Goal: Task Accomplishment & Management: Complete application form

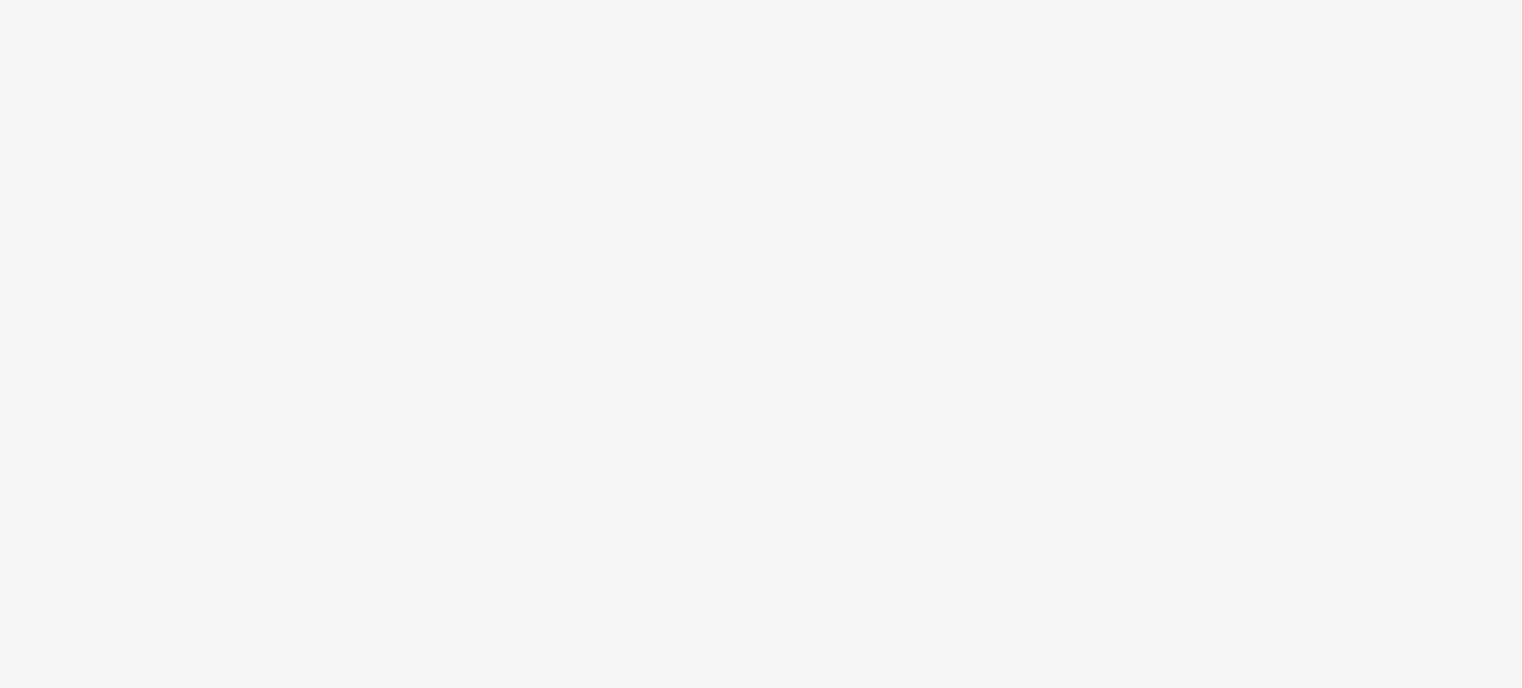
select select "ac009755-aa48-4799-8050-7a339a378eb8"
select select "79162ed7-0017-4339-93b0-3399b708648f"
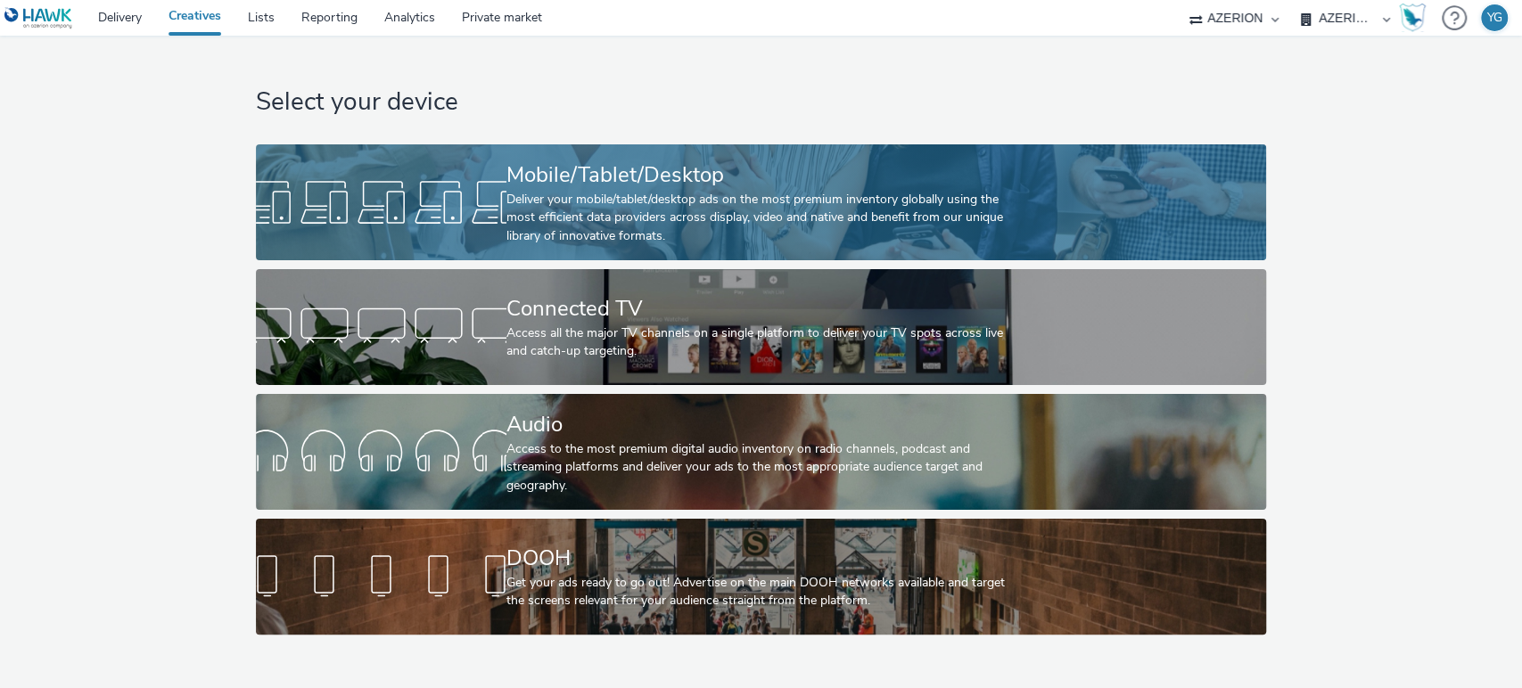
click at [461, 208] on div at bounding box center [381, 202] width 251 height 57
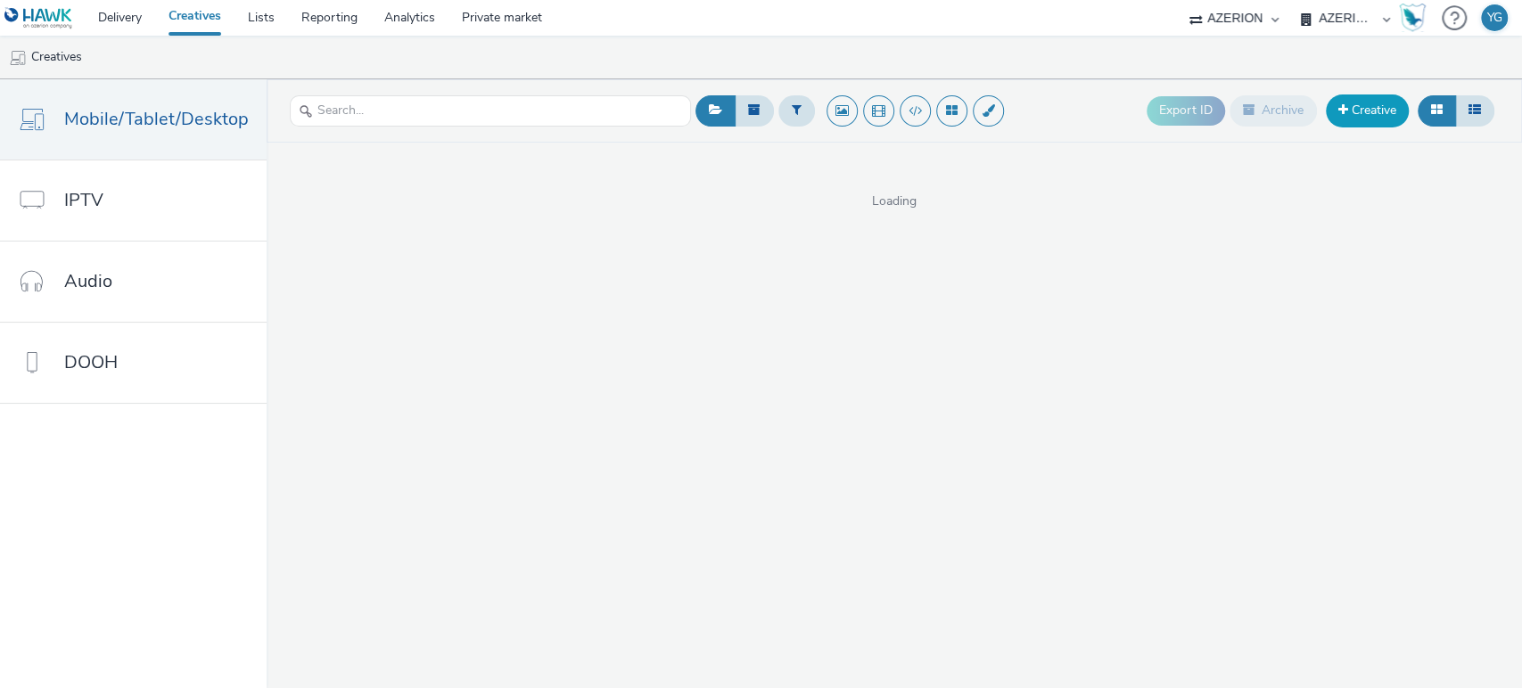
click at [1389, 115] on link "Creative" at bounding box center [1367, 111] width 83 height 32
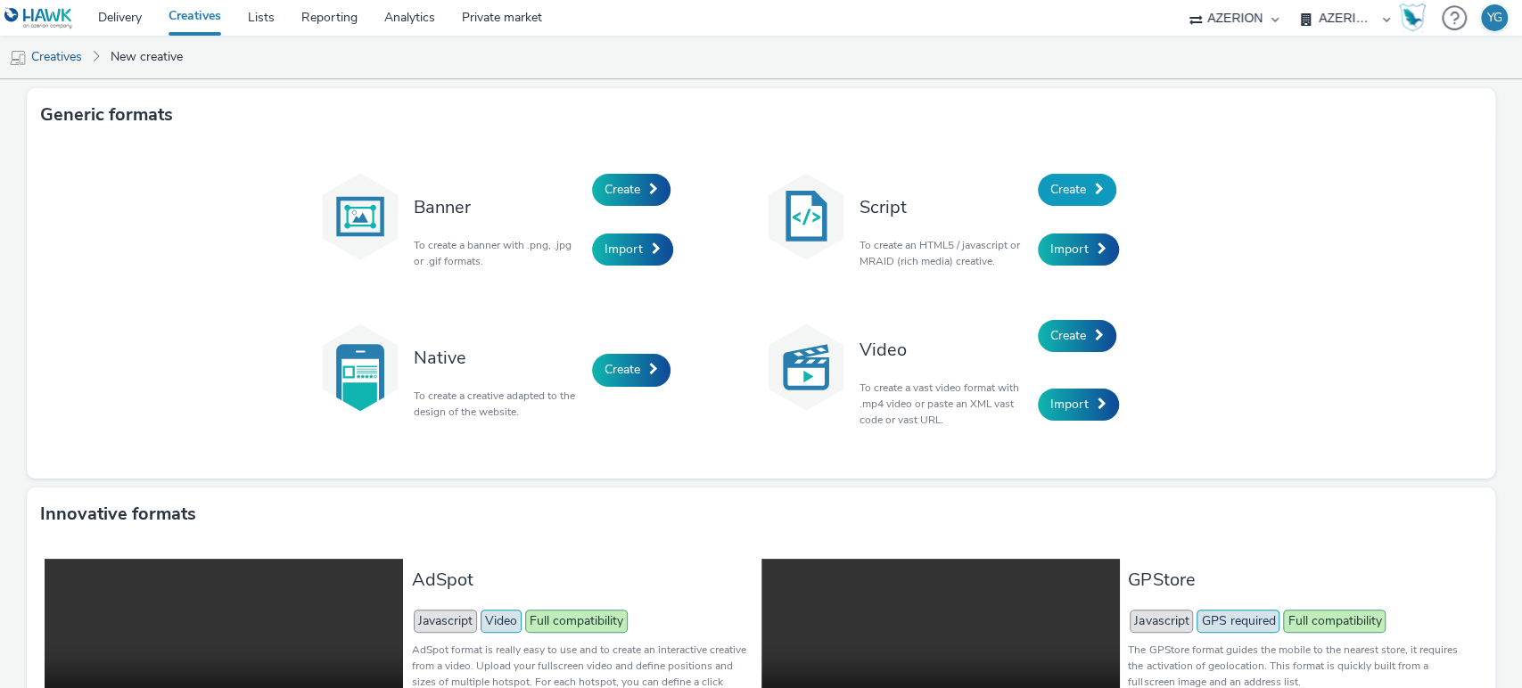
click at [1083, 182] on link "Create" at bounding box center [1077, 190] width 78 height 32
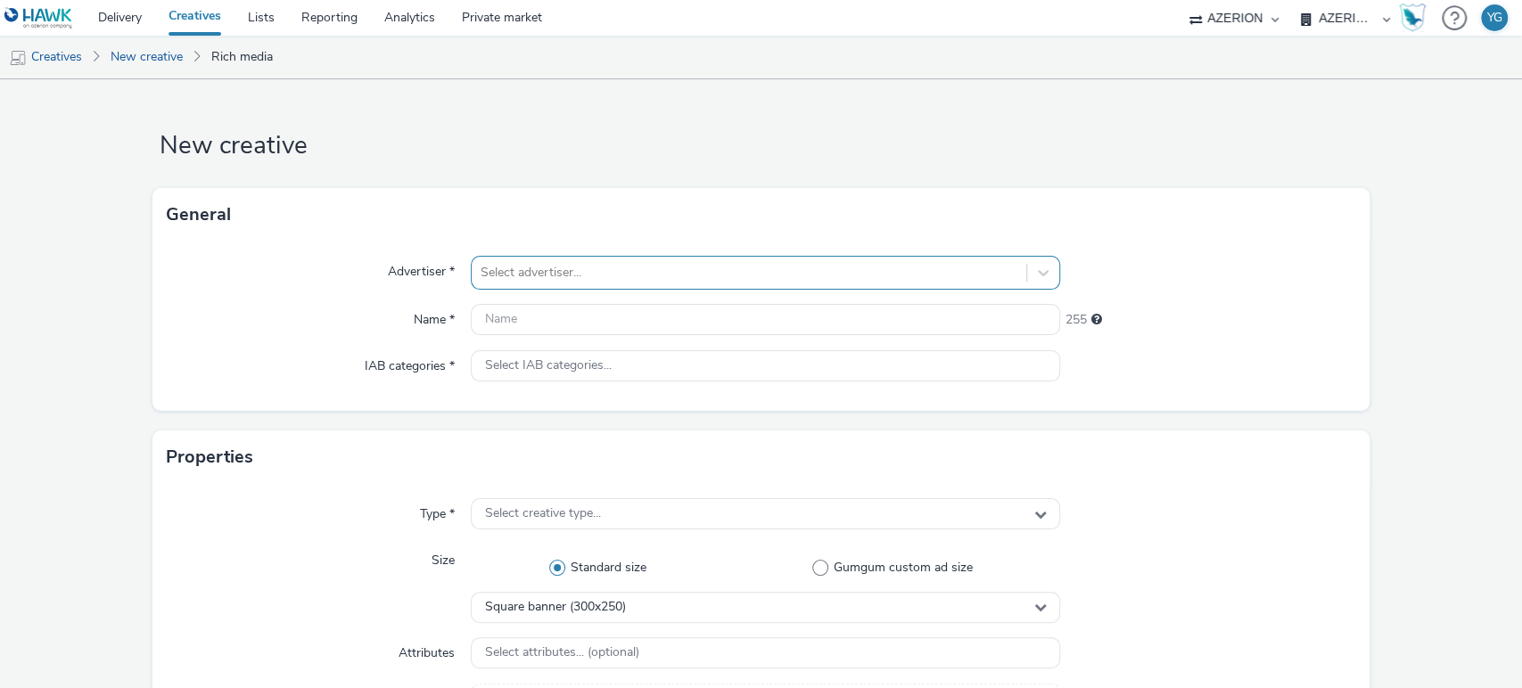
click at [699, 274] on div at bounding box center [750, 272] width 538 height 21
type input "lecler"
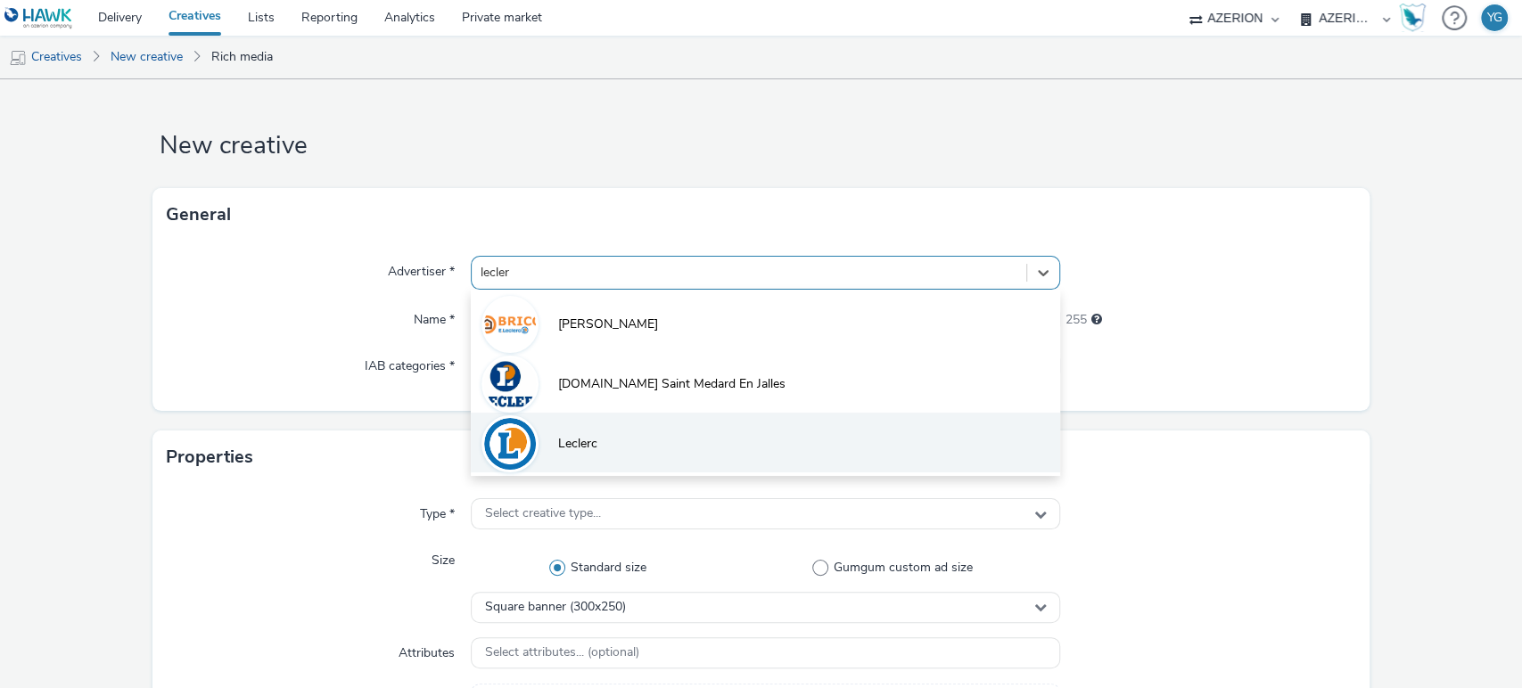
click at [645, 426] on li "Leclerc" at bounding box center [766, 443] width 590 height 60
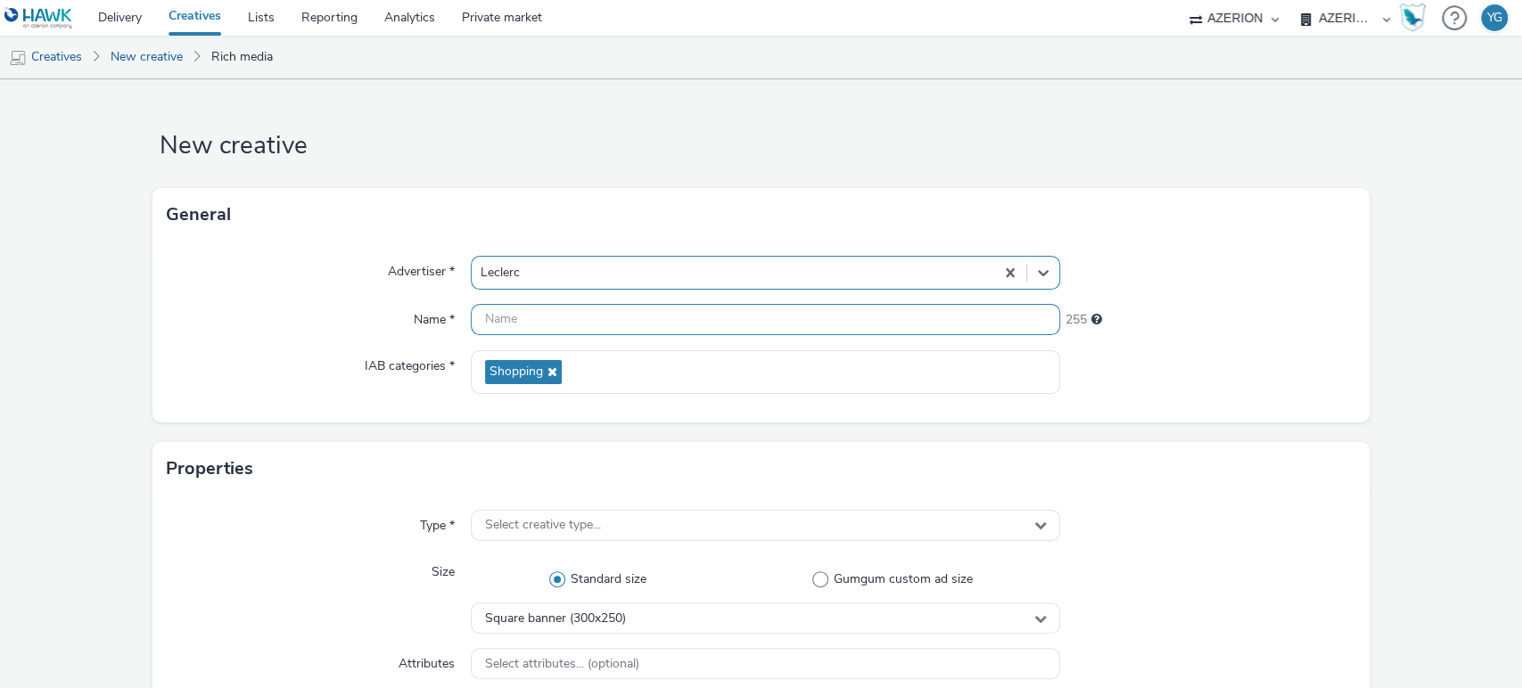
click at [514, 320] on input "text" at bounding box center [766, 319] width 590 height 31
paste input "Leclerc_SCACHAP_GrosElectromenager"
paste input "Interstitiel"
type input "Leclerc_SCACHAP_GrosElectromenager_Interstitiel_320x480"
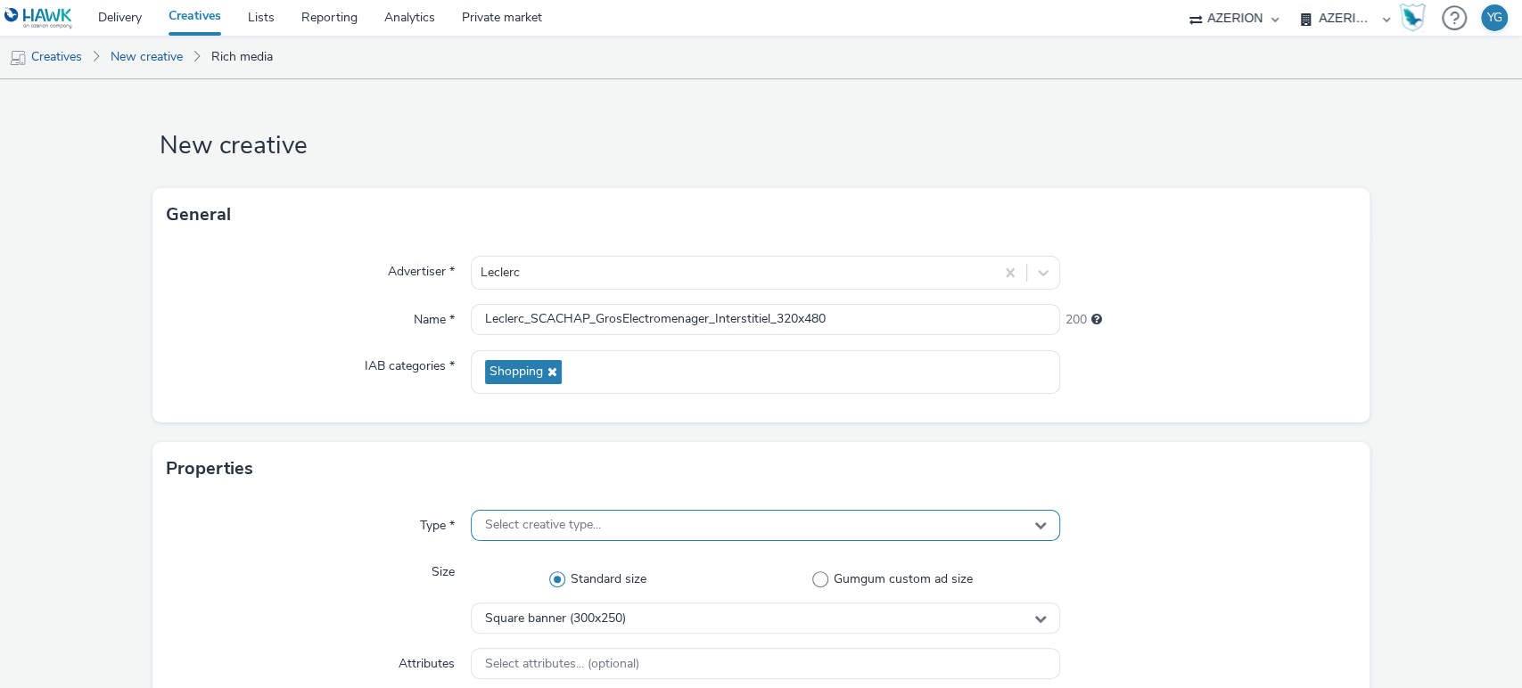
click at [664, 527] on div "Select creative type..." at bounding box center [766, 525] width 590 height 31
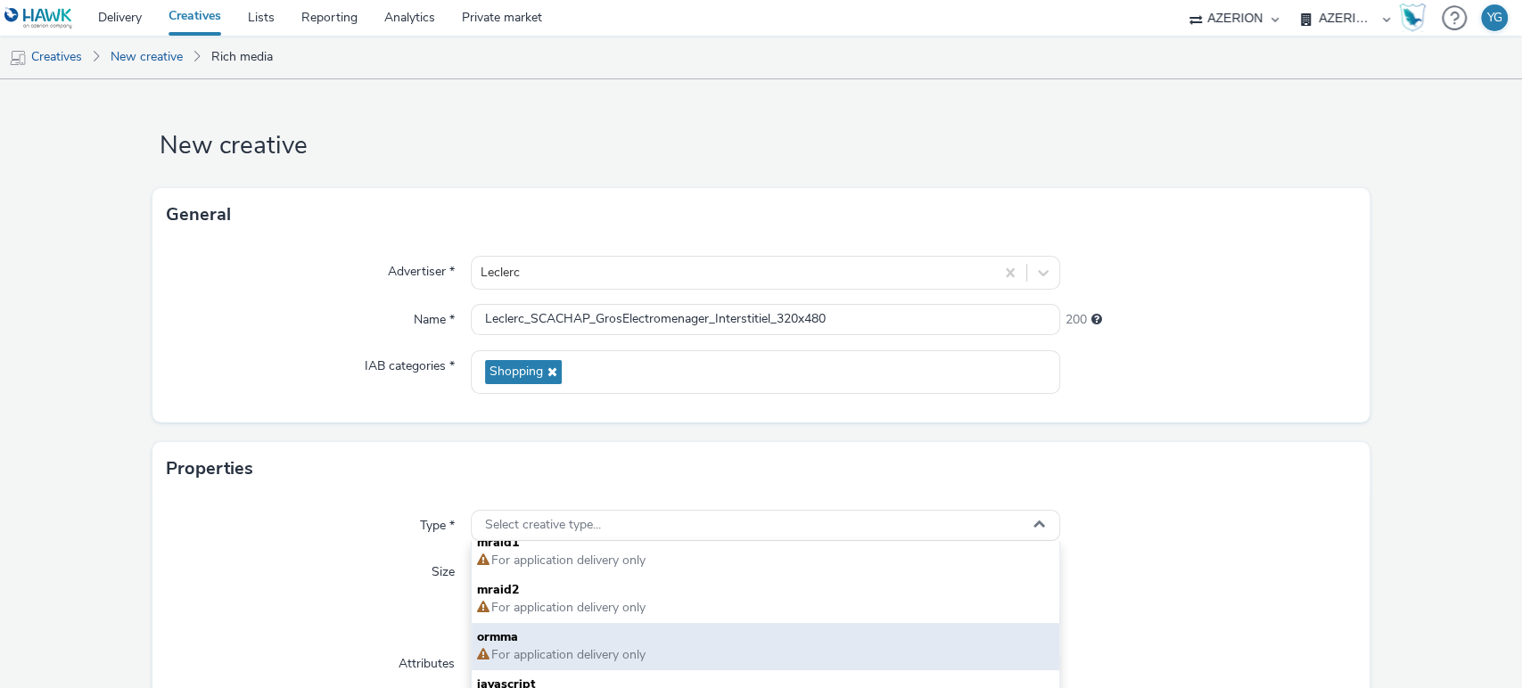
scroll to position [99, 0]
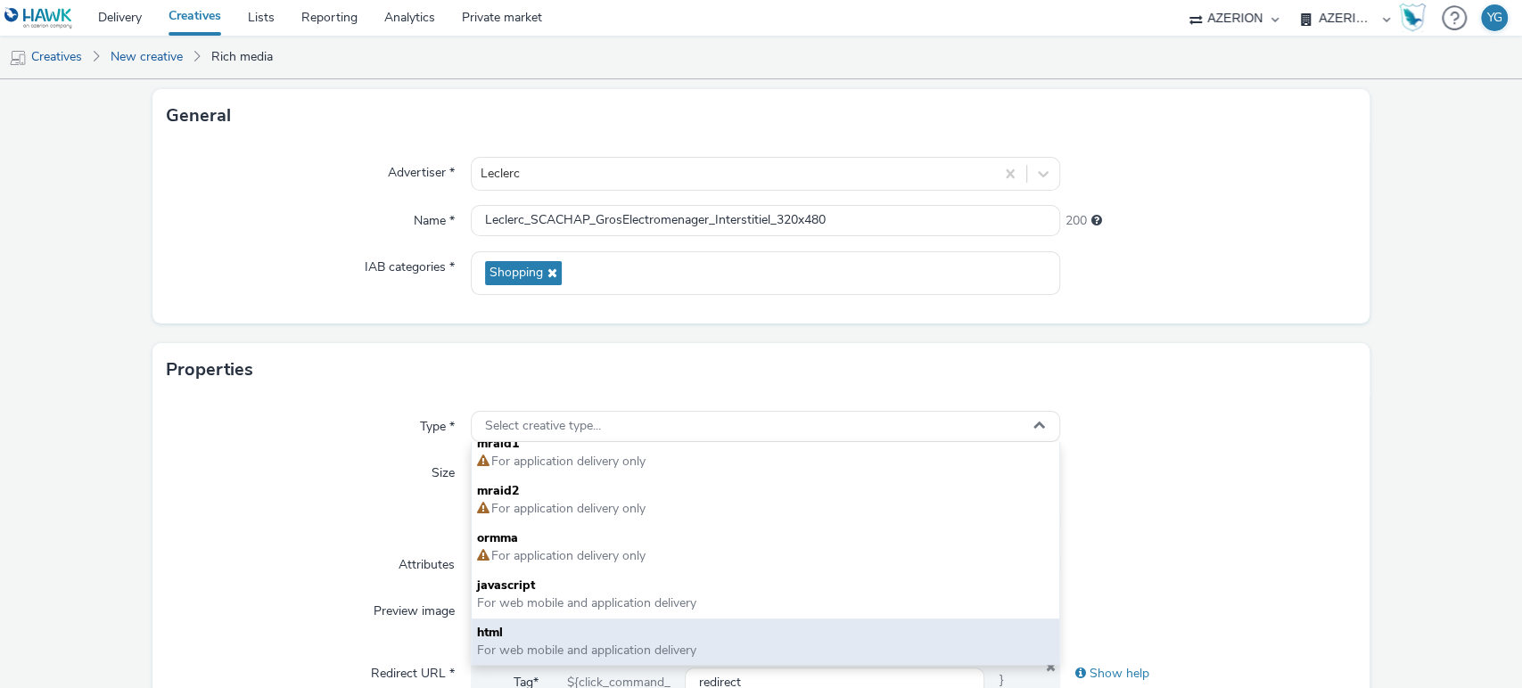
click at [601, 642] on span "For web mobile and application delivery" at bounding box center [586, 650] width 219 height 17
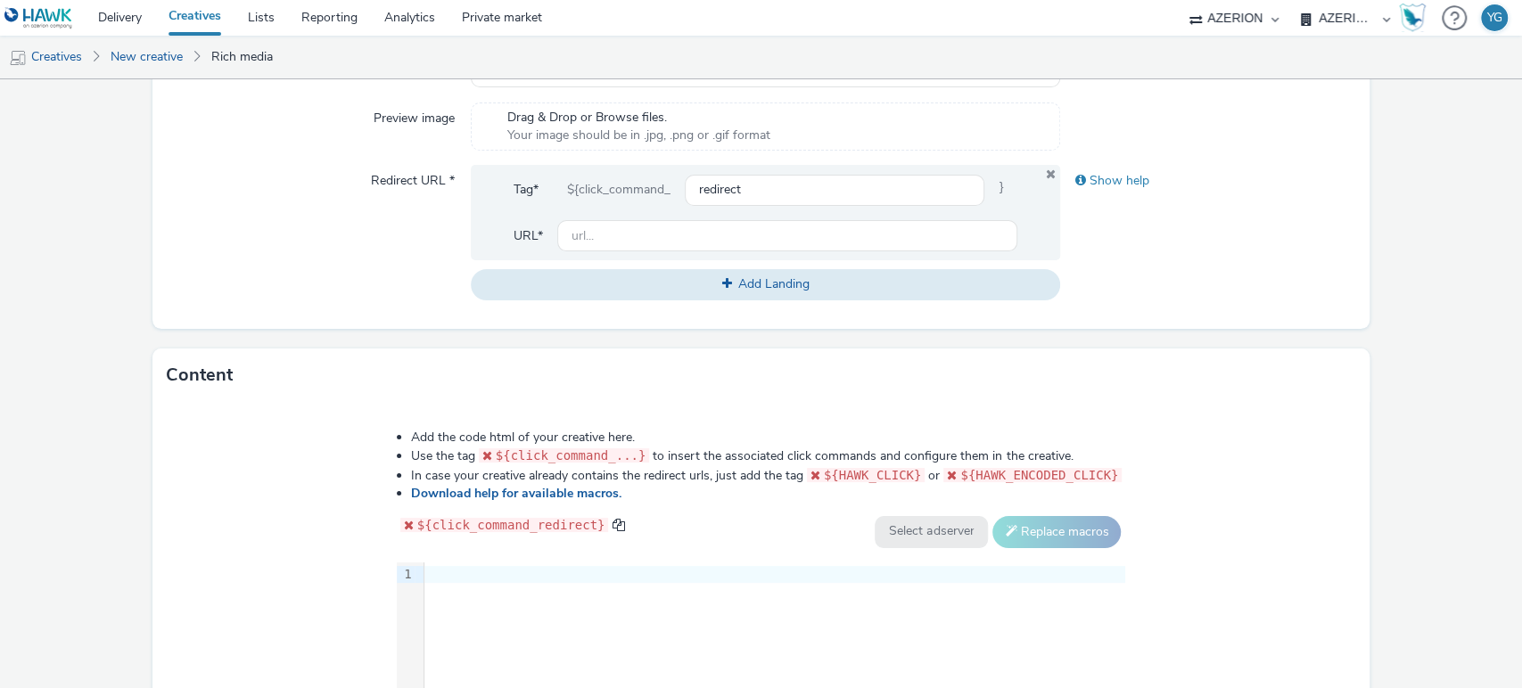
scroll to position [693, 0]
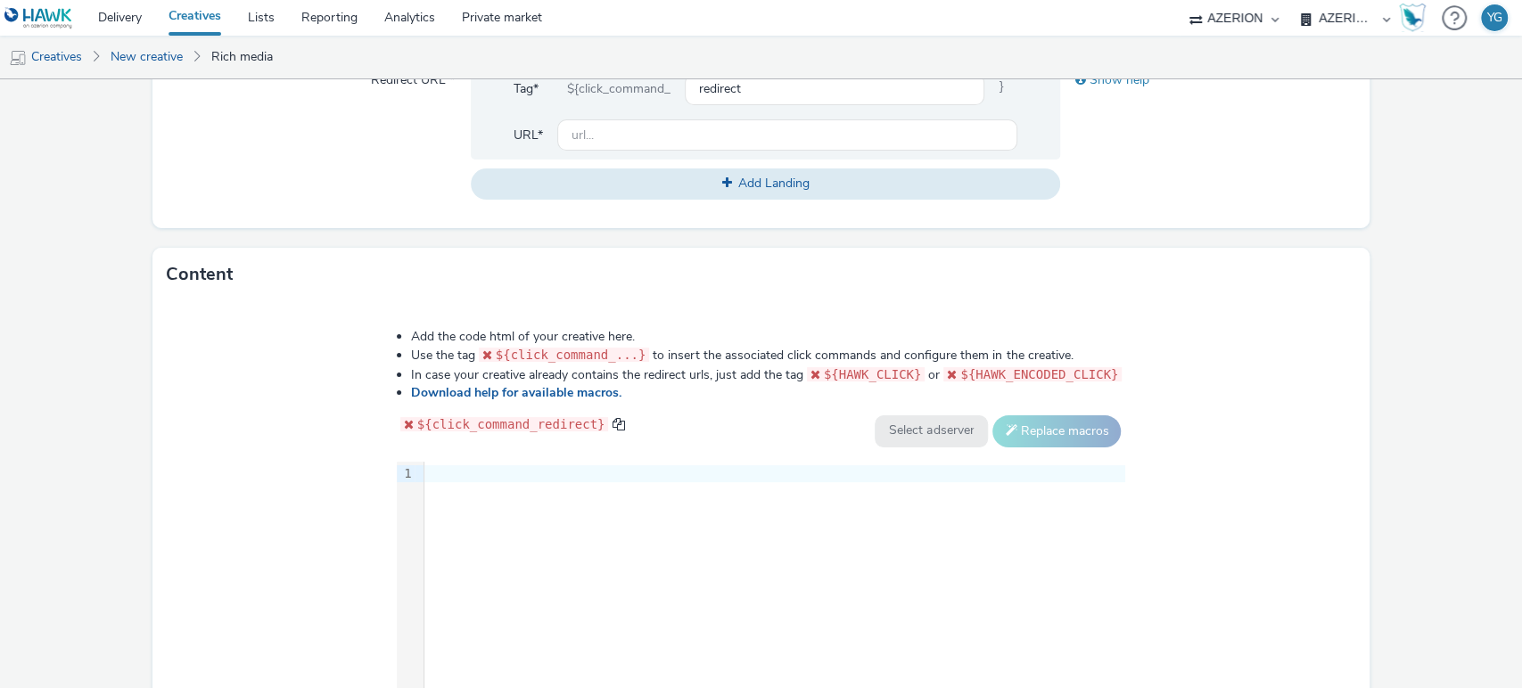
click at [553, 471] on div at bounding box center [774, 474] width 701 height 18
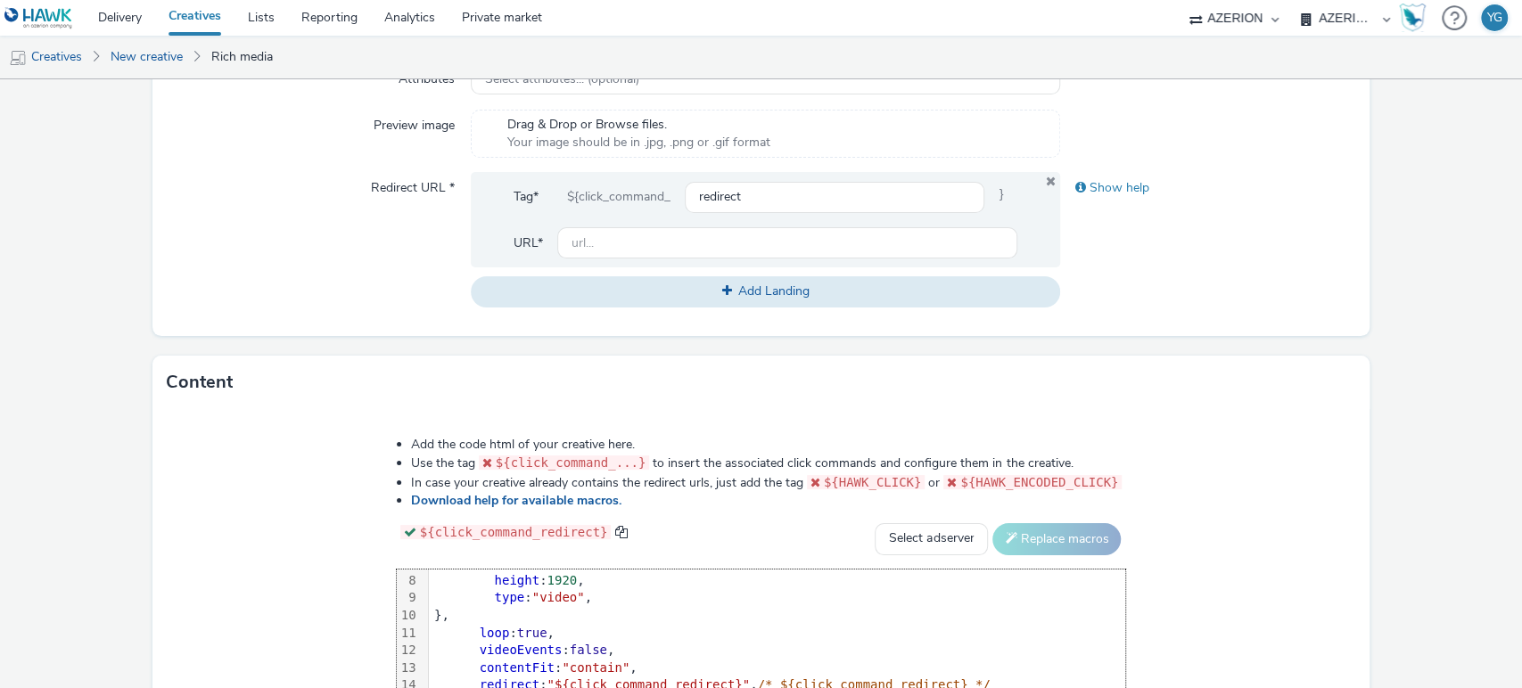
scroll to position [432, 0]
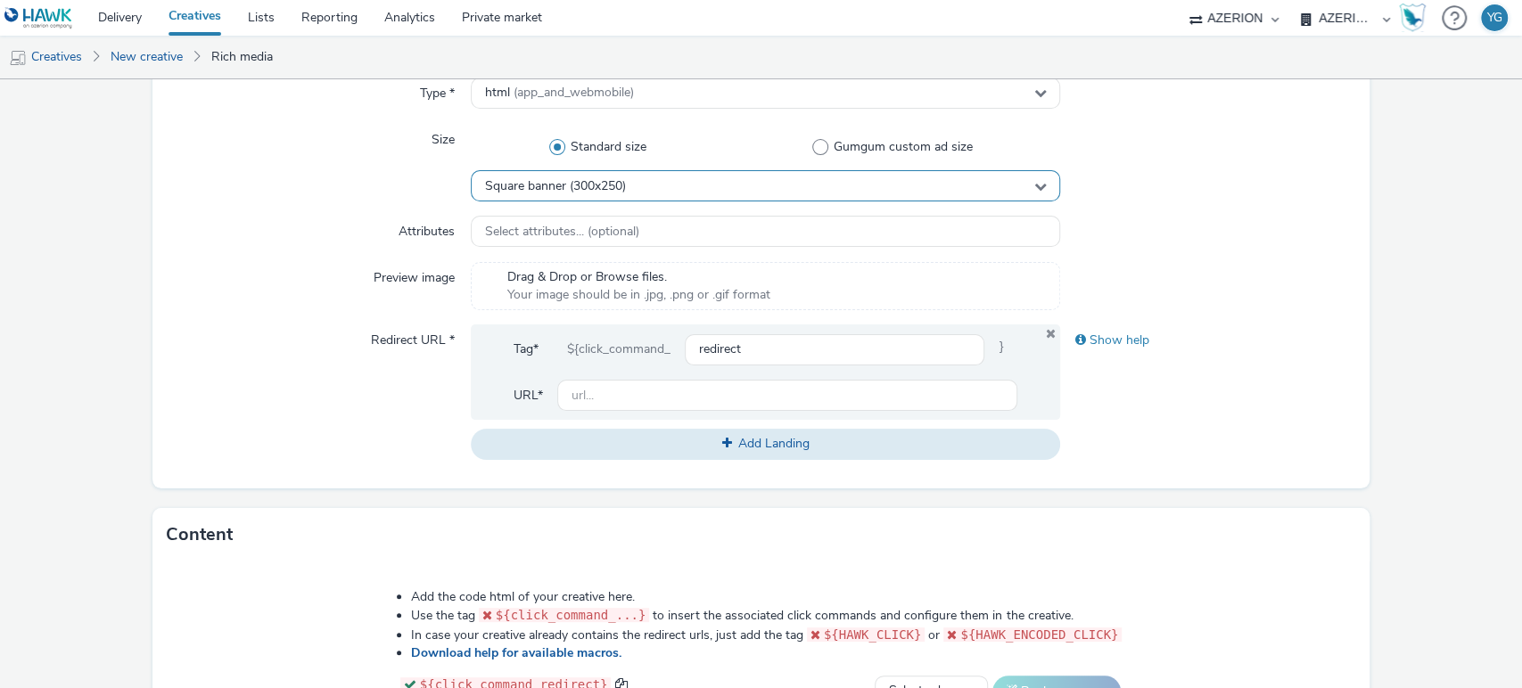
click at [618, 185] on span "Square banner (300x250)" at bounding box center [555, 186] width 141 height 15
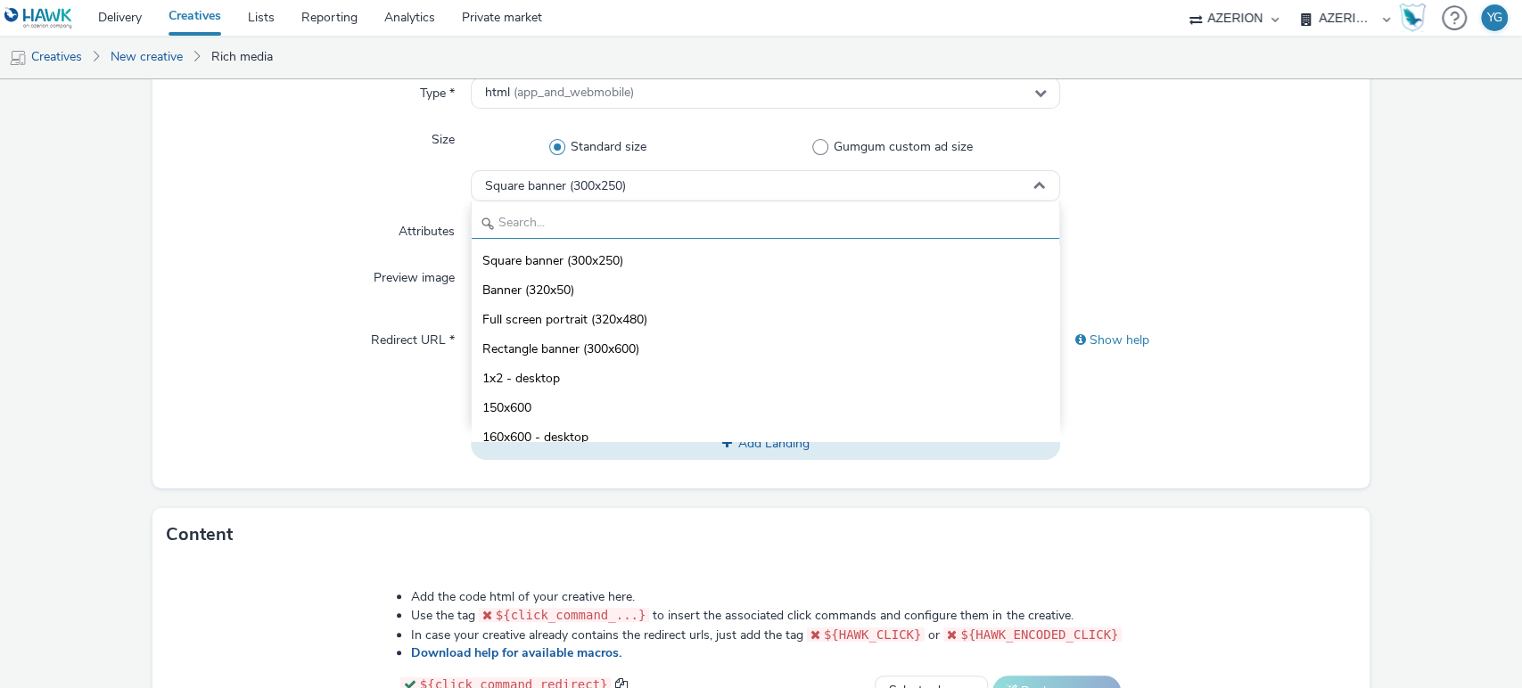
click at [597, 226] on input "text" at bounding box center [766, 223] width 588 height 31
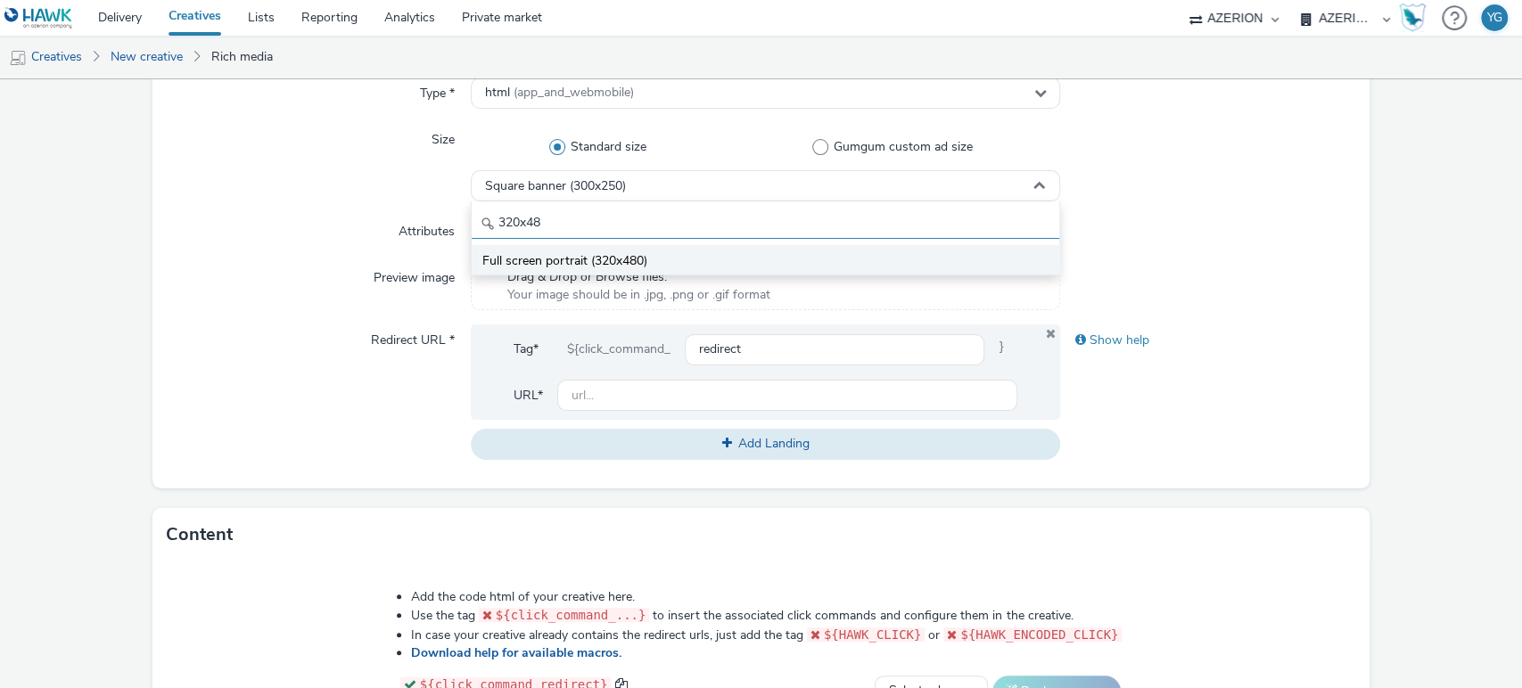
type input "320x48"
click at [598, 254] on span "Full screen portrait (320x480)" at bounding box center [564, 261] width 165 height 18
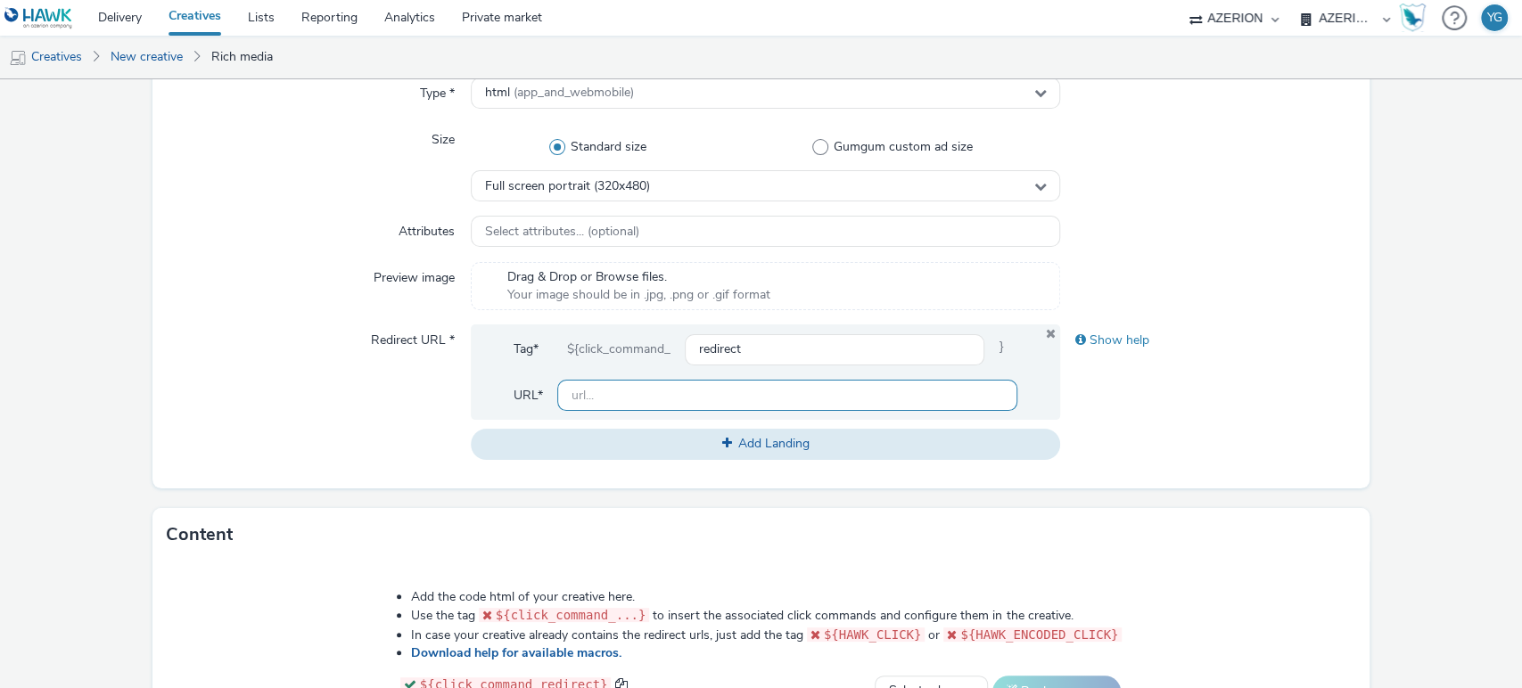
click at [599, 406] on input "text" at bounding box center [787, 395] width 461 height 31
paste input "[URL][DOMAIN_NAME][PERSON_NAME]"
type input "[URL][DOMAIN_NAME][PERSON_NAME]"
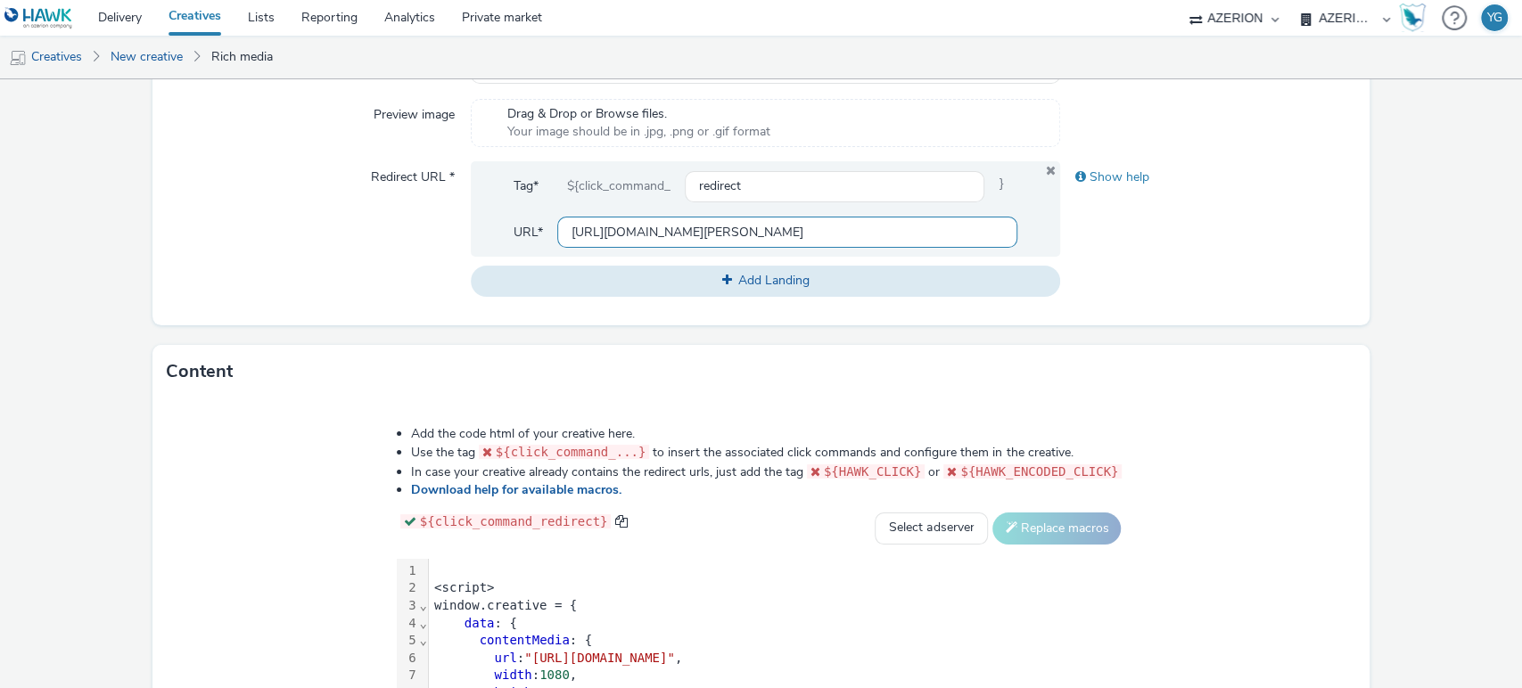
scroll to position [828, 0]
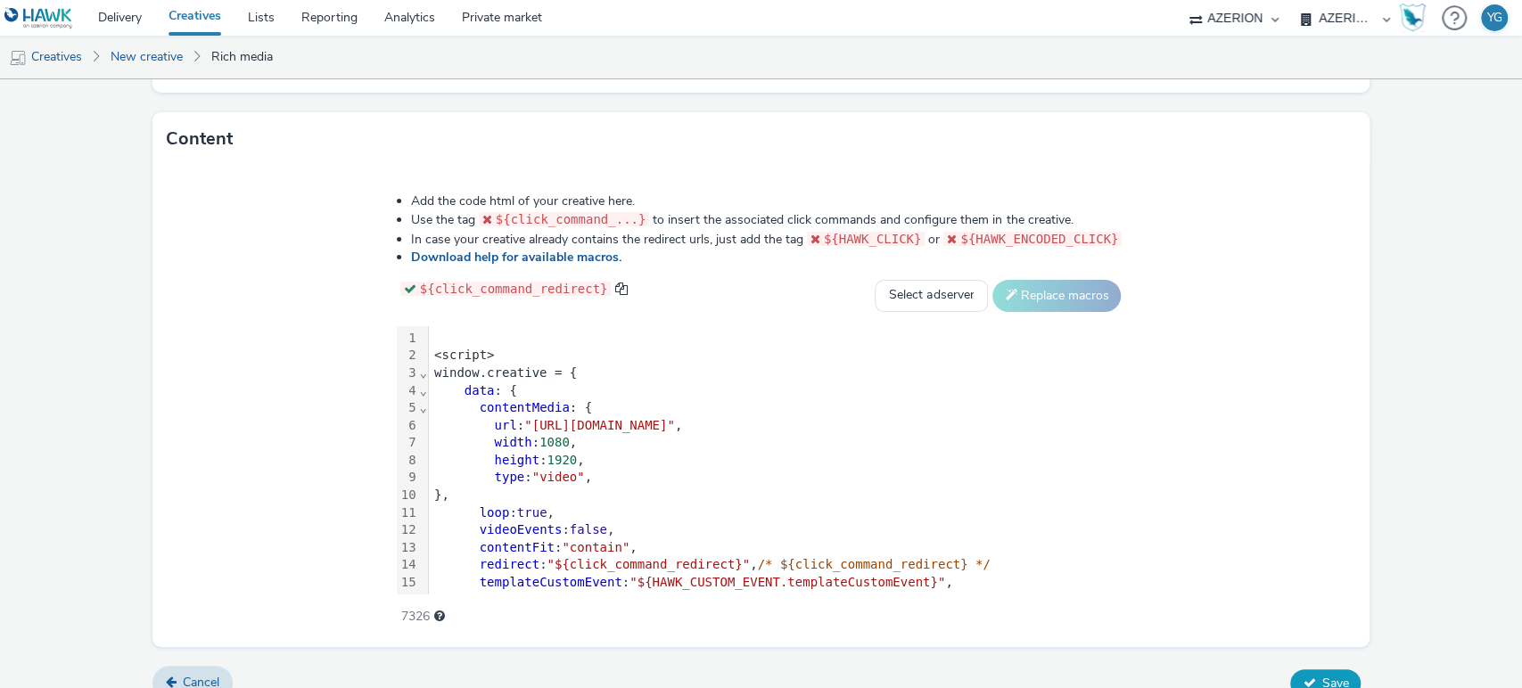
click at [1321, 678] on span "Save" at bounding box center [1334, 683] width 27 height 17
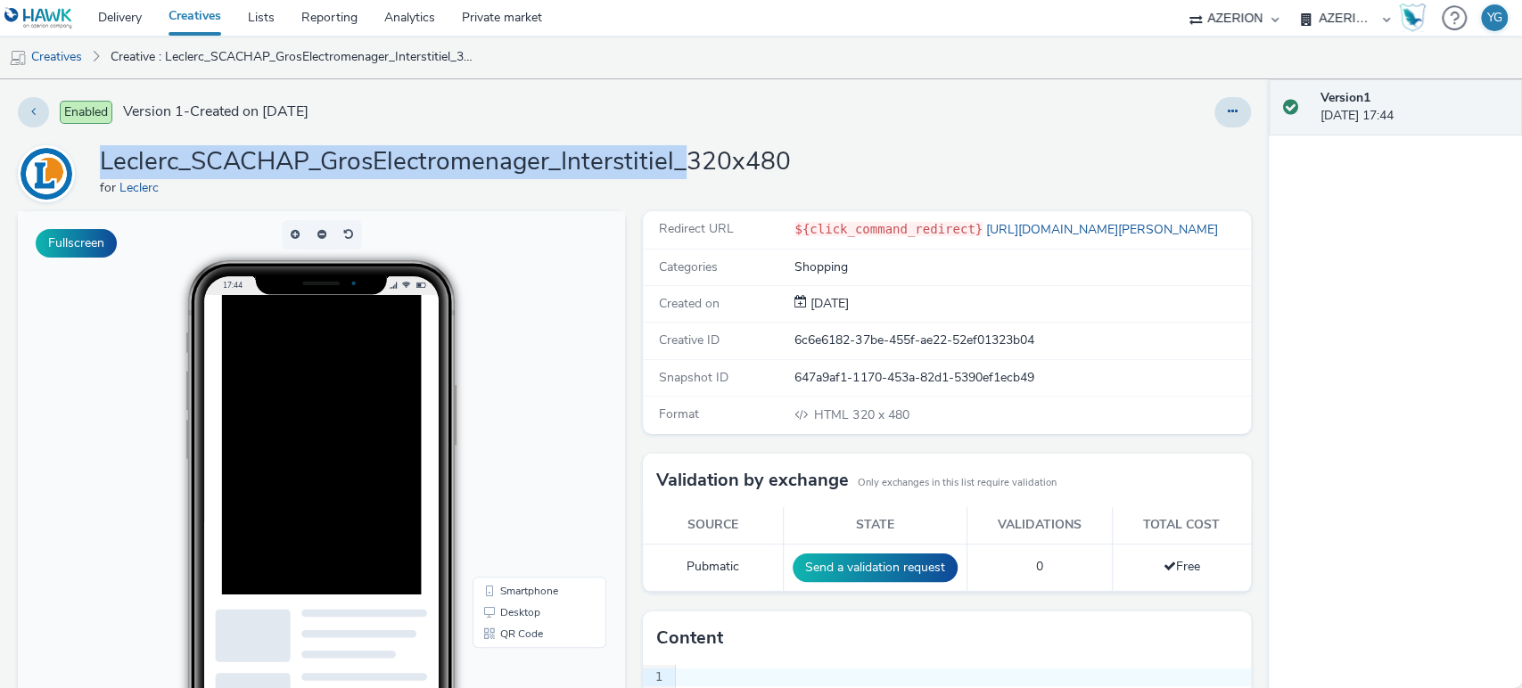
drag, startPoint x: 686, startPoint y: 160, endPoint x: 100, endPoint y: 149, distance: 585.9
click at [100, 149] on h1 "Leclerc_SCACHAP_GrosElectromenager_Interstitiel_320x480" at bounding box center [445, 162] width 691 height 34
copy h1 "Leclerc_SCACHAP_GrosElectromenager_Interstitiel_"
click at [70, 59] on link "Creatives" at bounding box center [45, 57] width 91 height 43
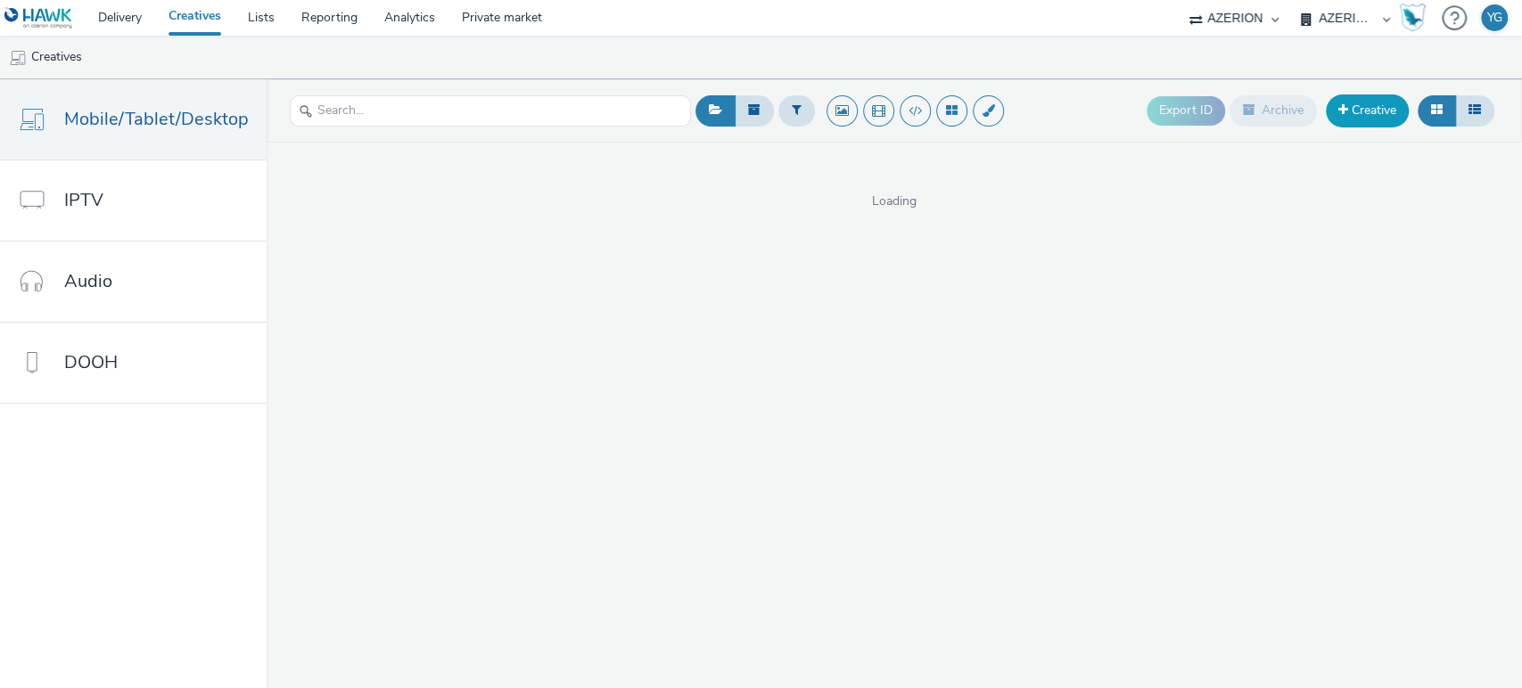
click at [1352, 114] on link "Creative" at bounding box center [1367, 111] width 83 height 32
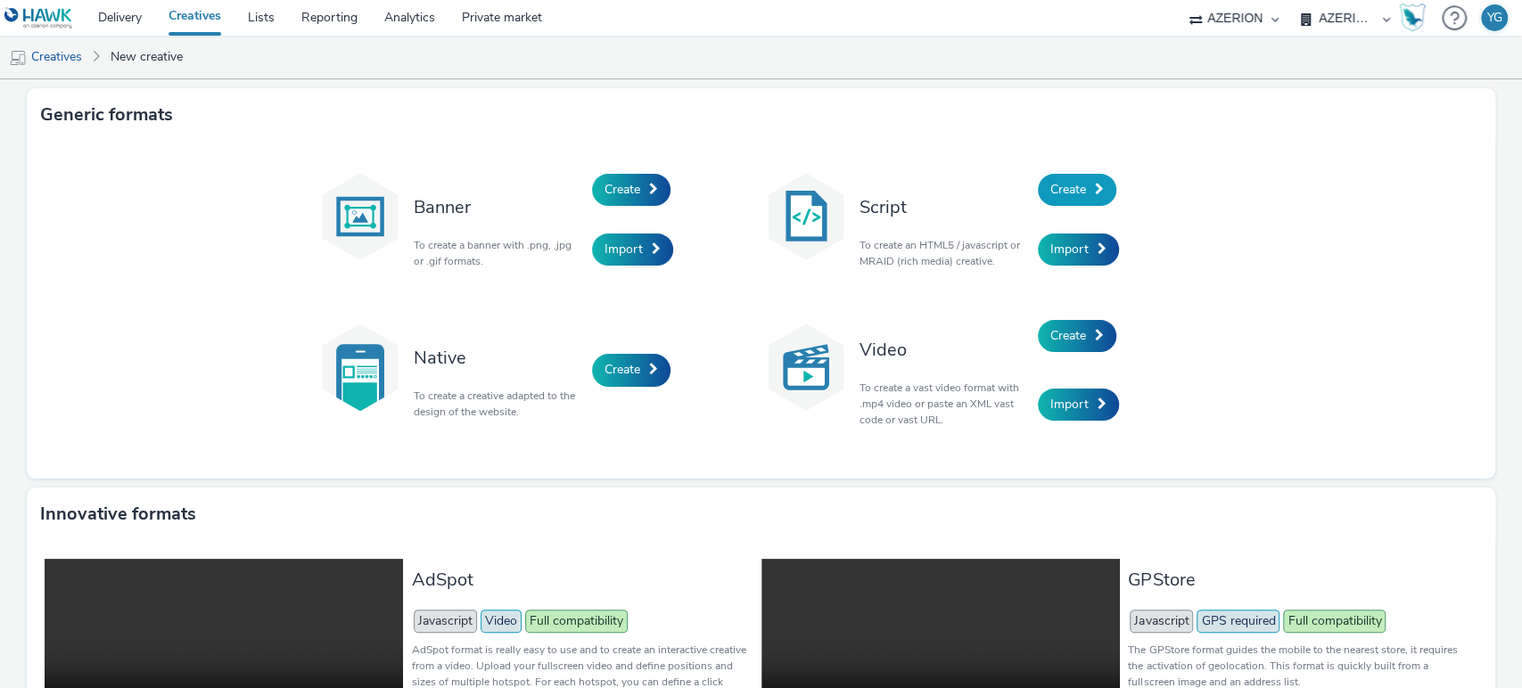
click at [1104, 192] on link "Create" at bounding box center [1077, 190] width 78 height 32
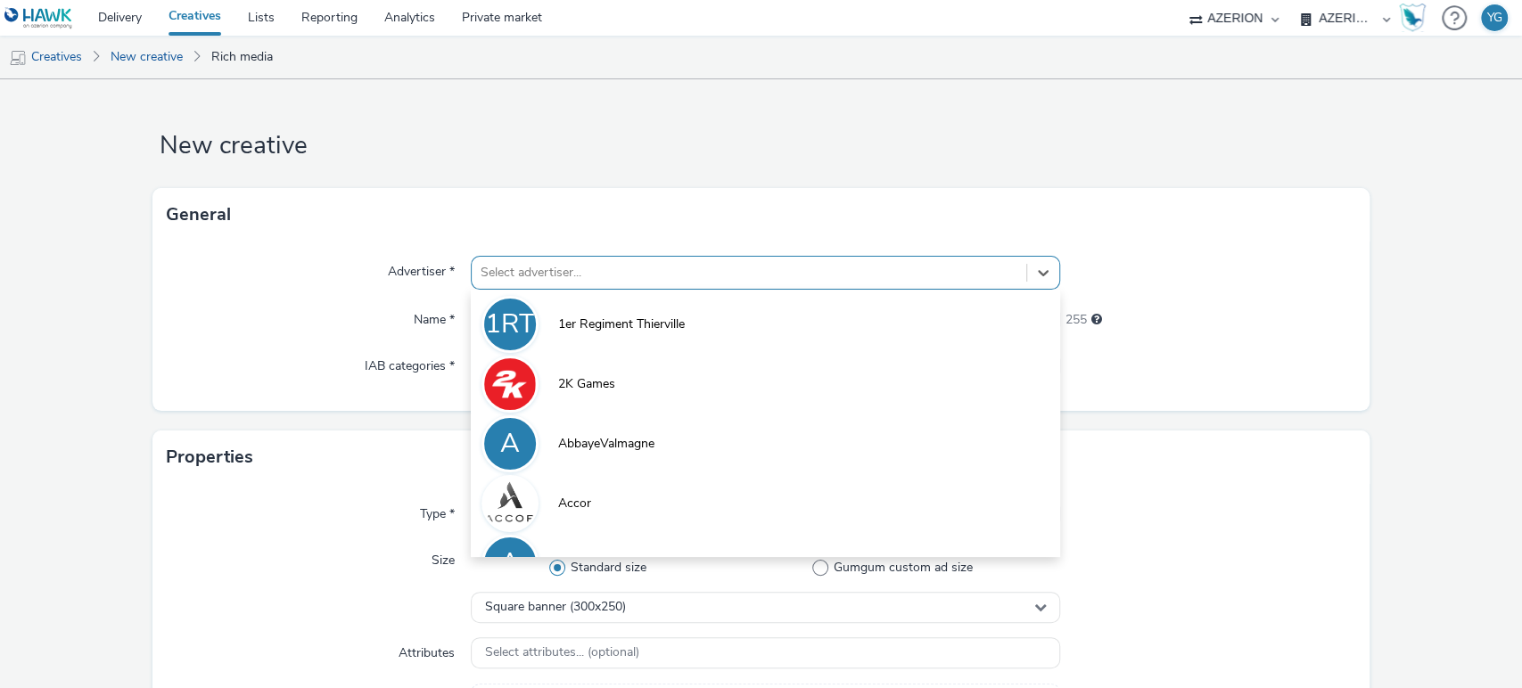
click at [577, 269] on div at bounding box center [750, 272] width 538 height 21
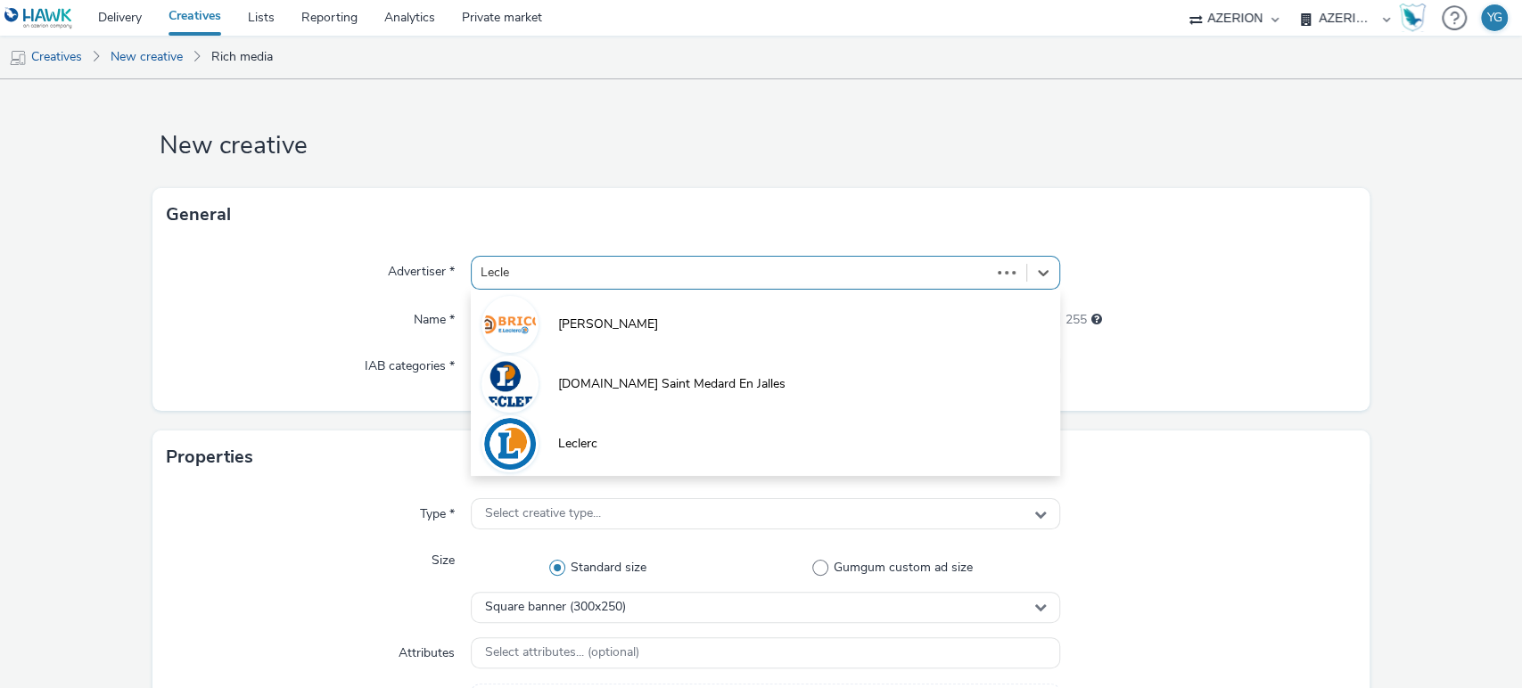
type input "Lecler"
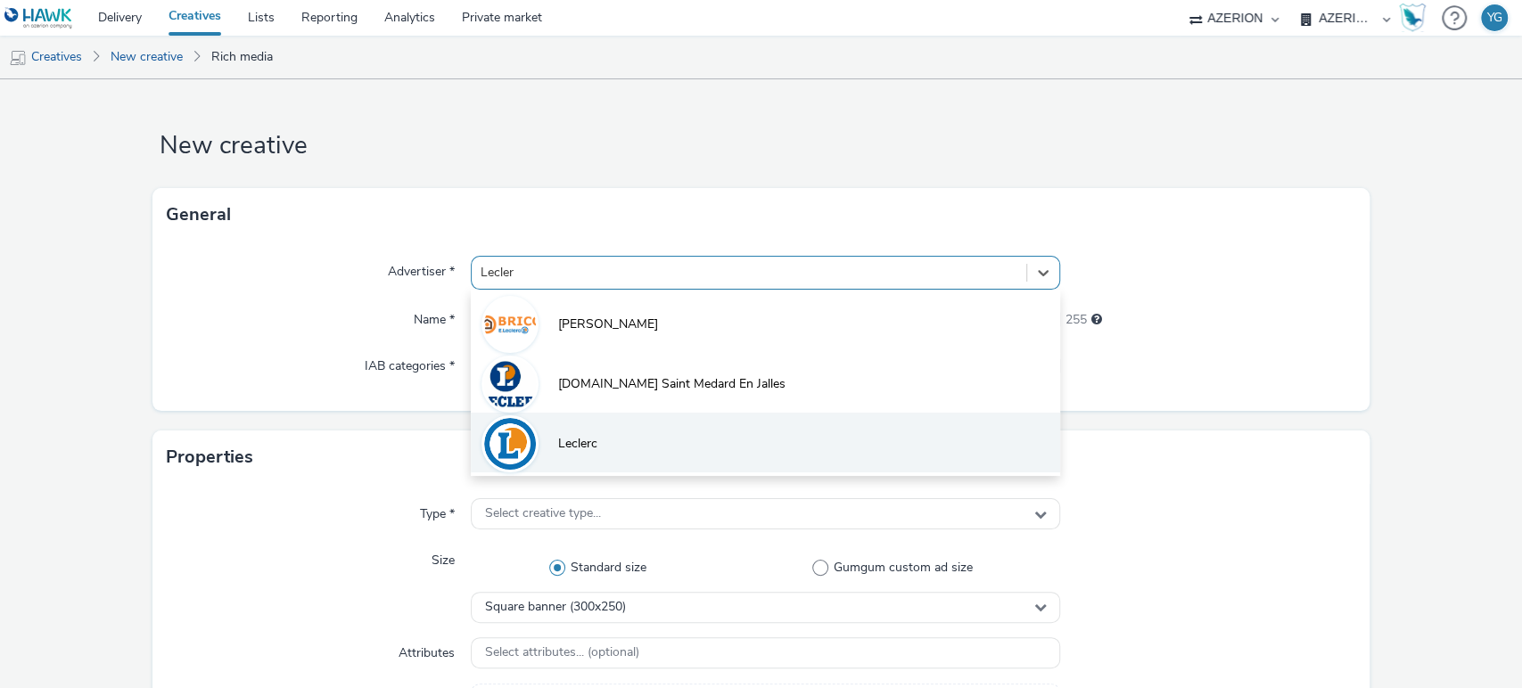
click at [554, 464] on li "Leclerc" at bounding box center [766, 443] width 590 height 60
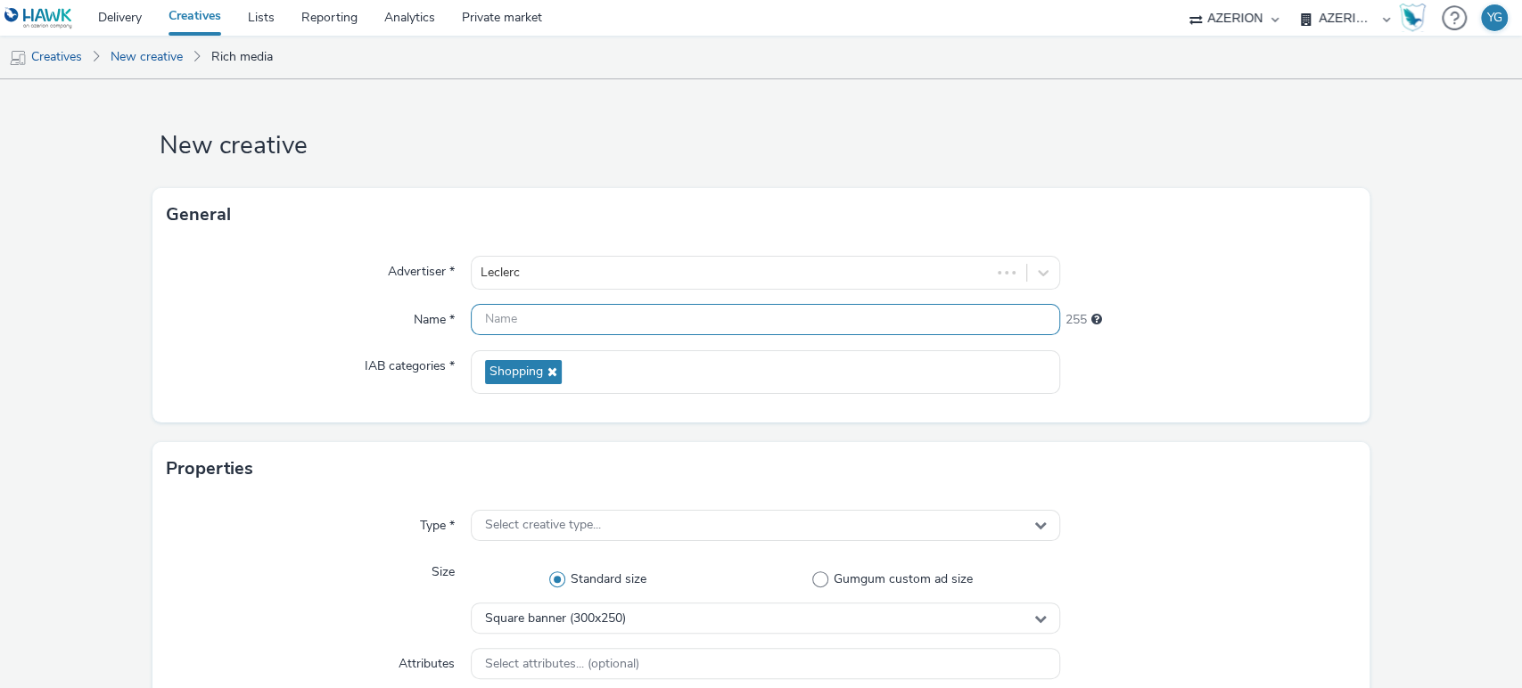
click at [530, 319] on input "text" at bounding box center [766, 319] width 590 height 31
paste input "Leclerc_SCACHAP_GrosElectromenager_Interstitiel_"
drag, startPoint x: 707, startPoint y: 319, endPoint x: 792, endPoint y: 318, distance: 84.7
click at [792, 318] on input "Leclerc_SCACHAP_GrosElectromenager_Interstitiel_" at bounding box center [766, 319] width 590 height 31
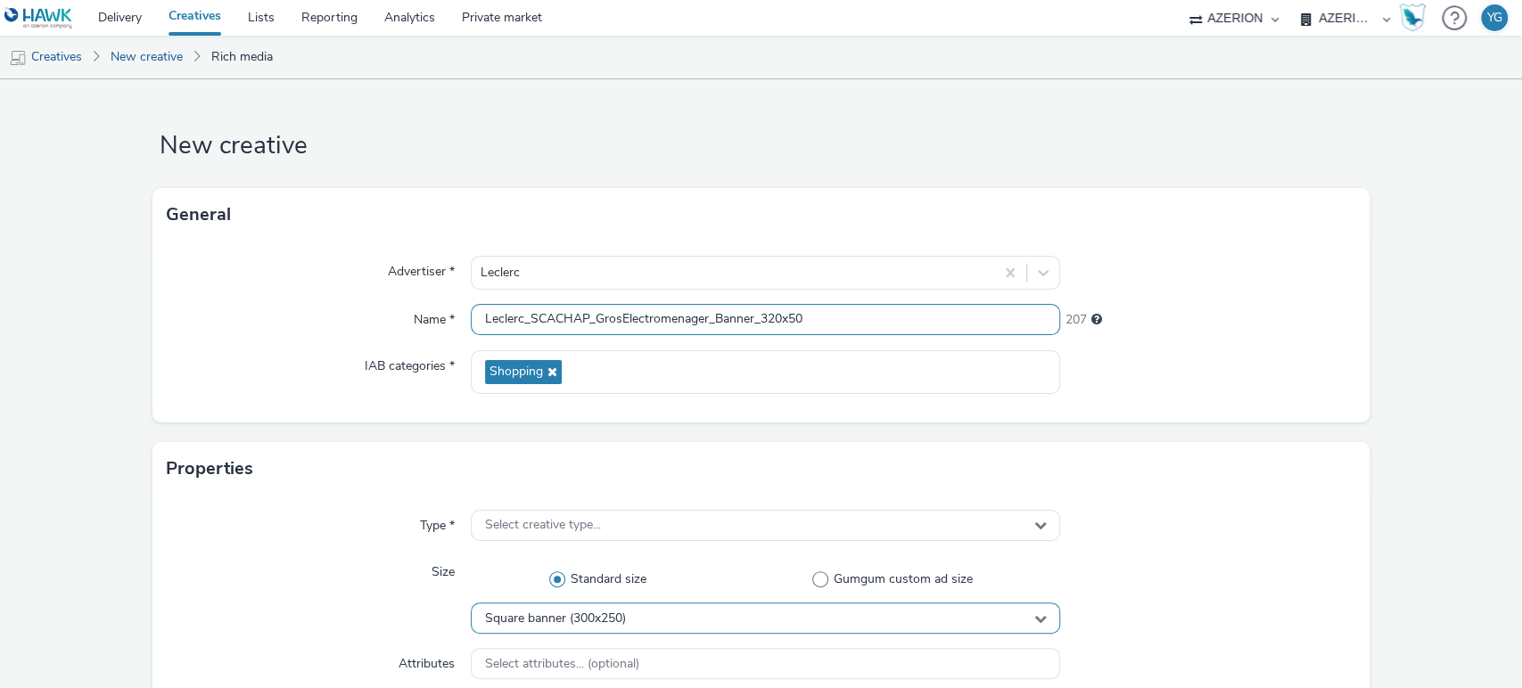
type input "Leclerc_SCACHAP_GrosElectromenager_Banner_320x50"
click at [678, 619] on div "Square banner (300x250)" at bounding box center [766, 618] width 590 height 31
click at [631, 654] on input "text" at bounding box center [766, 655] width 588 height 31
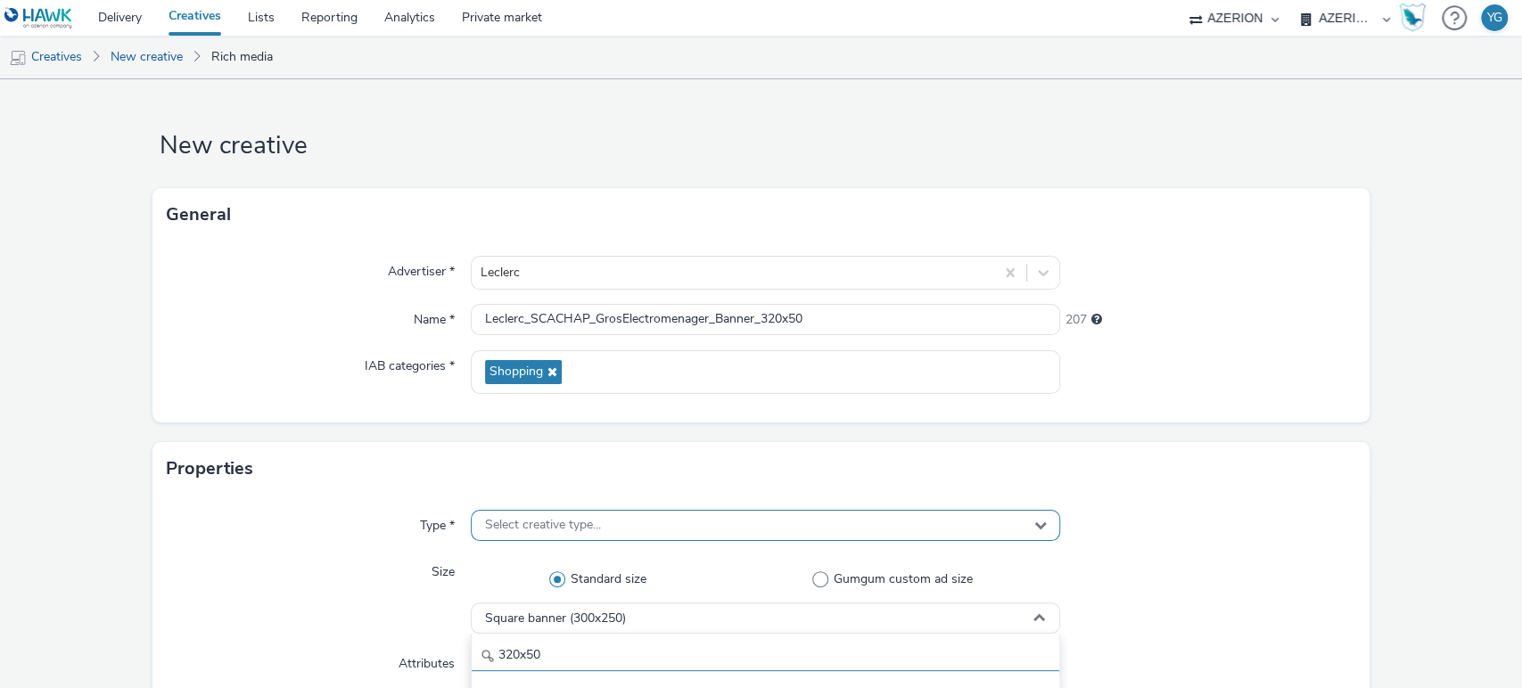
type input "320x50"
click at [563, 522] on span "Select creative type..." at bounding box center [543, 525] width 116 height 15
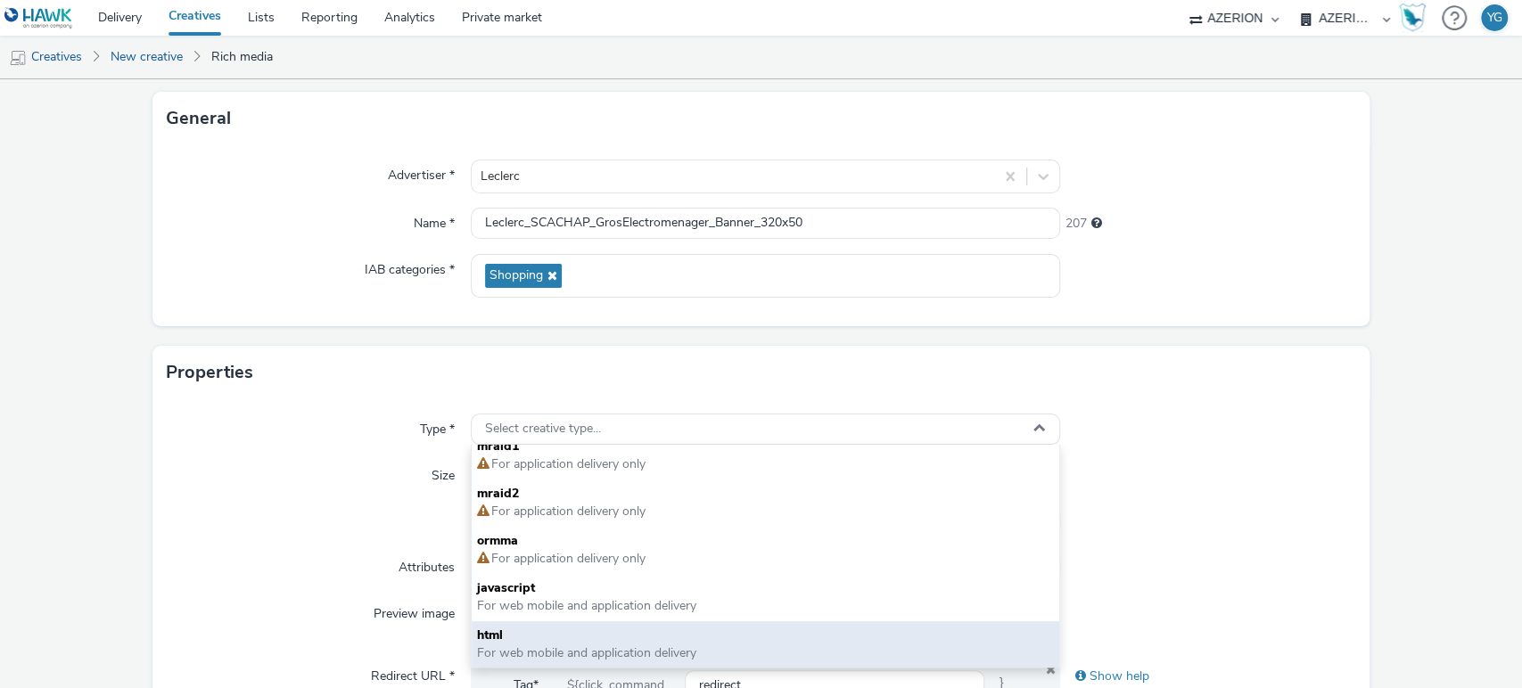
scroll to position [99, 0]
click at [633, 639] on span "html" at bounding box center [766, 633] width 578 height 18
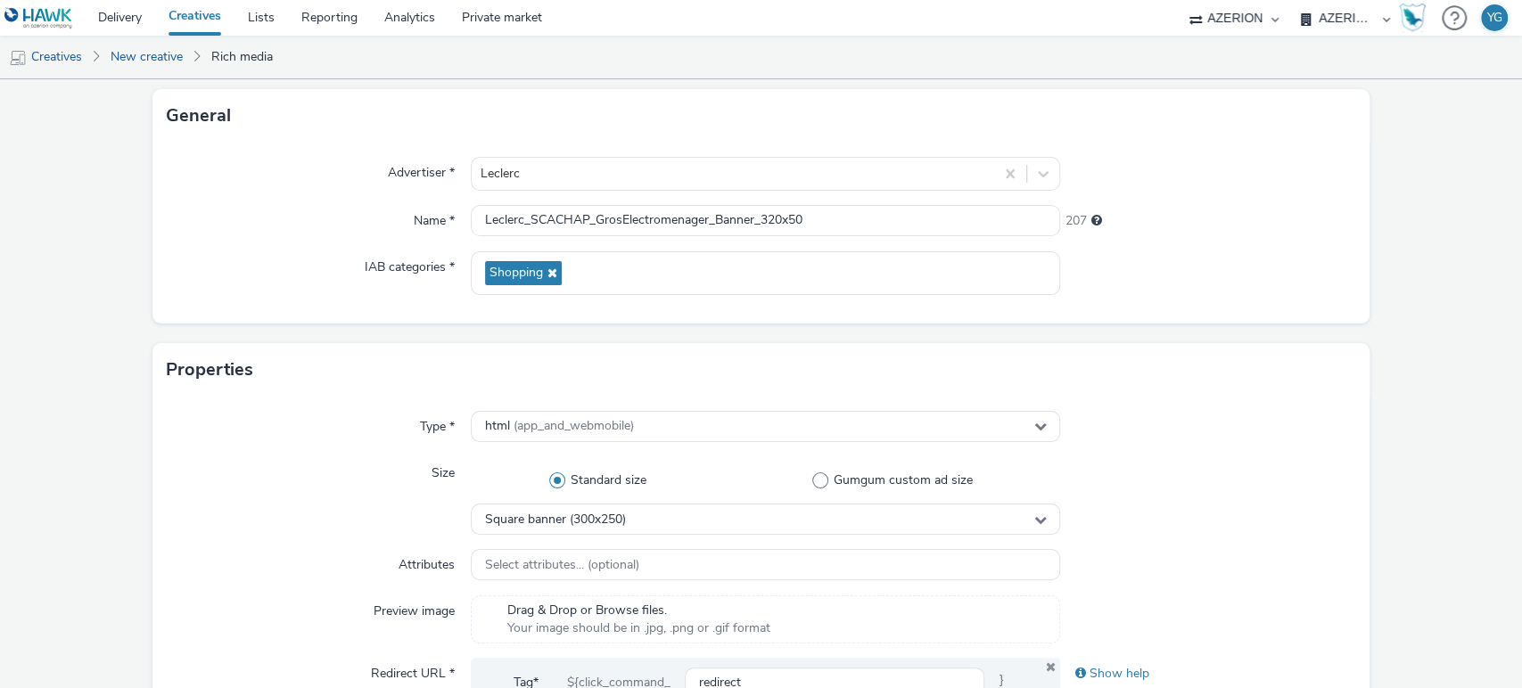
click at [1248, 525] on div at bounding box center [1207, 496] width 295 height 78
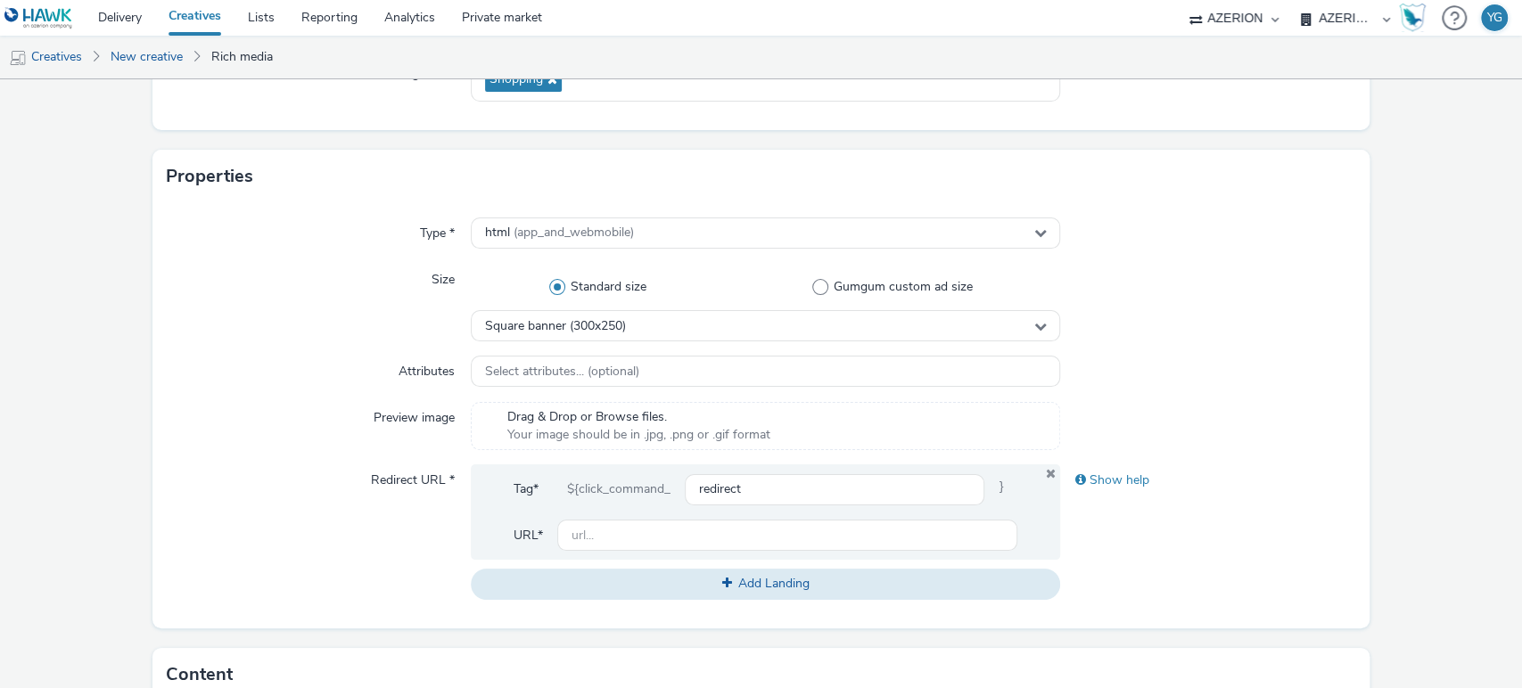
scroll to position [297, 0]
click at [646, 526] on input "text" at bounding box center [787, 530] width 461 height 31
paste input "[URL][DOMAIN_NAME][PERSON_NAME]"
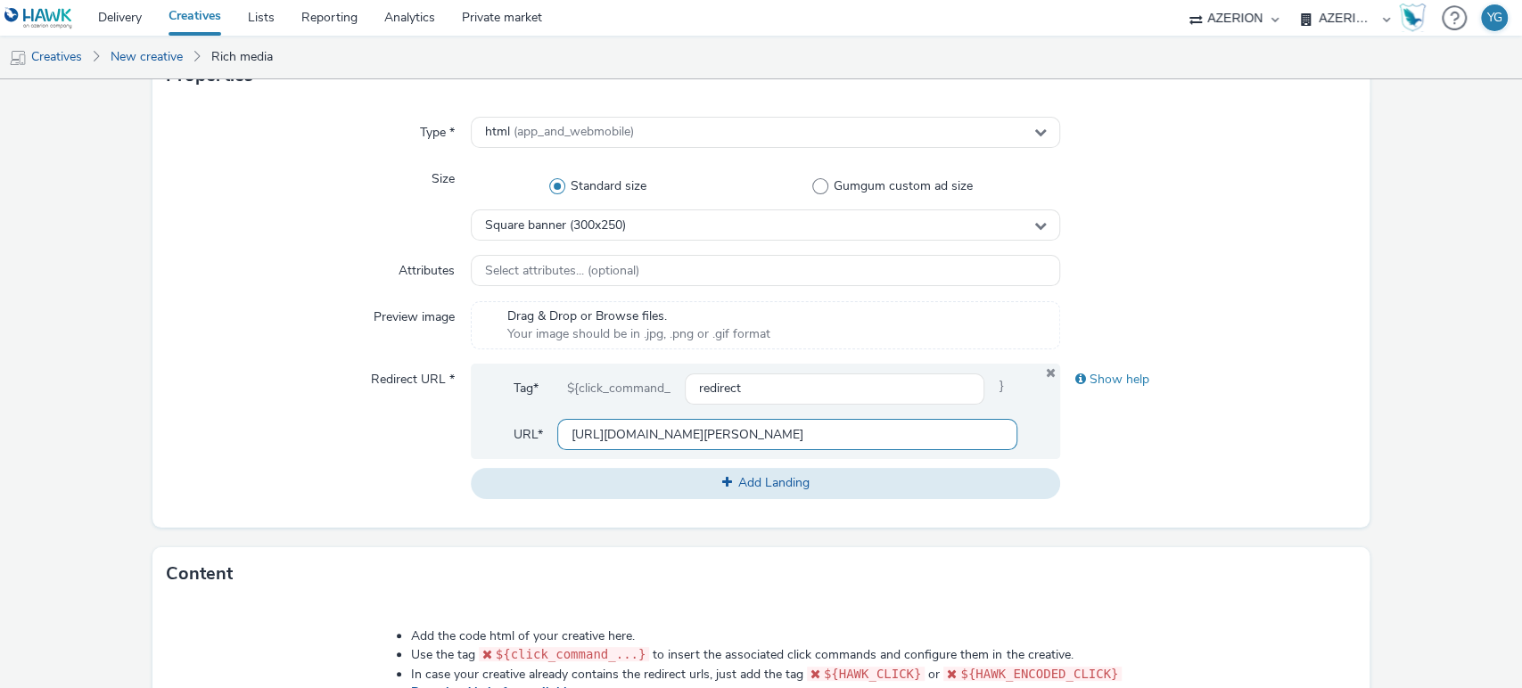
scroll to position [495, 0]
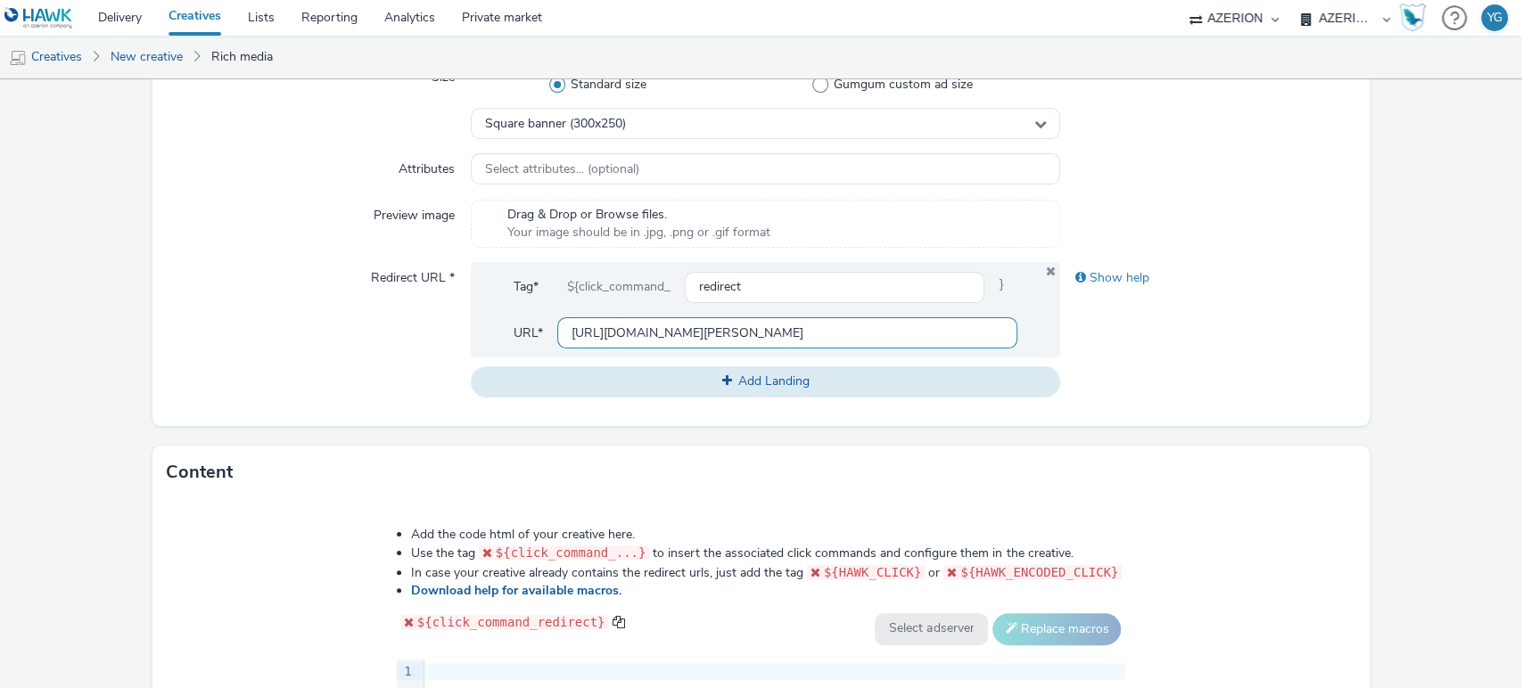
type input "[URL][DOMAIN_NAME][PERSON_NAME]"
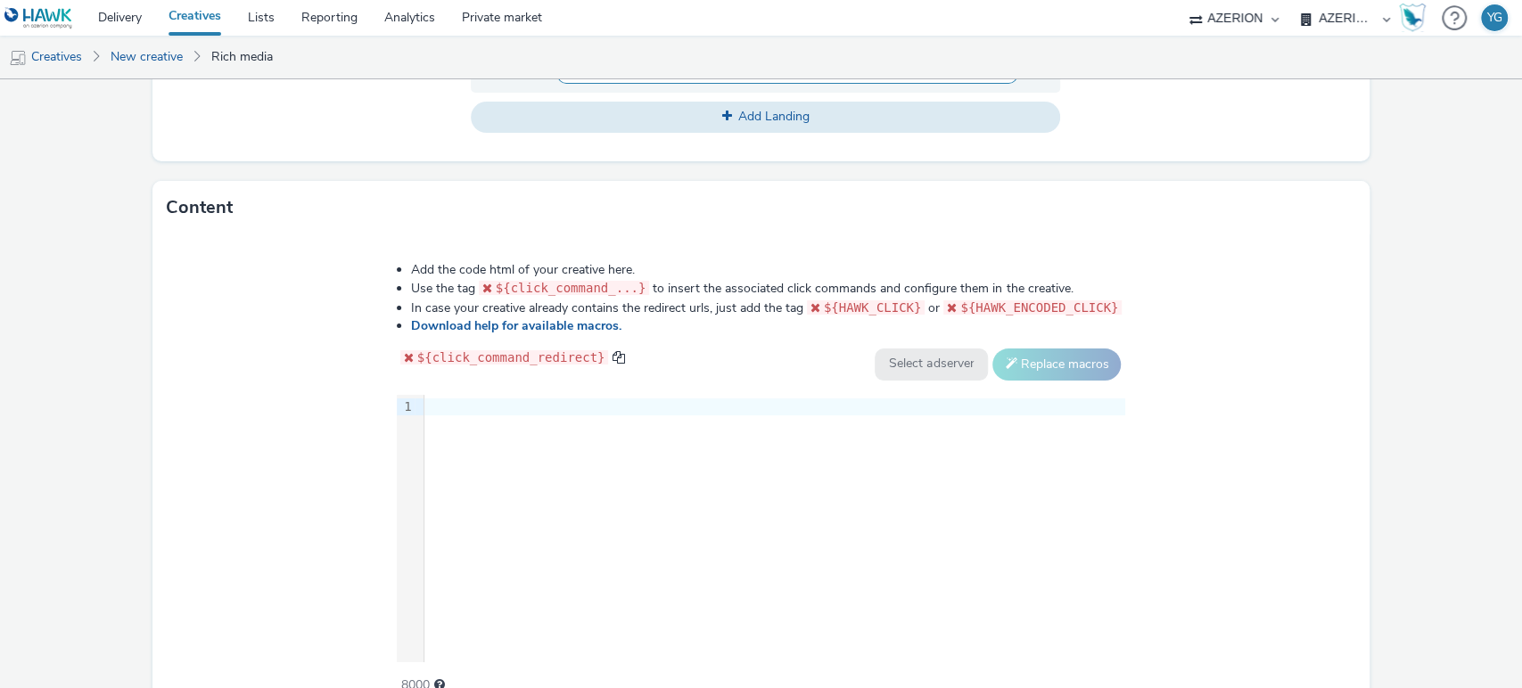
scroll to position [792, 0]
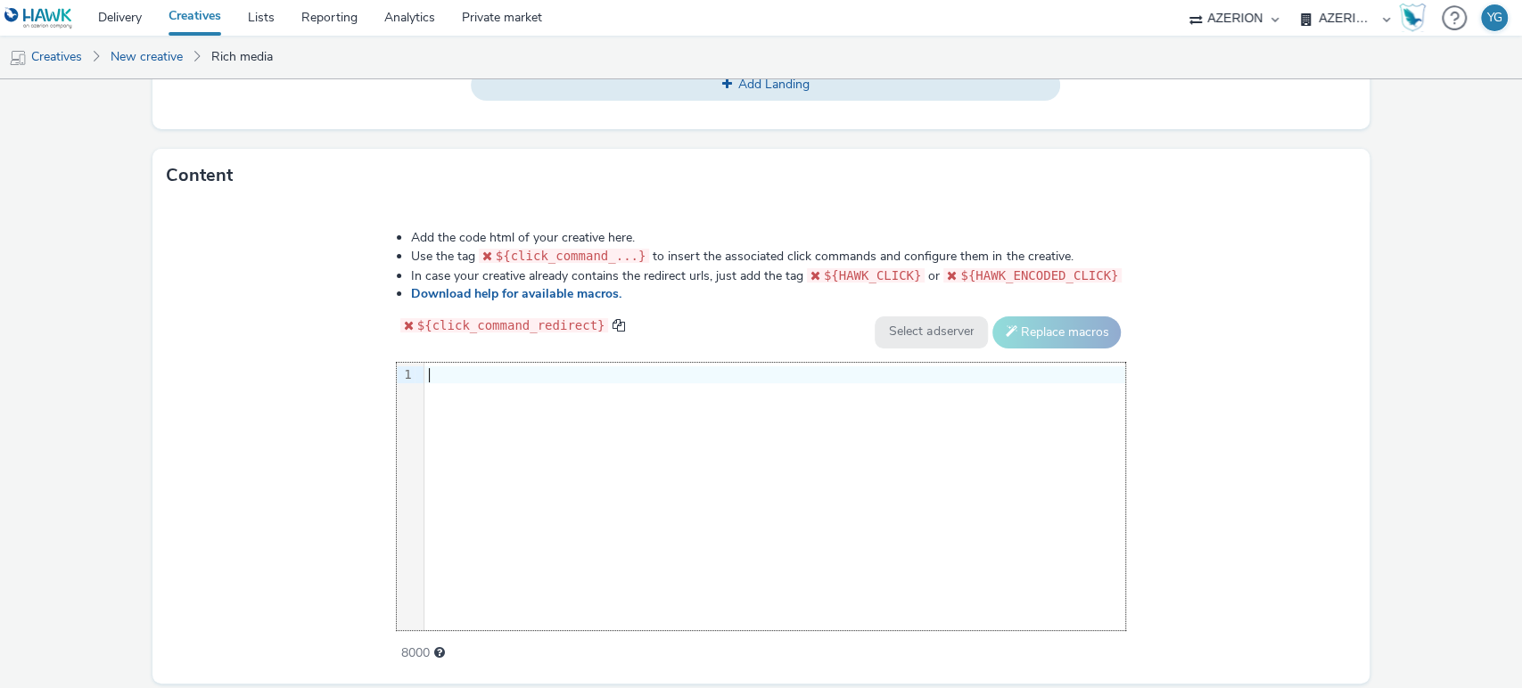
click at [506, 374] on div at bounding box center [774, 375] width 701 height 18
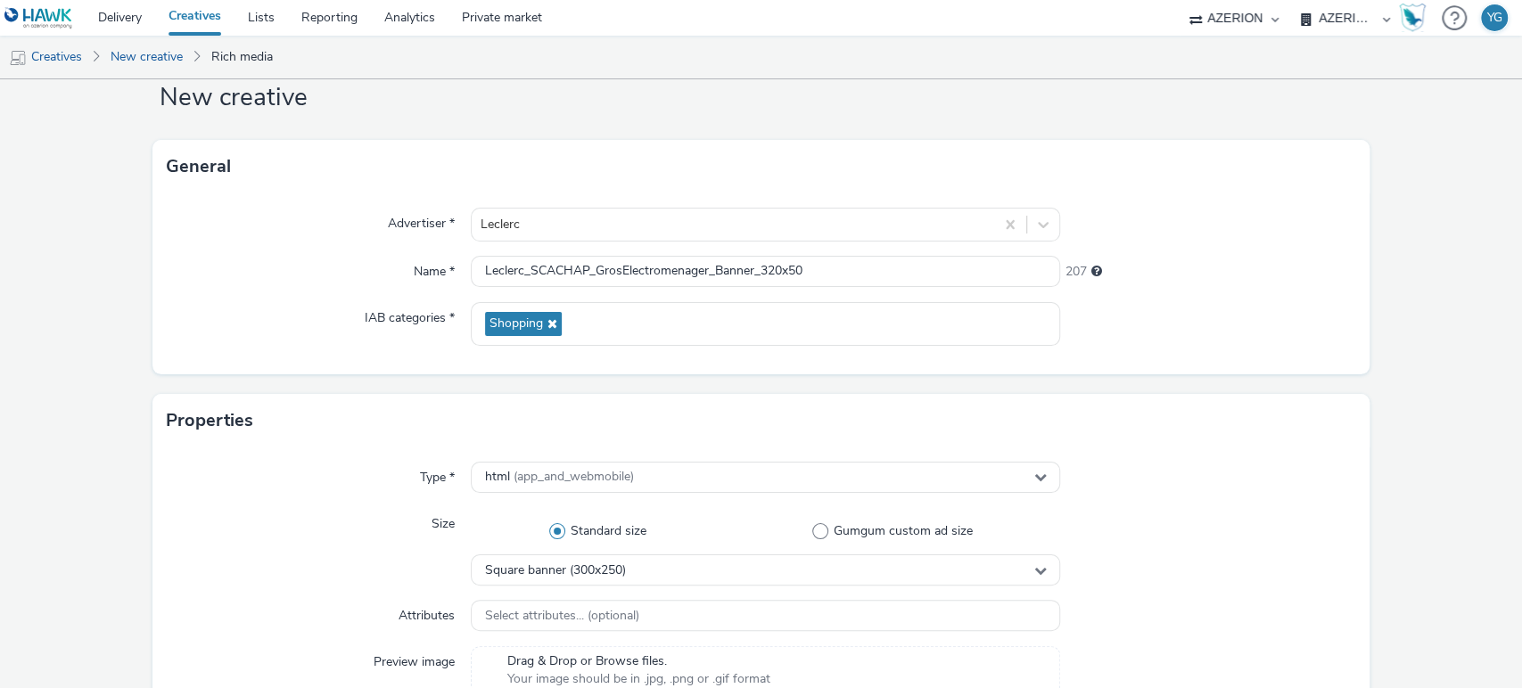
scroll to position [0, 0]
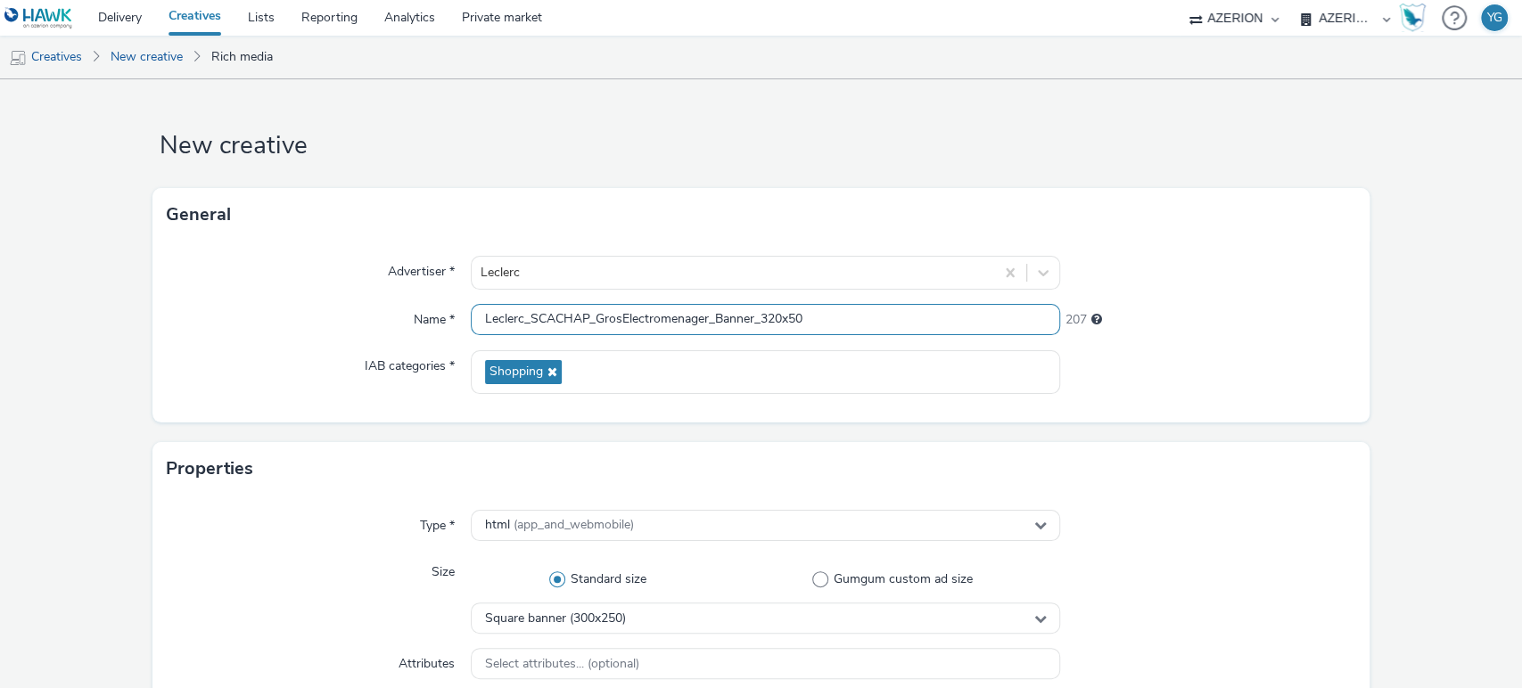
click at [480, 326] on input "Leclerc_SCACHAP_GrosElectromenager_Banner_320x50" at bounding box center [766, 319] width 590 height 31
drag, startPoint x: 842, startPoint y: 320, endPoint x: 138, endPoint y: 325, distance: 703.5
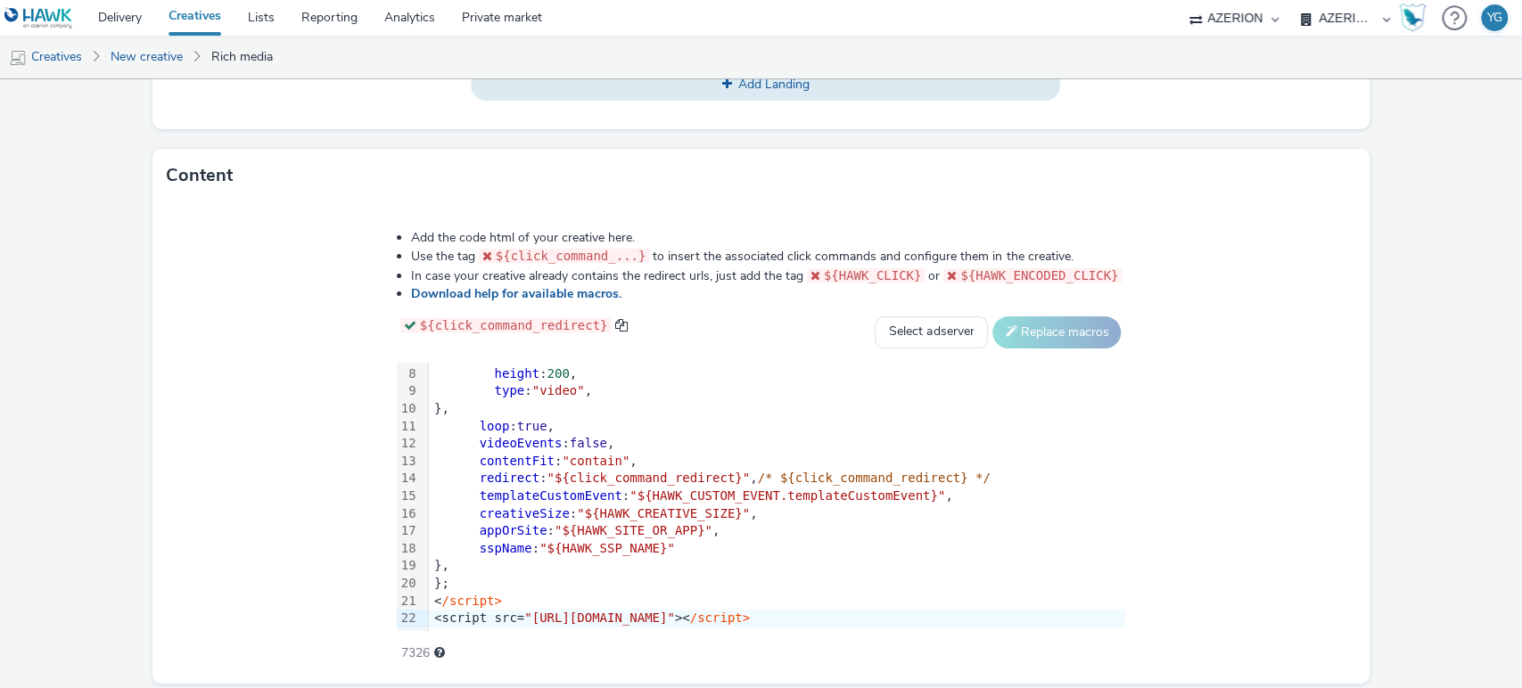
scroll to position [851, 0]
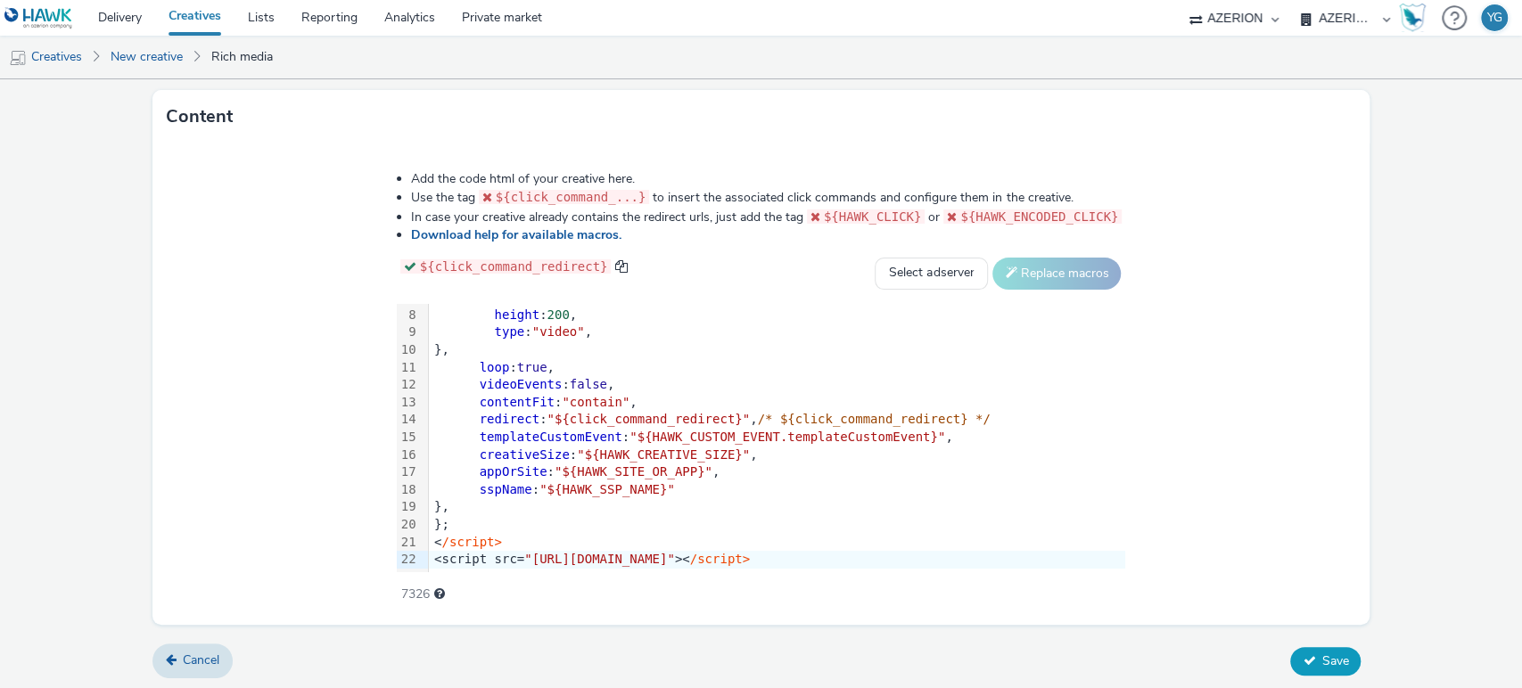
click at [1303, 654] on icon at bounding box center [1309, 660] width 12 height 12
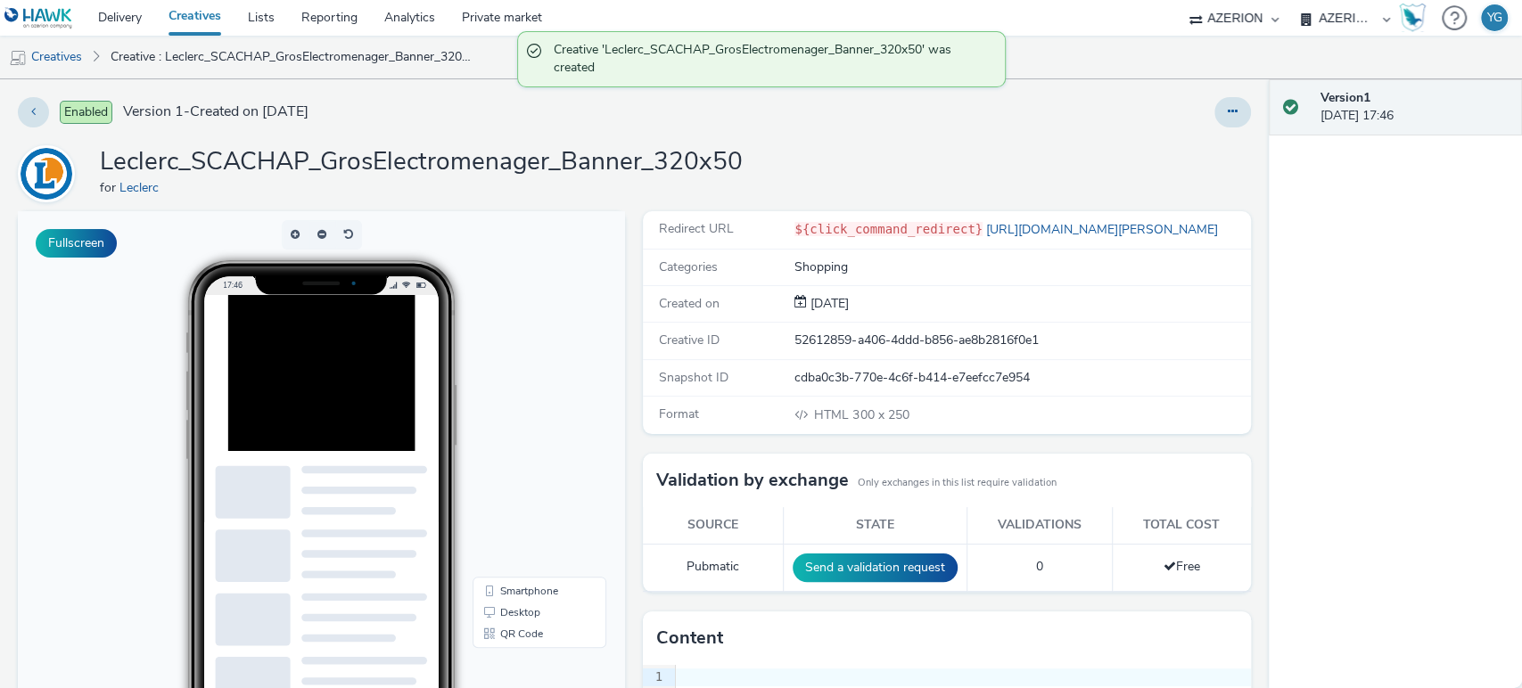
drag, startPoint x: 56, startPoint y: 52, endPoint x: 460, endPoint y: 74, distance: 404.5
click at [56, 52] on link "Creatives" at bounding box center [45, 57] width 91 height 43
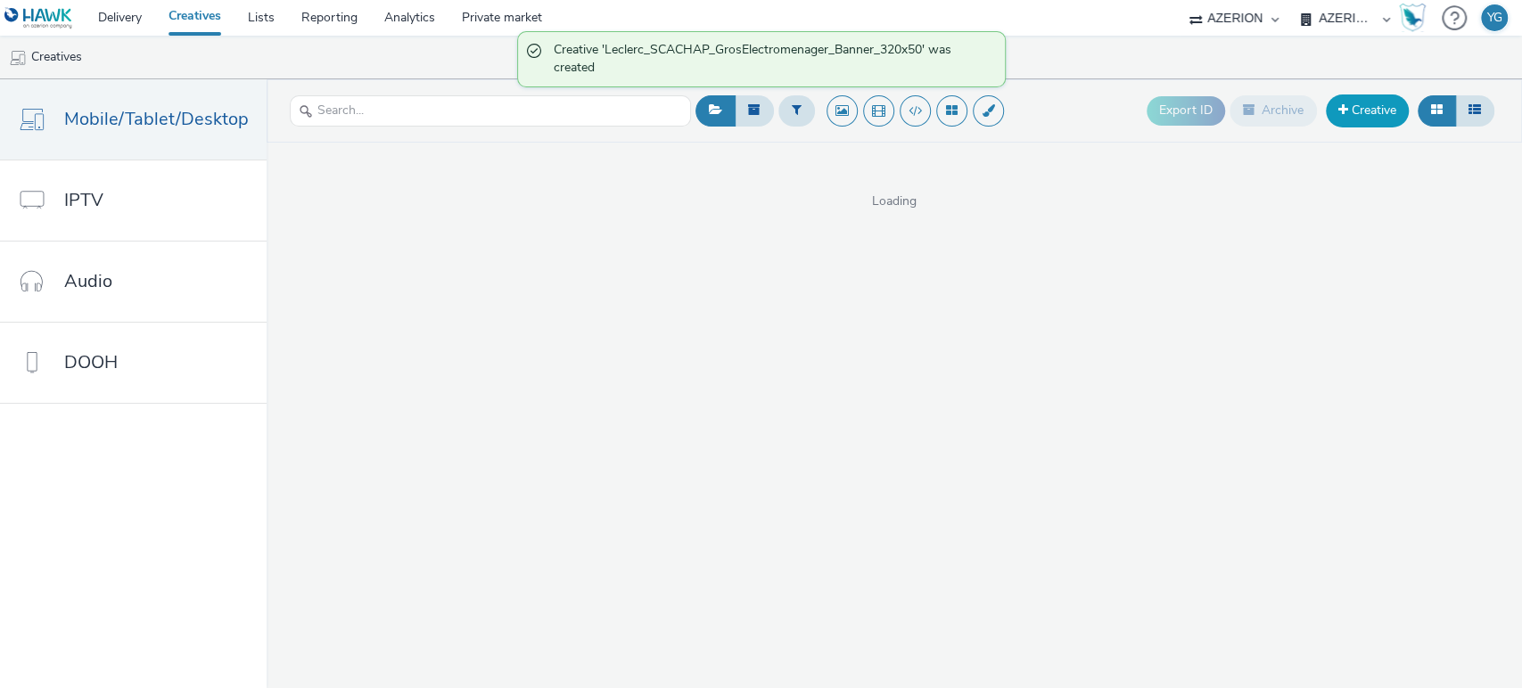
click at [1366, 117] on link "Creative" at bounding box center [1367, 111] width 83 height 32
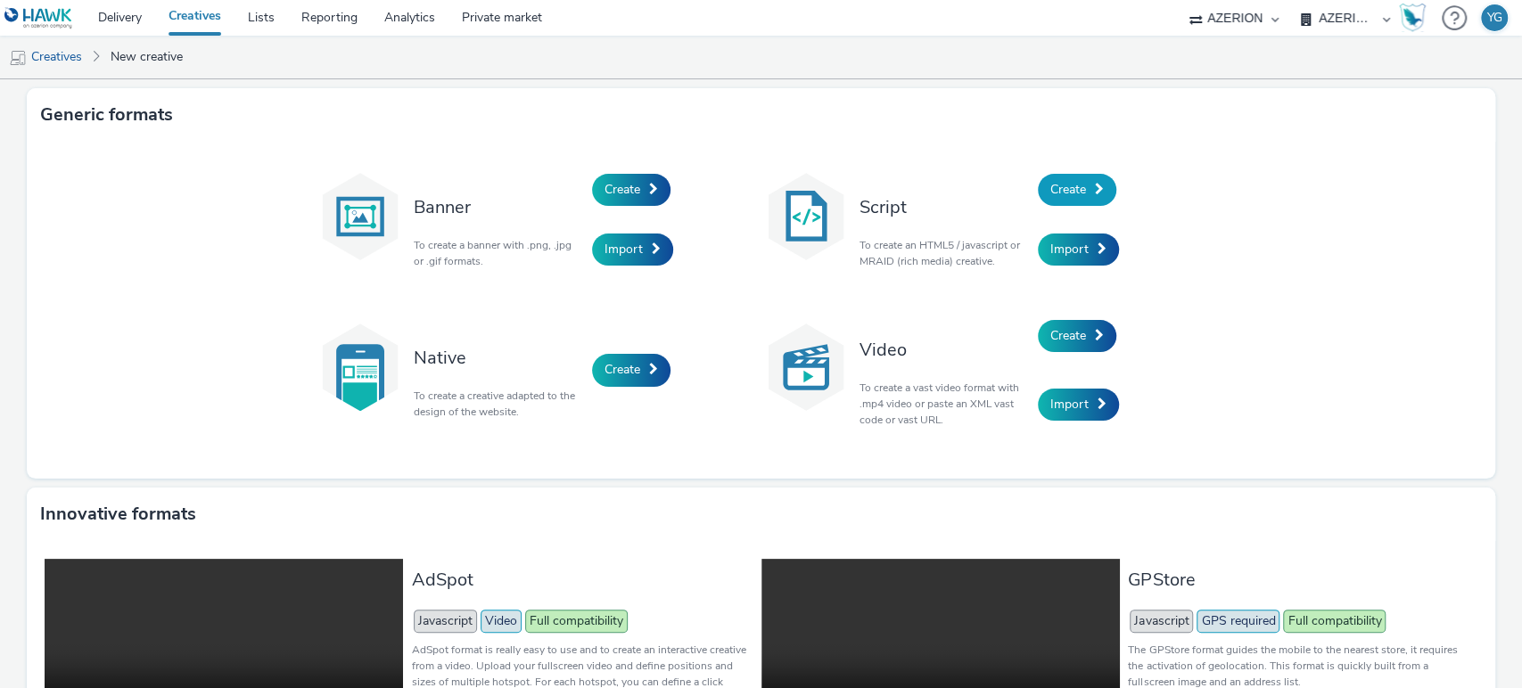
click at [1061, 191] on span "Create" at bounding box center [1068, 189] width 36 height 17
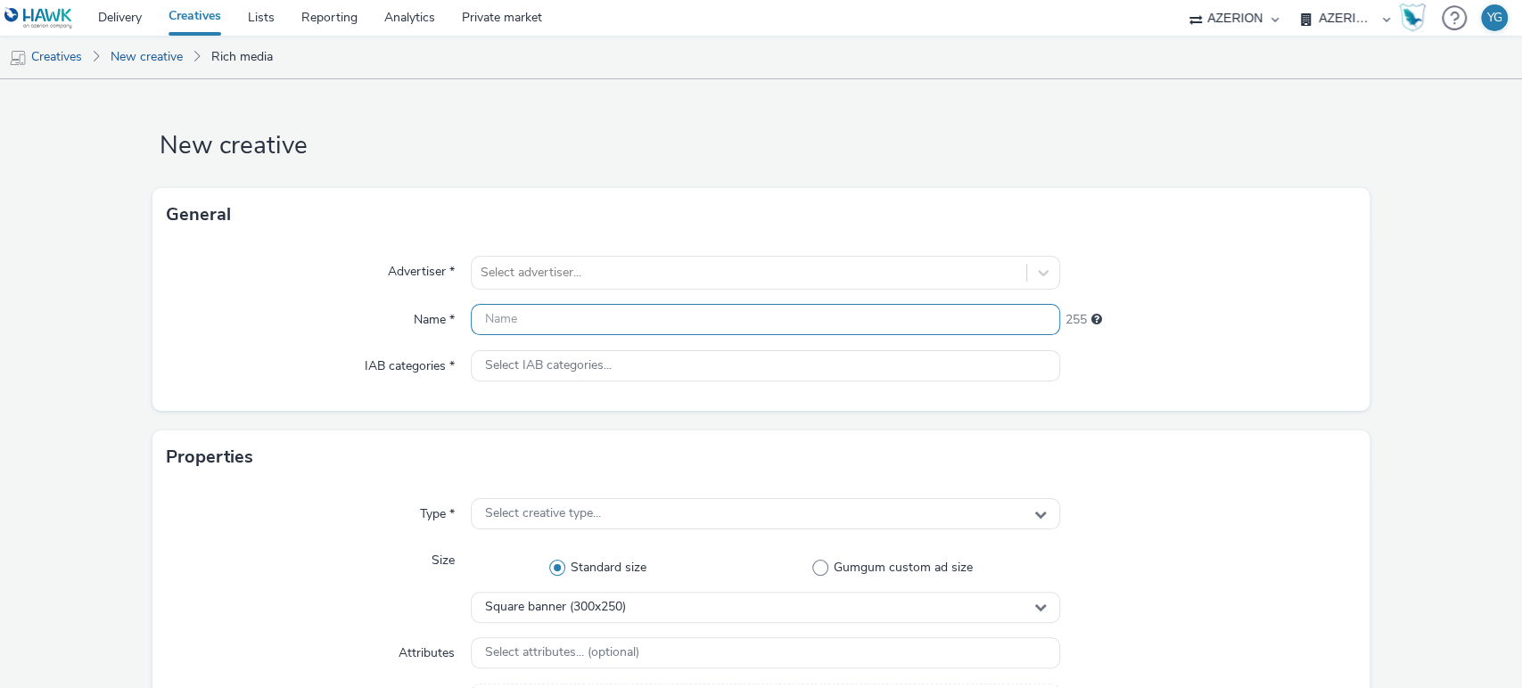
click at [538, 317] on input "text" at bounding box center [766, 319] width 590 height 31
paste input "Leclerc_SCACHAP_GrosElectromenager_Banner_320x50"
type input "Leclerc_SCACHAP_GrosElectromenager_Banner_320x50"
click at [534, 269] on div at bounding box center [750, 272] width 538 height 21
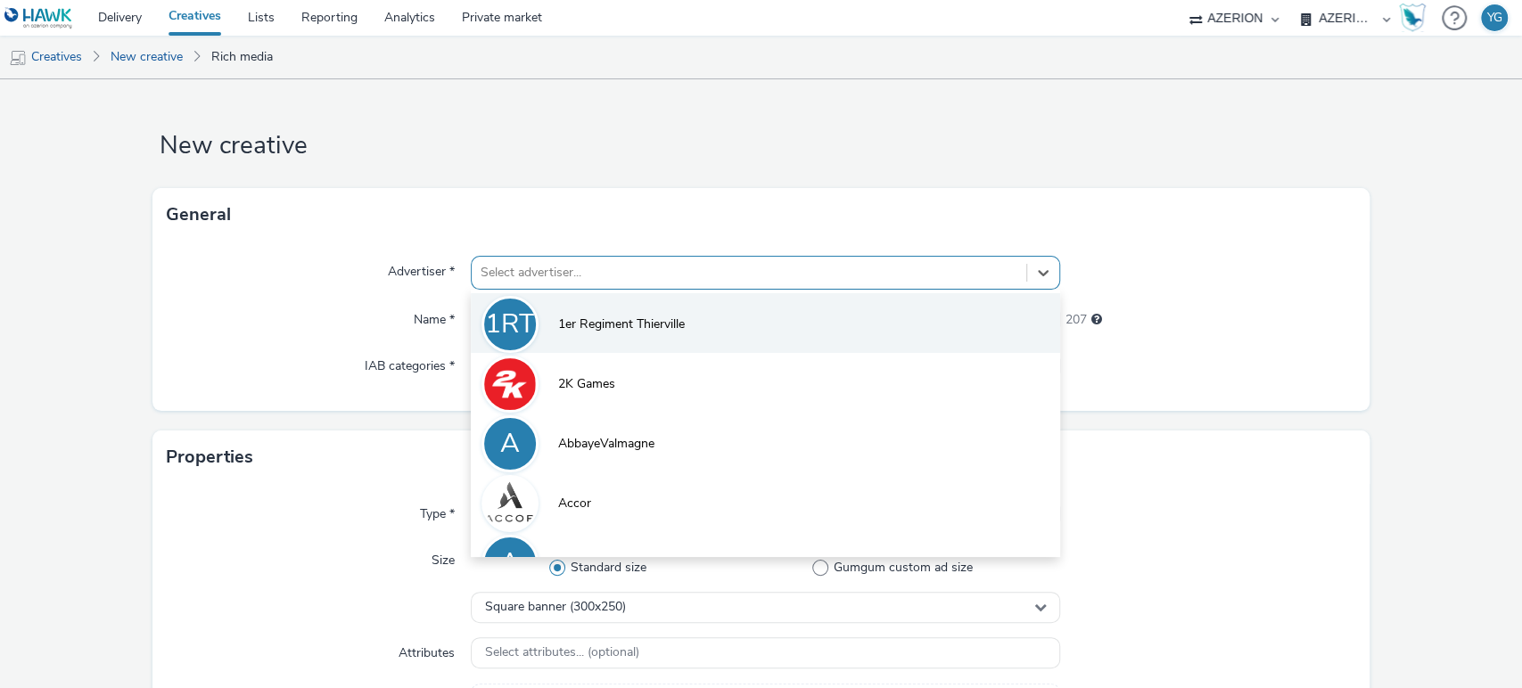
type input "e"
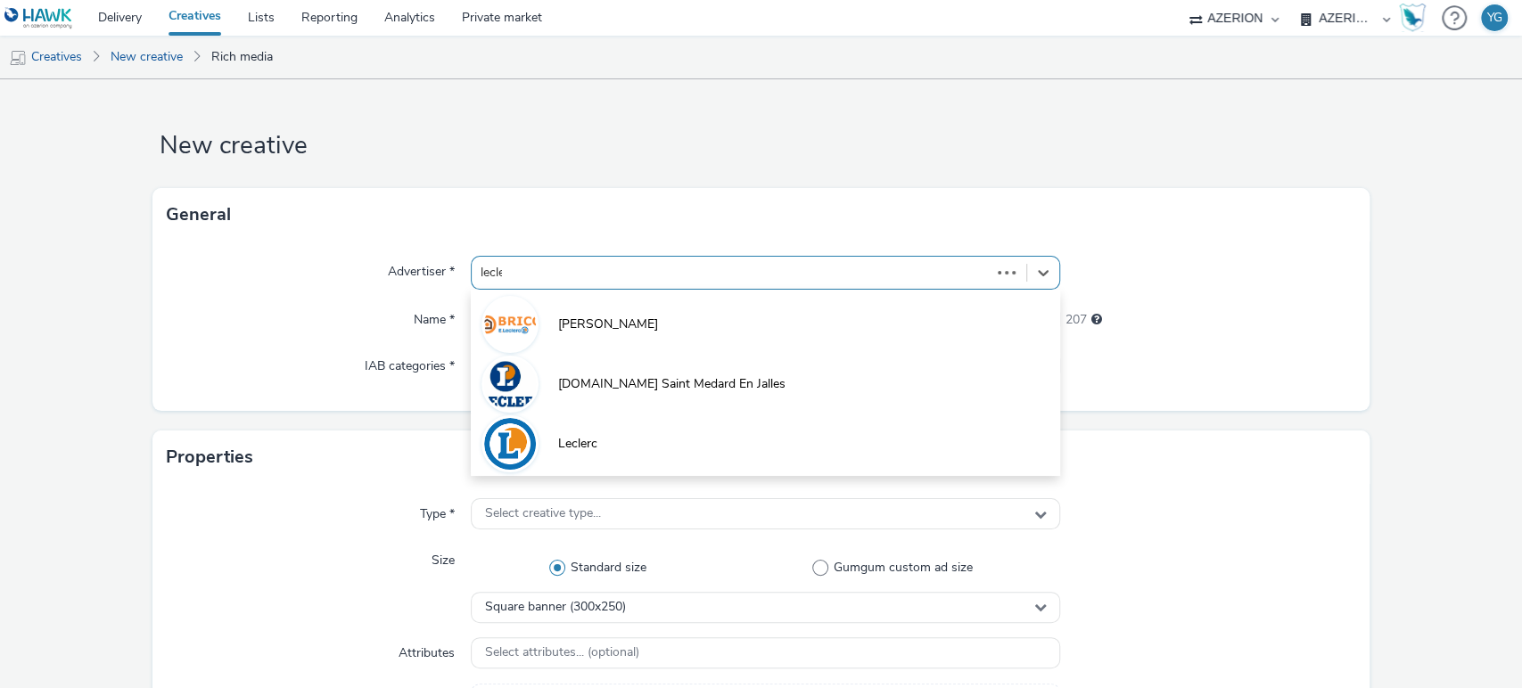
type input "lecler"
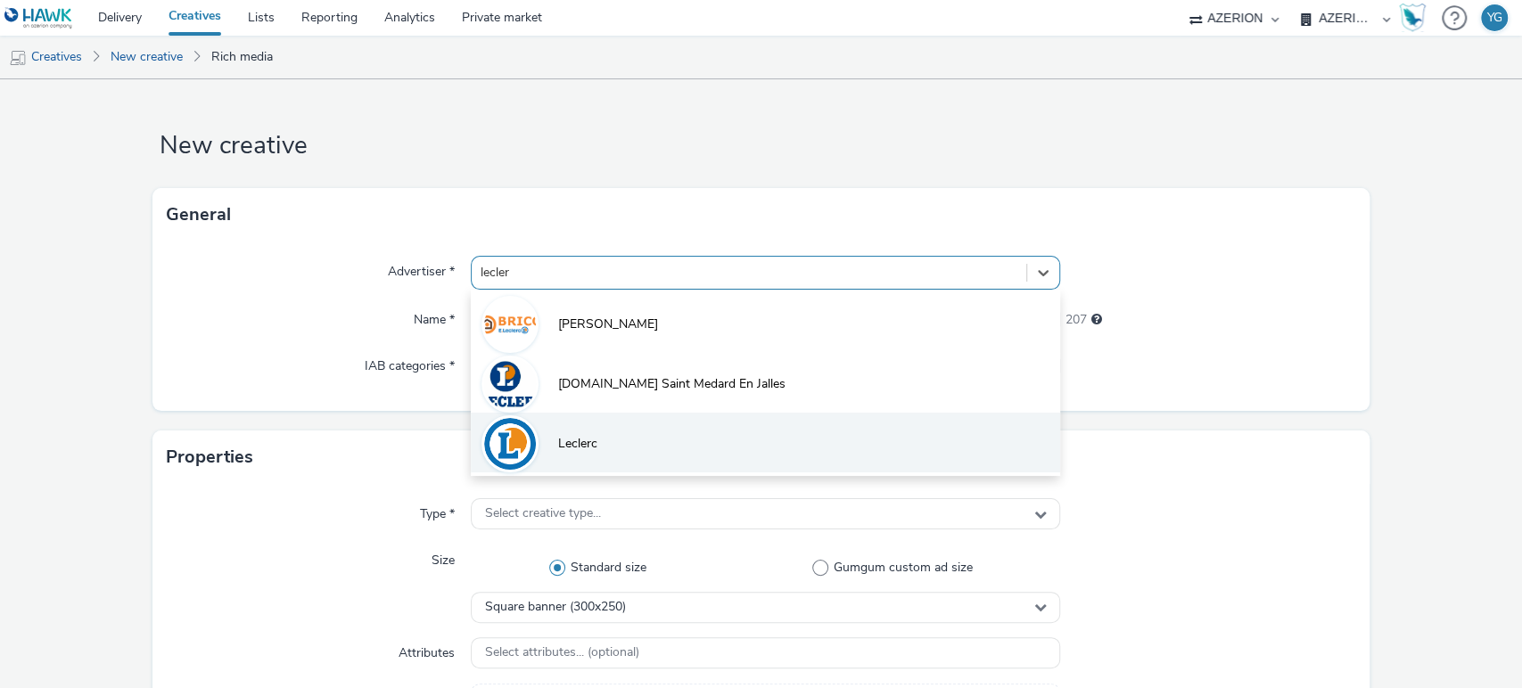
click at [594, 422] on li "Leclerc" at bounding box center [766, 443] width 590 height 60
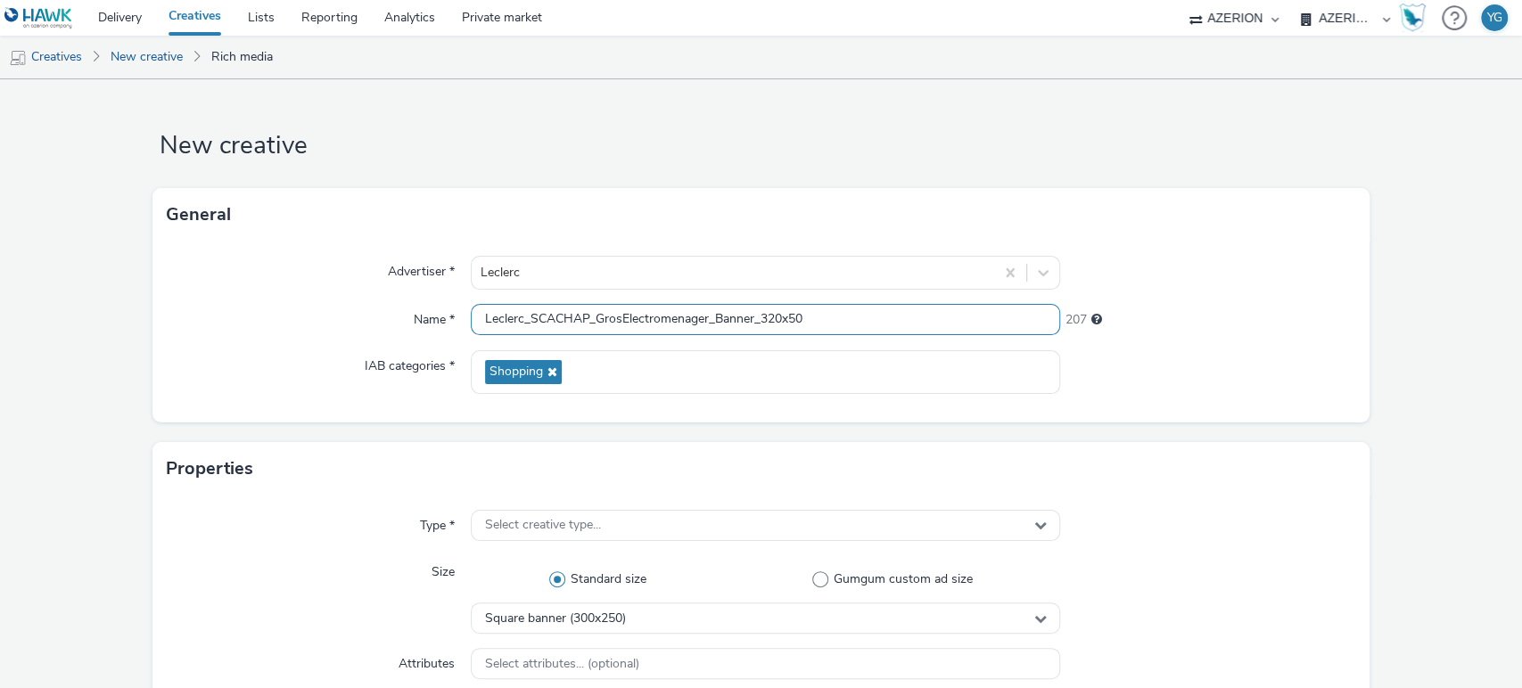
drag, startPoint x: 751, startPoint y: 318, endPoint x: 713, endPoint y: 319, distance: 37.5
click at [713, 319] on input "Leclerc_SCACHAP_GrosElectromenager_Banner_320x50" at bounding box center [766, 319] width 590 height 31
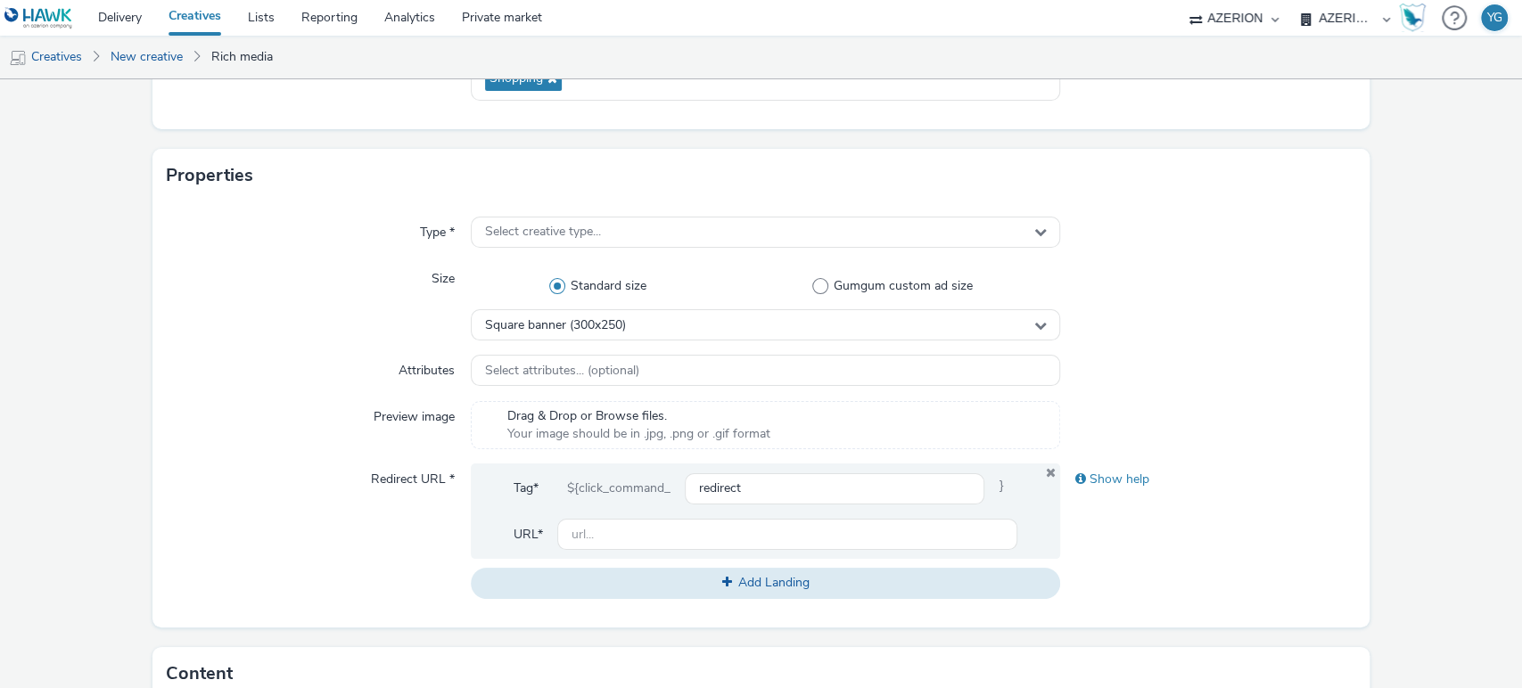
scroll to position [297, 0]
type input "Leclerc_SCACHAP_GrosElectromenager_MPU_320x50"
click at [648, 527] on input "text" at bounding box center [787, 530] width 461 height 31
paste input "[URL][DOMAIN_NAME][PERSON_NAME]"
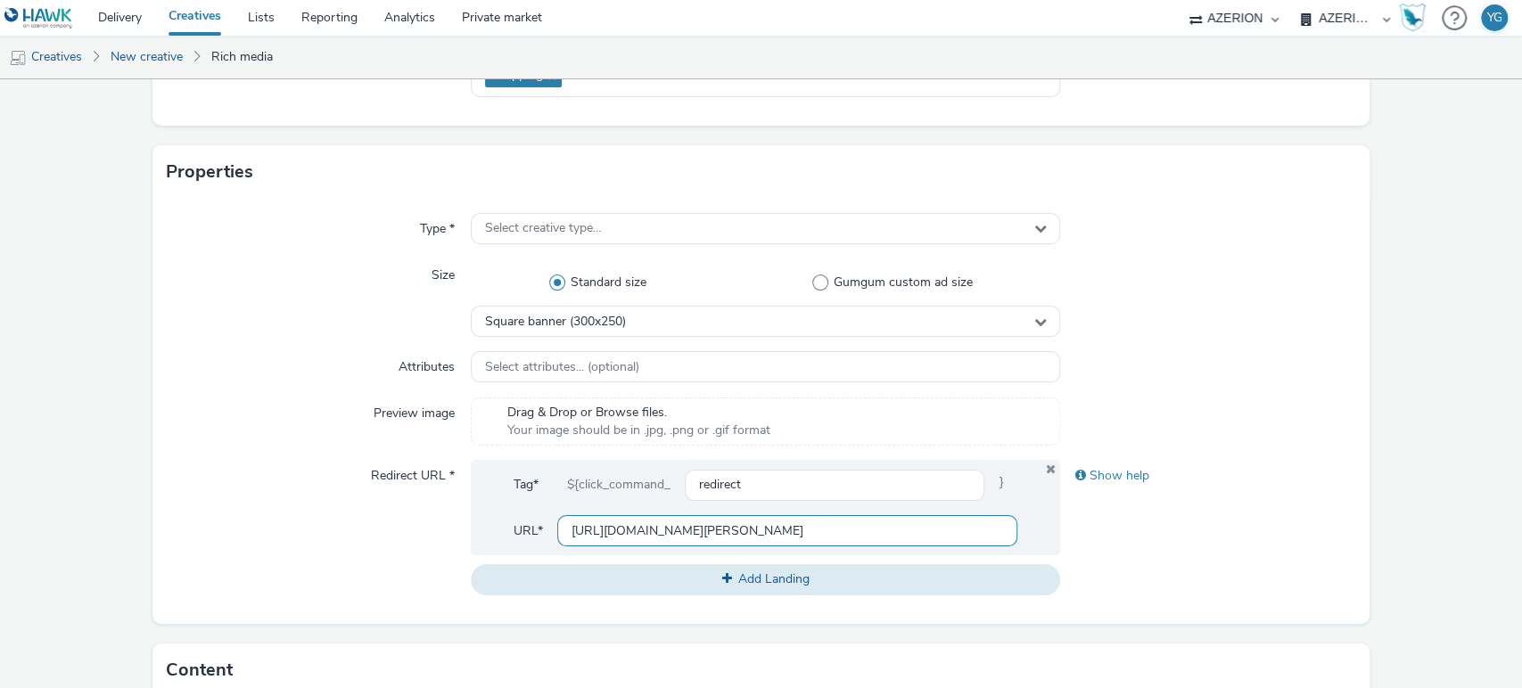
type input "[URL][DOMAIN_NAME][PERSON_NAME]"
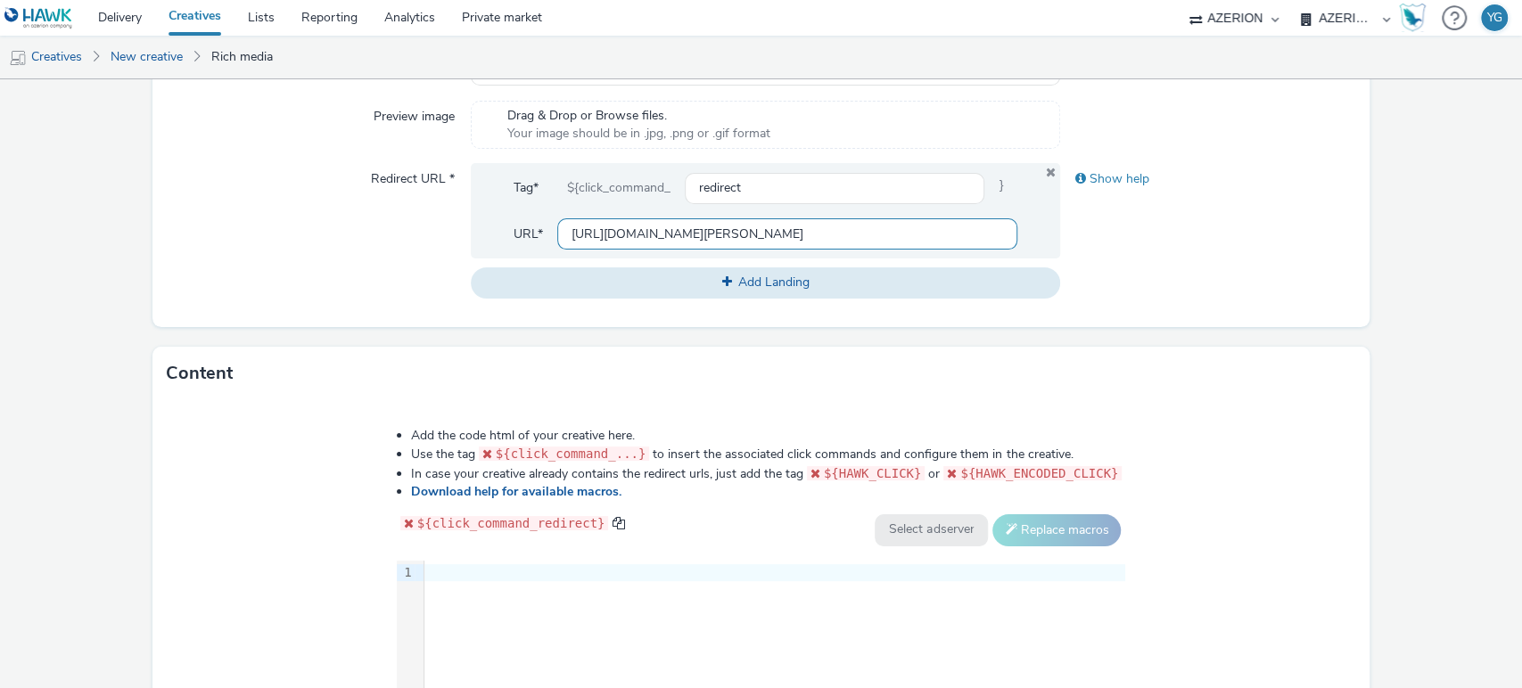
scroll to position [792, 0]
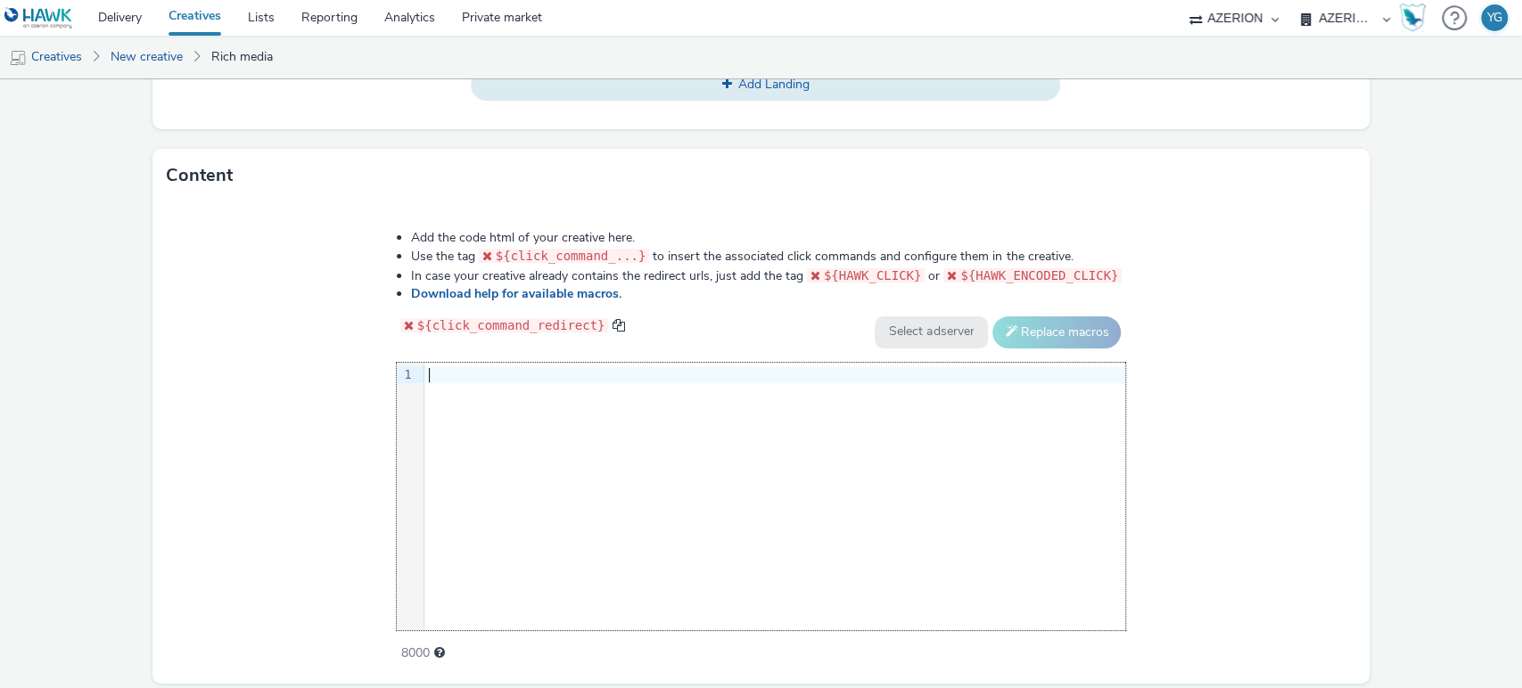
click at [629, 374] on div at bounding box center [774, 375] width 701 height 18
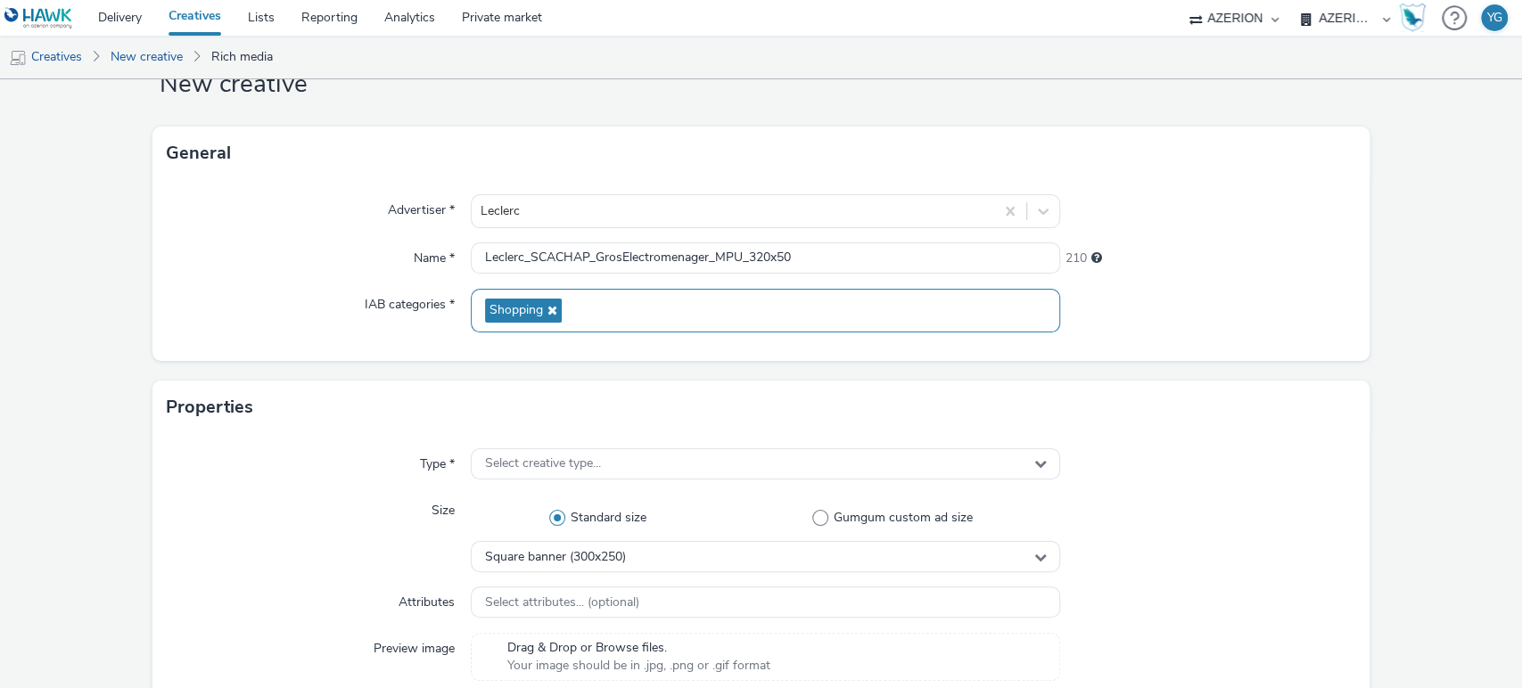
scroll to position [0, 0]
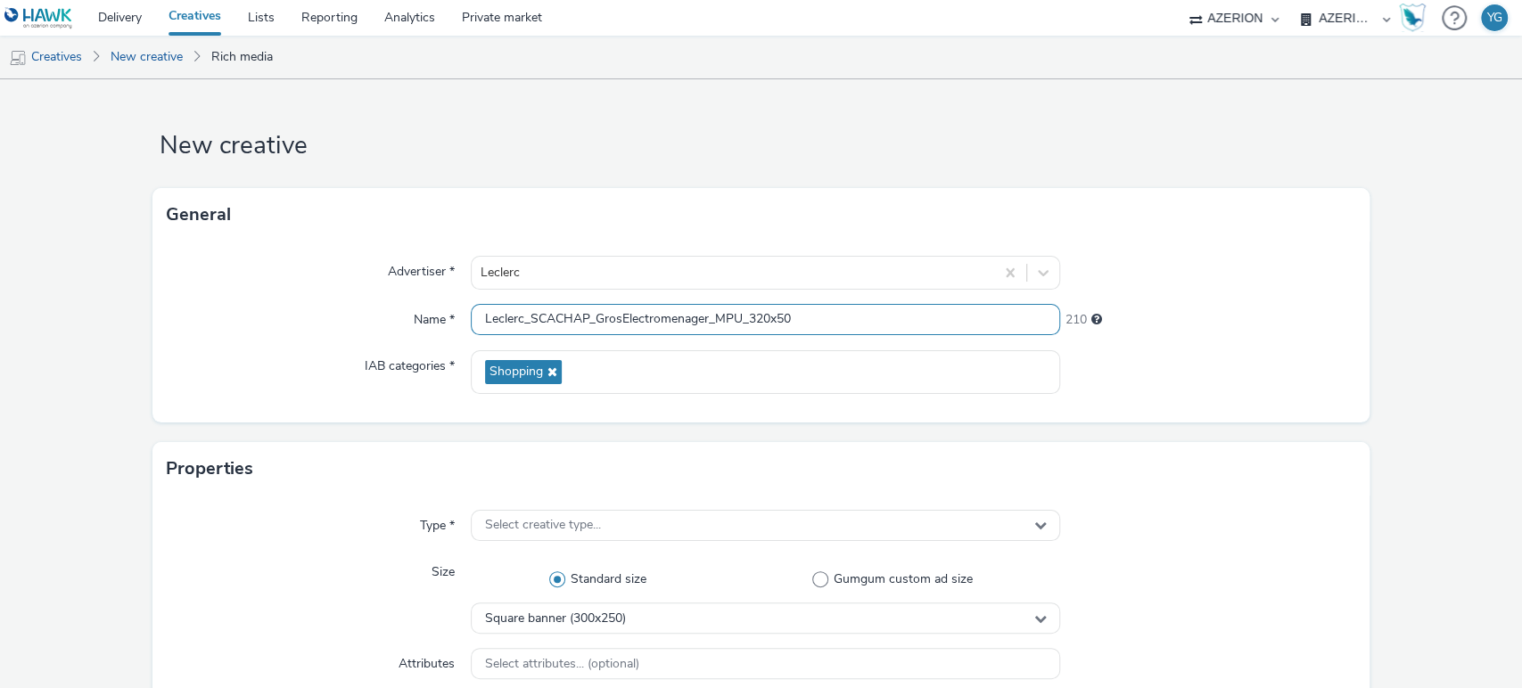
drag, startPoint x: 793, startPoint y: 321, endPoint x: 753, endPoint y: 319, distance: 39.3
click at [753, 319] on input "Leclerc_SCACHAP_GrosElectromenager_MPU_320x50" at bounding box center [766, 319] width 590 height 31
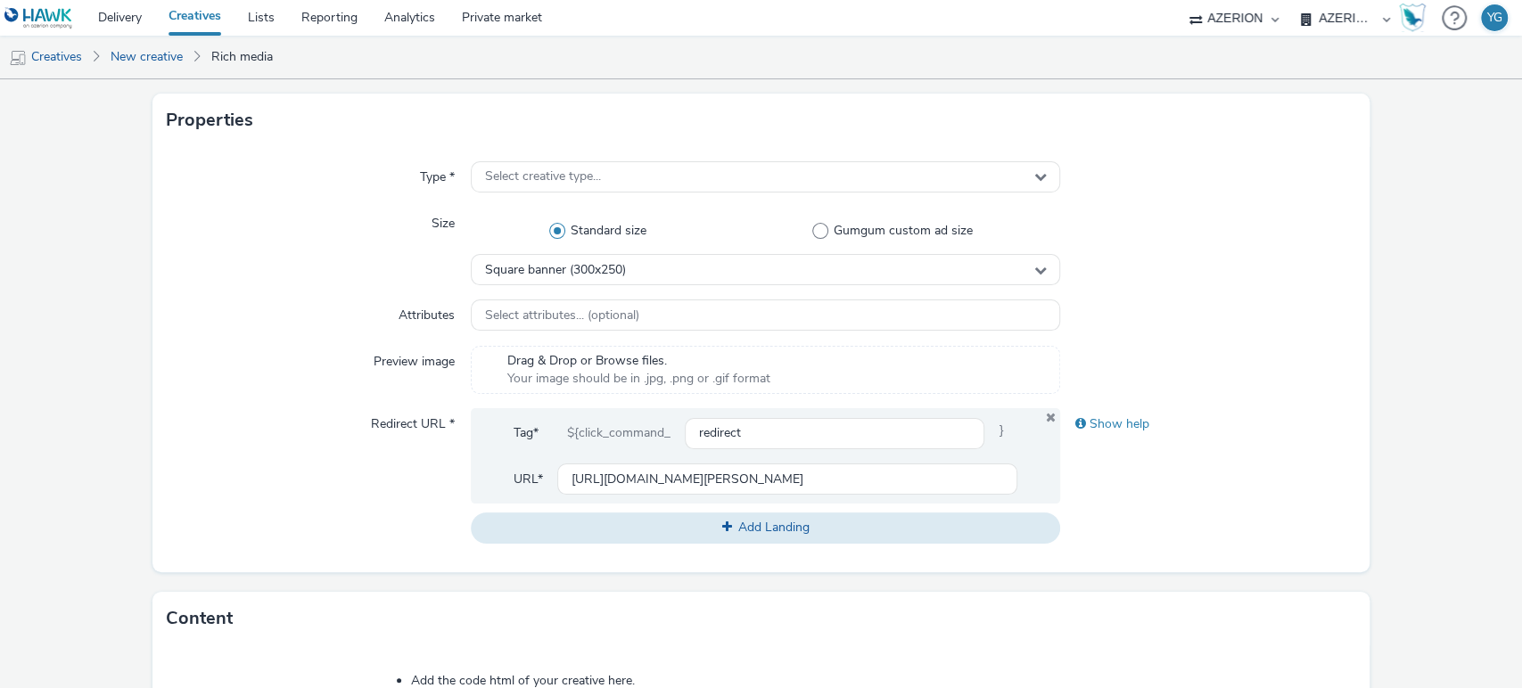
scroll to position [157, 0]
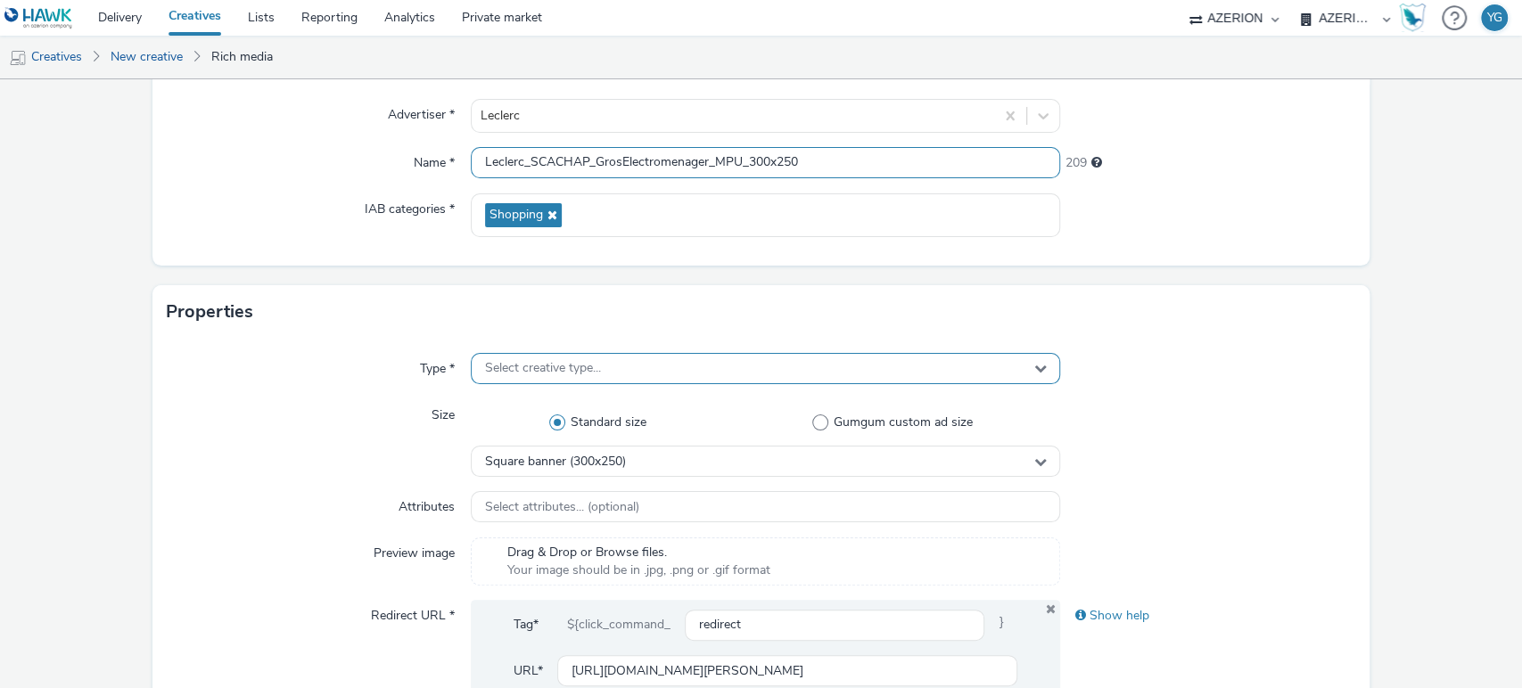
type input "Leclerc_SCACHAP_GrosElectromenager_MPU_300x250"
click at [590, 367] on span "Select creative type..." at bounding box center [543, 368] width 116 height 15
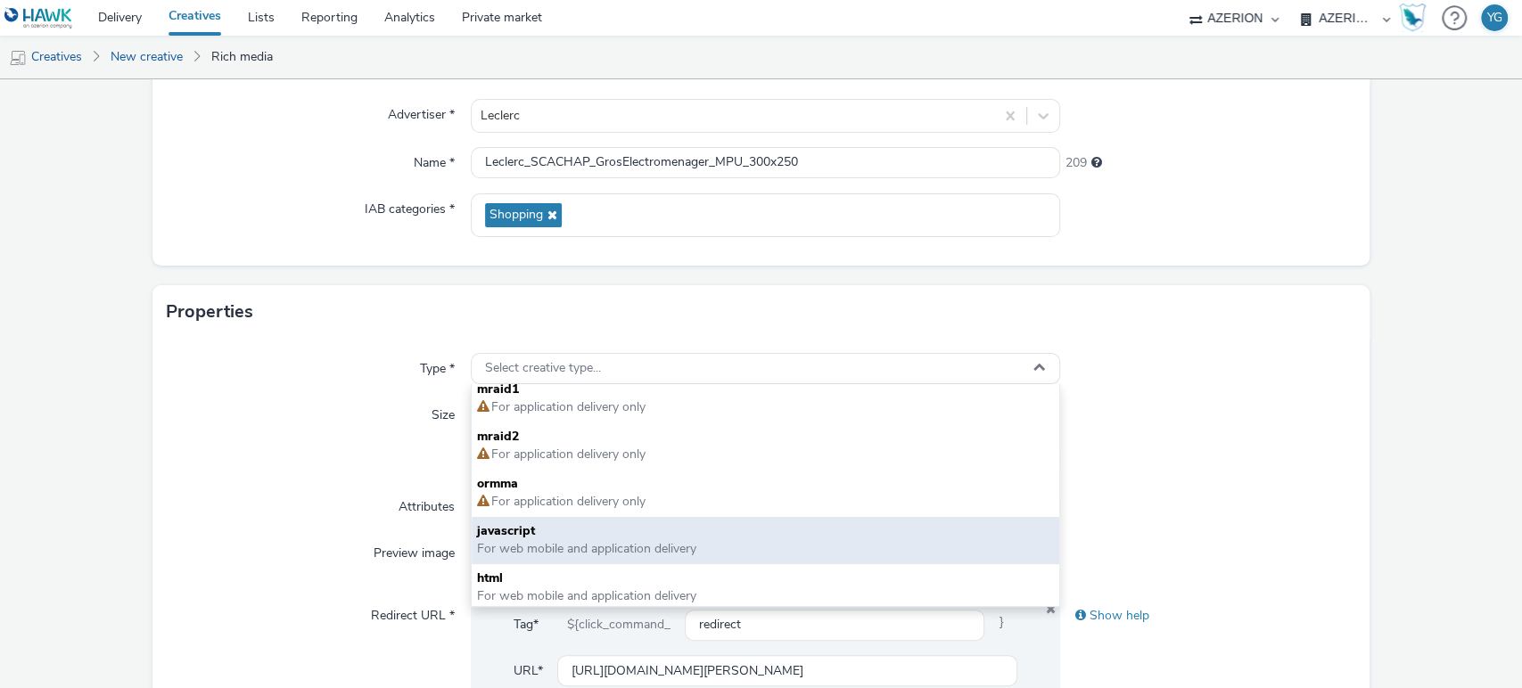
scroll to position [12, 0]
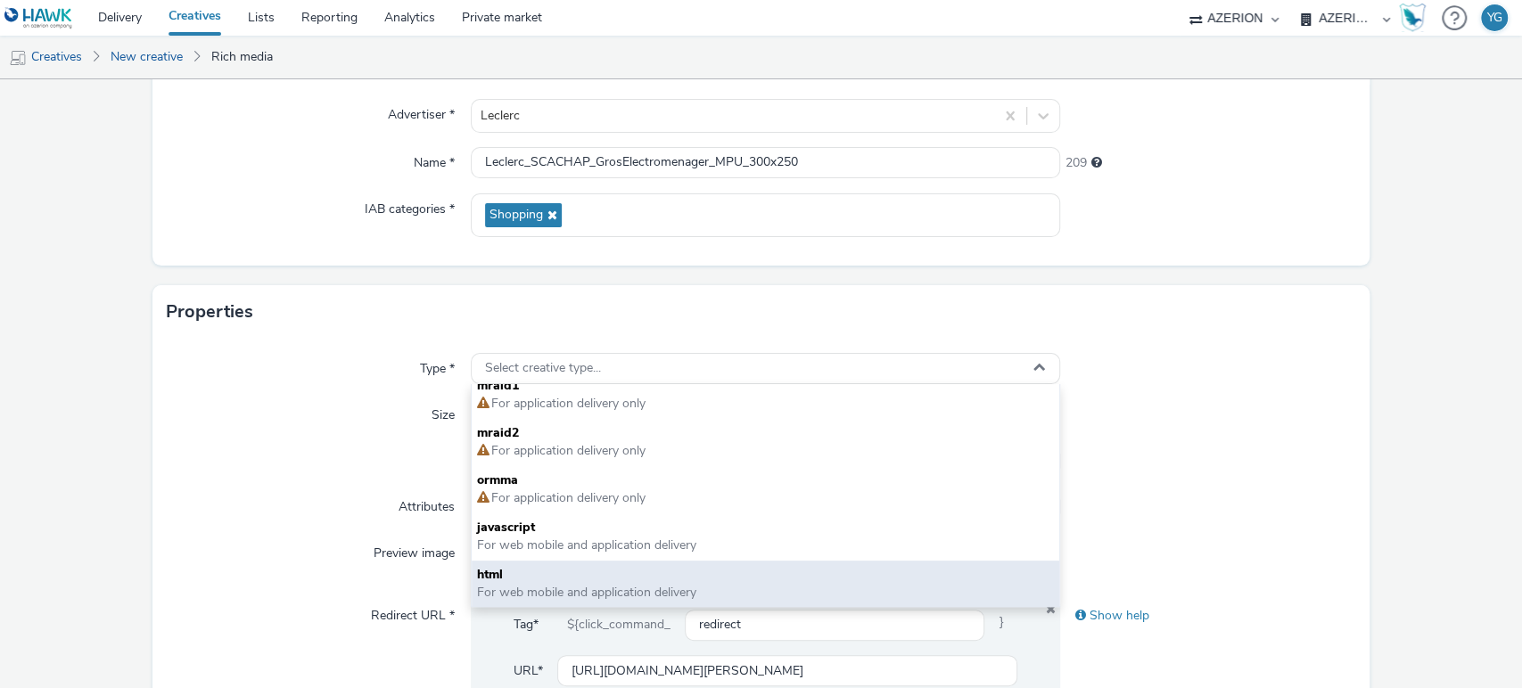
click at [578, 570] on span "html" at bounding box center [766, 575] width 578 height 18
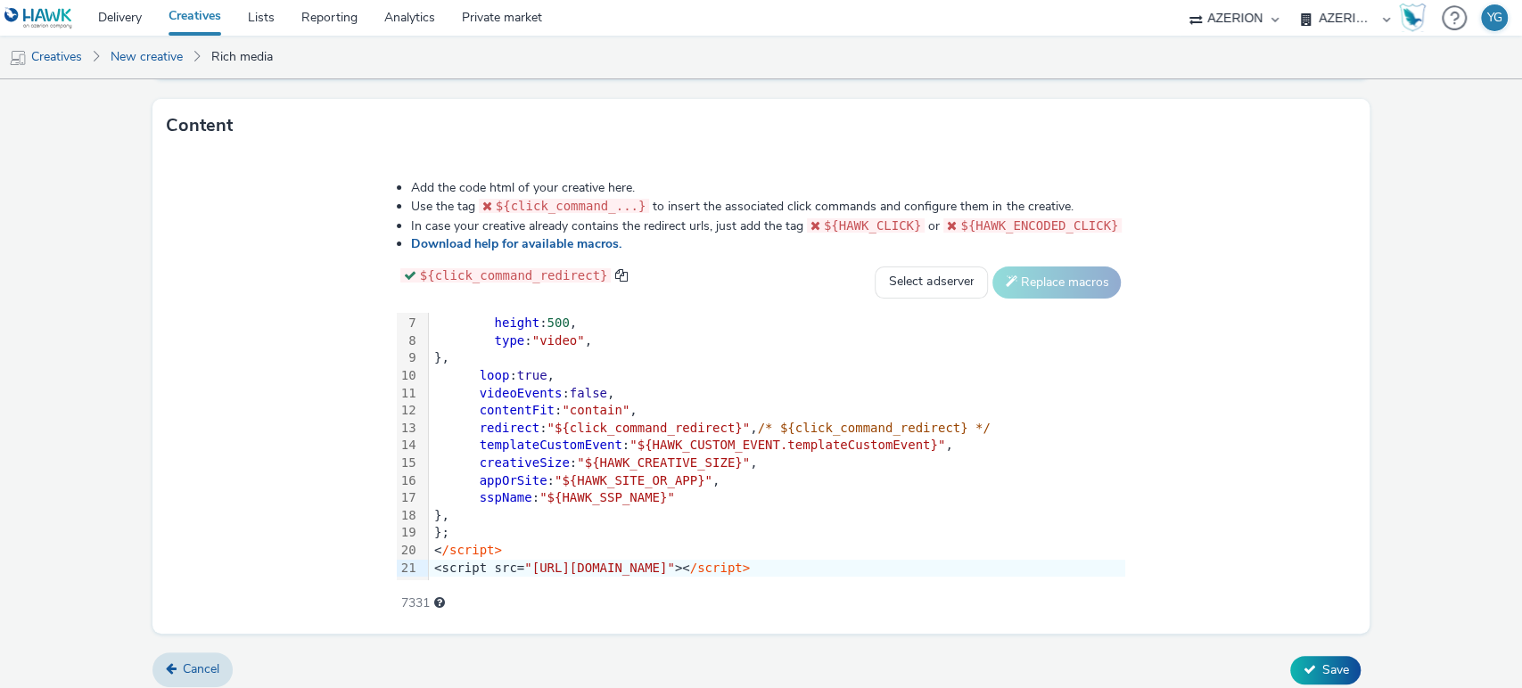
scroll to position [851, 0]
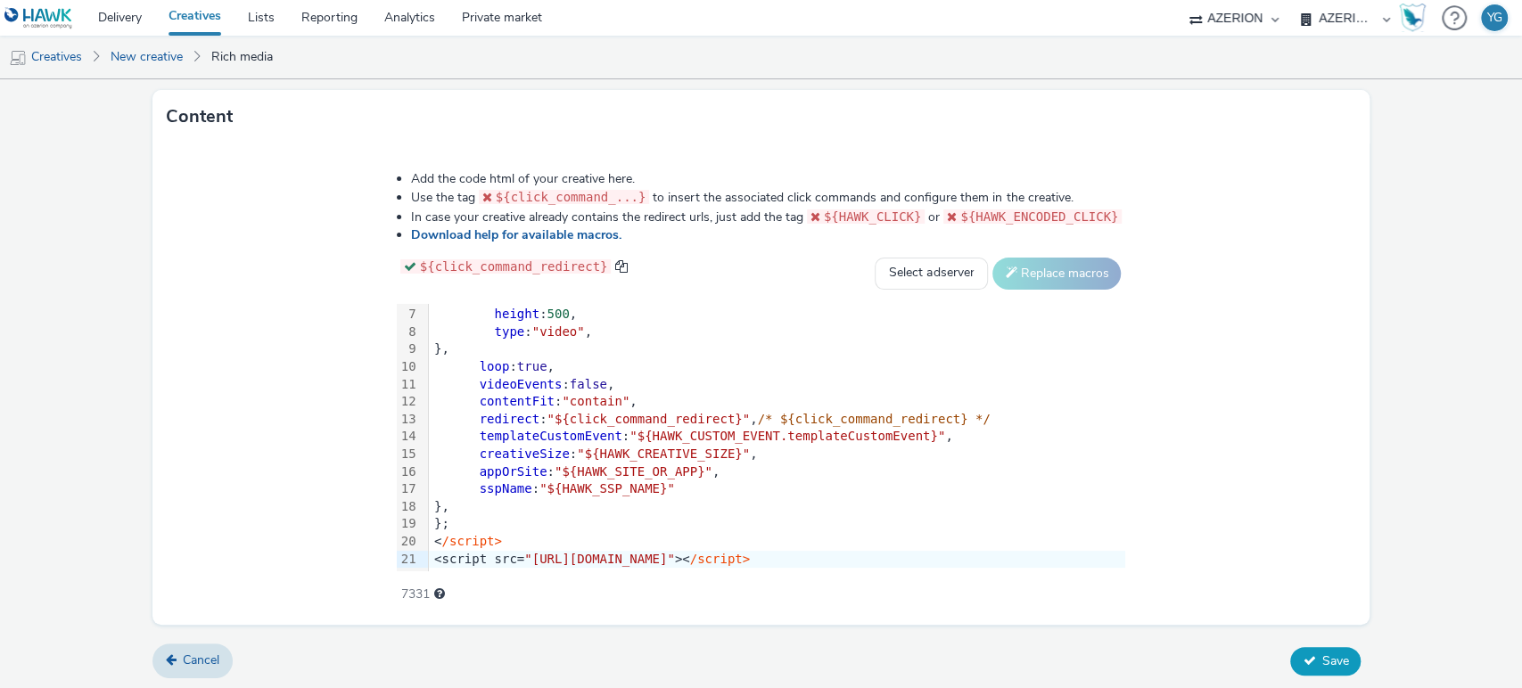
click at [1303, 656] on icon at bounding box center [1309, 660] width 12 height 12
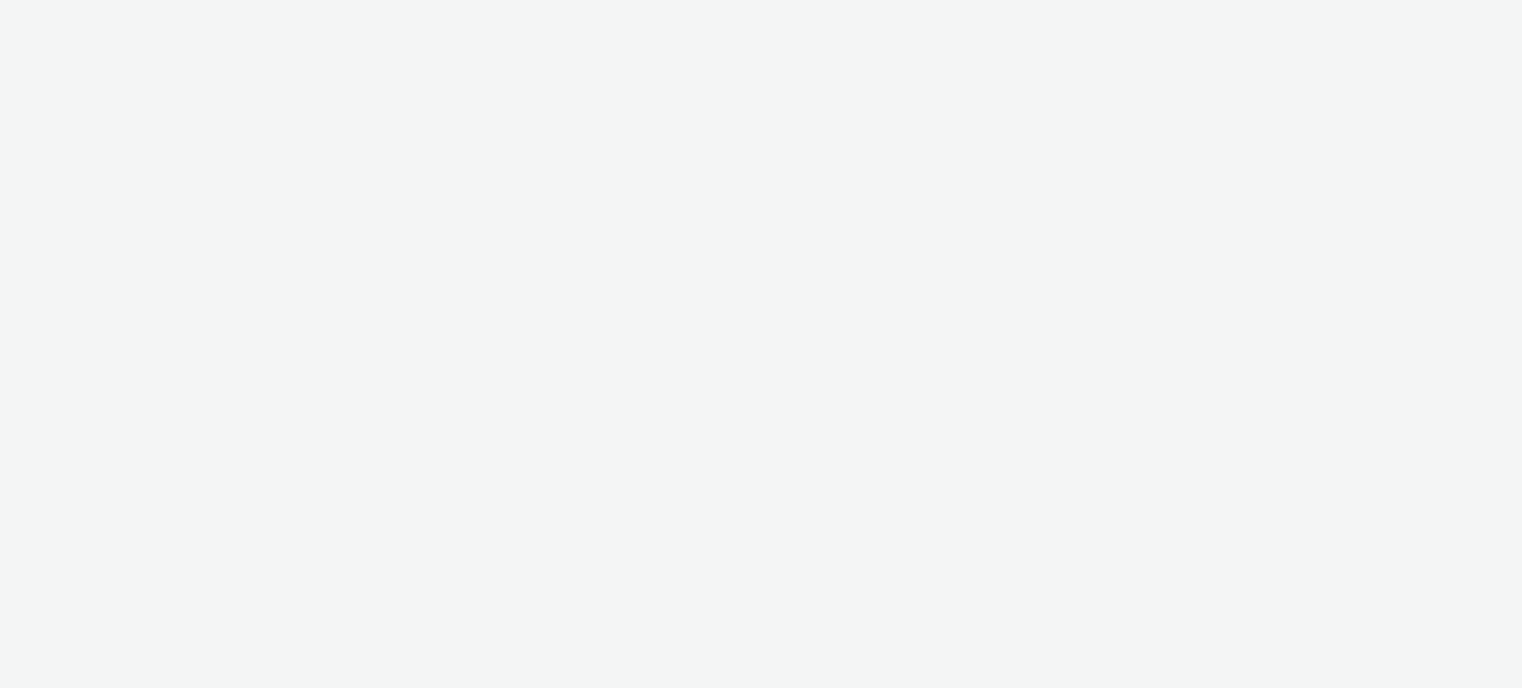
select select "ac009755-aa48-4799-8050-7a339a378eb8"
select select "79162ed7-0017-4339-93b0-3399b708648f"
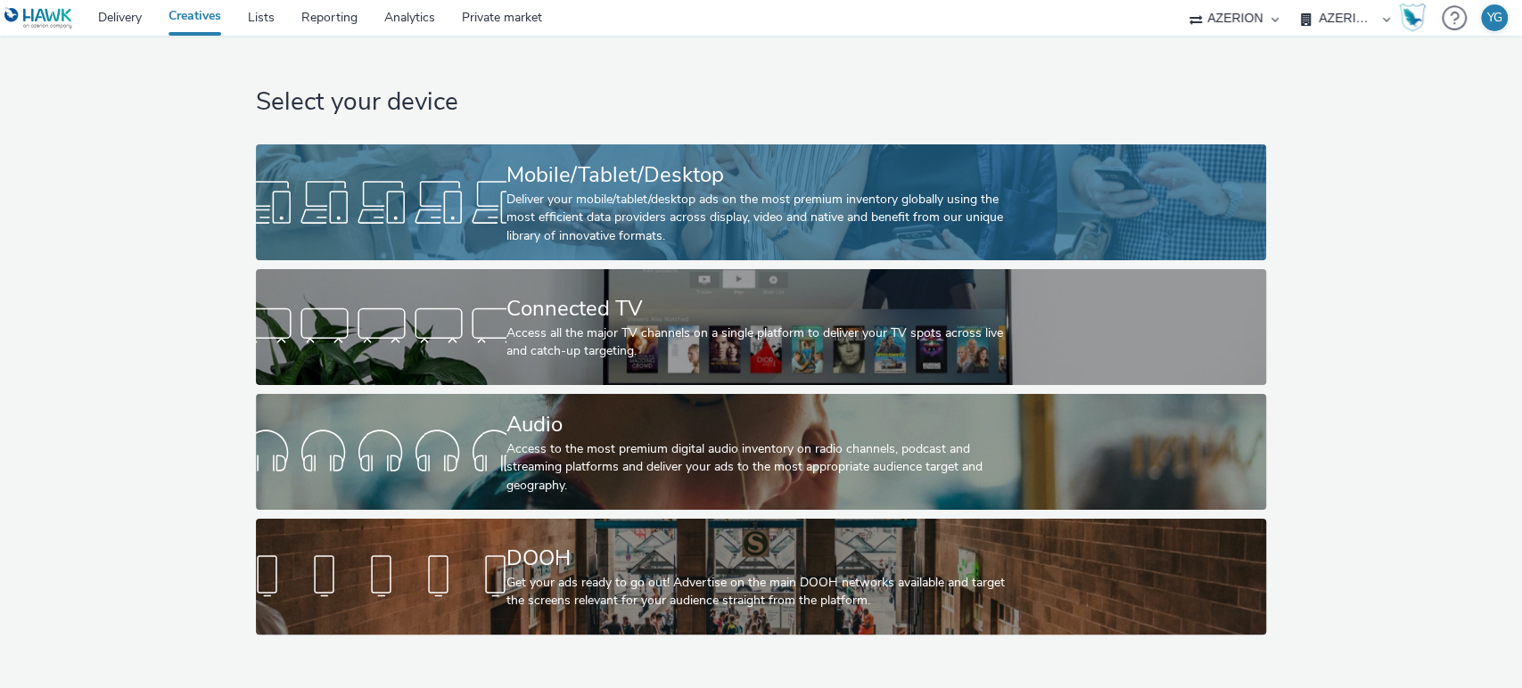
click at [669, 193] on div "Deliver your mobile/tablet/desktop ads on the most premium inventory globally u…" at bounding box center [757, 218] width 502 height 54
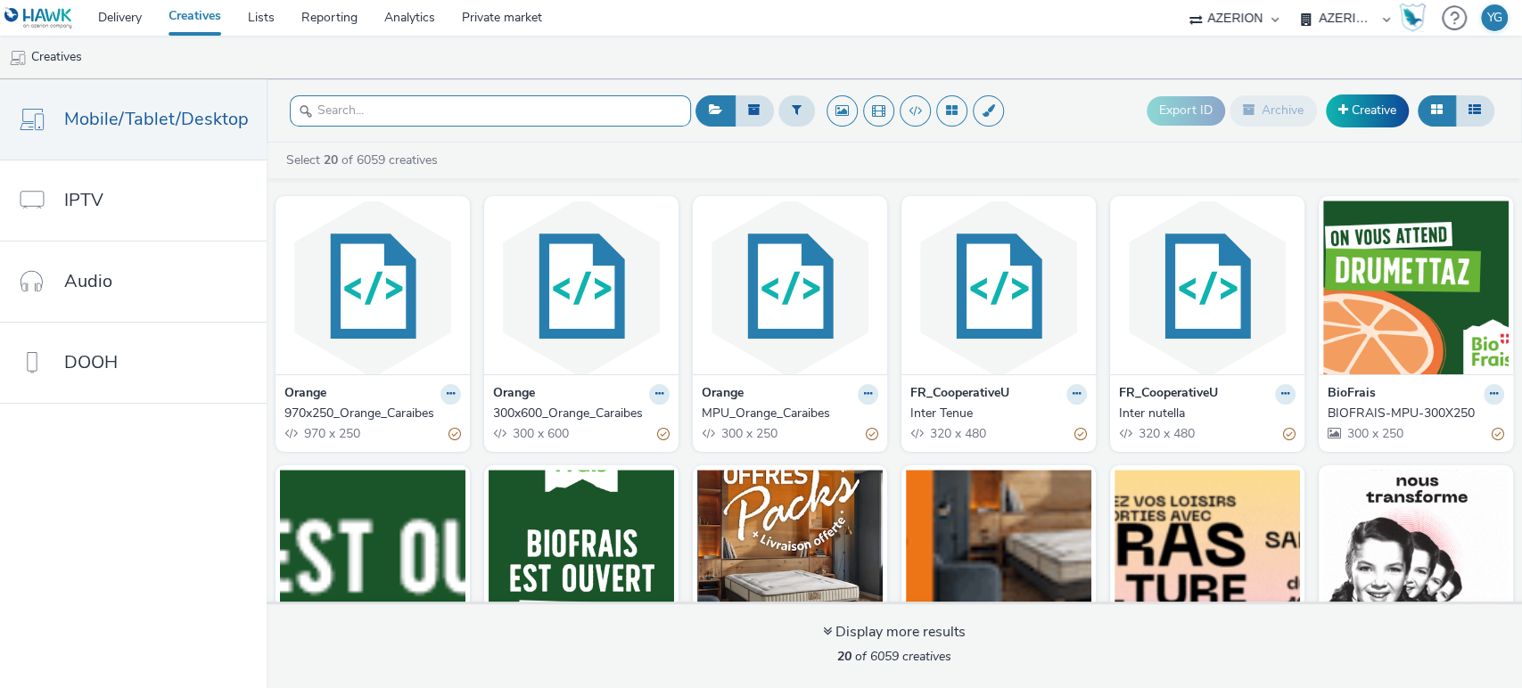
click at [395, 103] on input "text" at bounding box center [490, 110] width 401 height 31
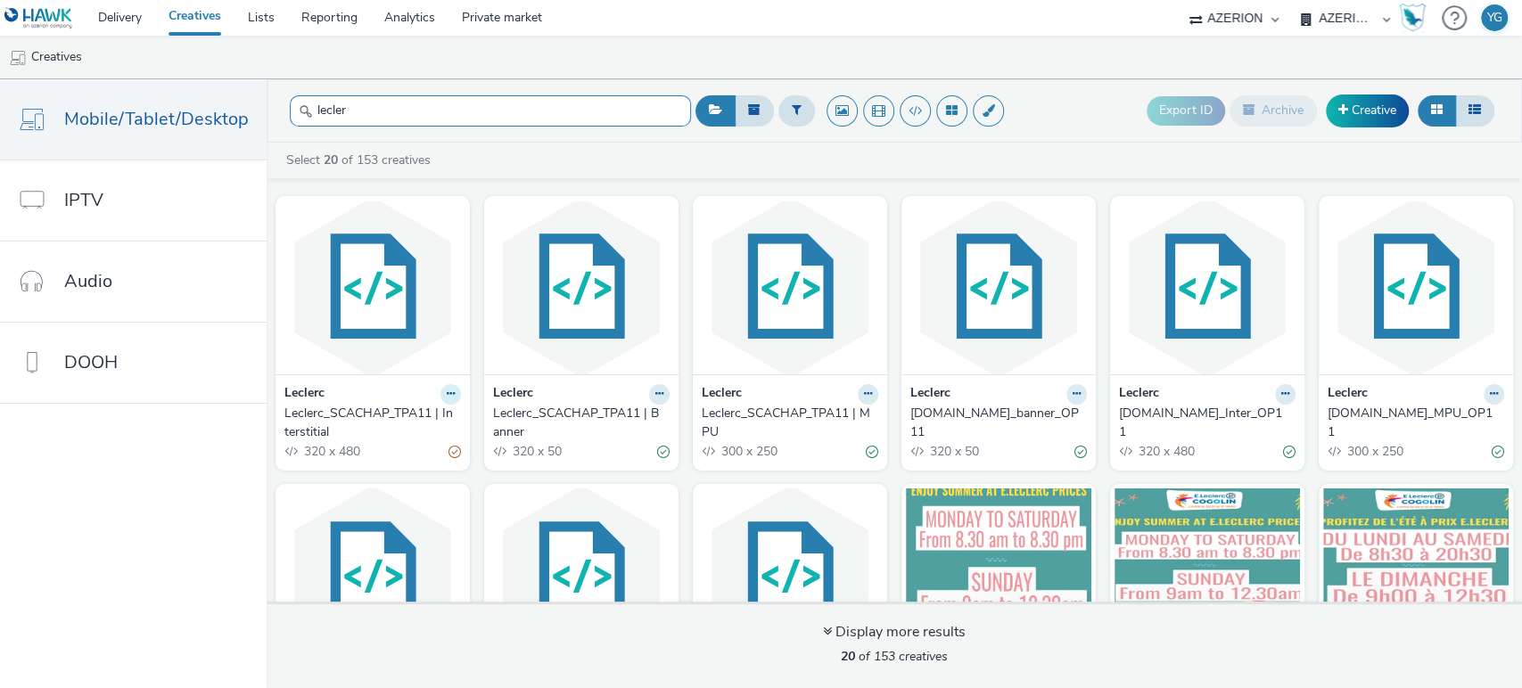
type input "lecler"
click at [447, 391] on icon at bounding box center [451, 394] width 8 height 11
click at [432, 426] on link "Edit" at bounding box center [394, 425] width 134 height 36
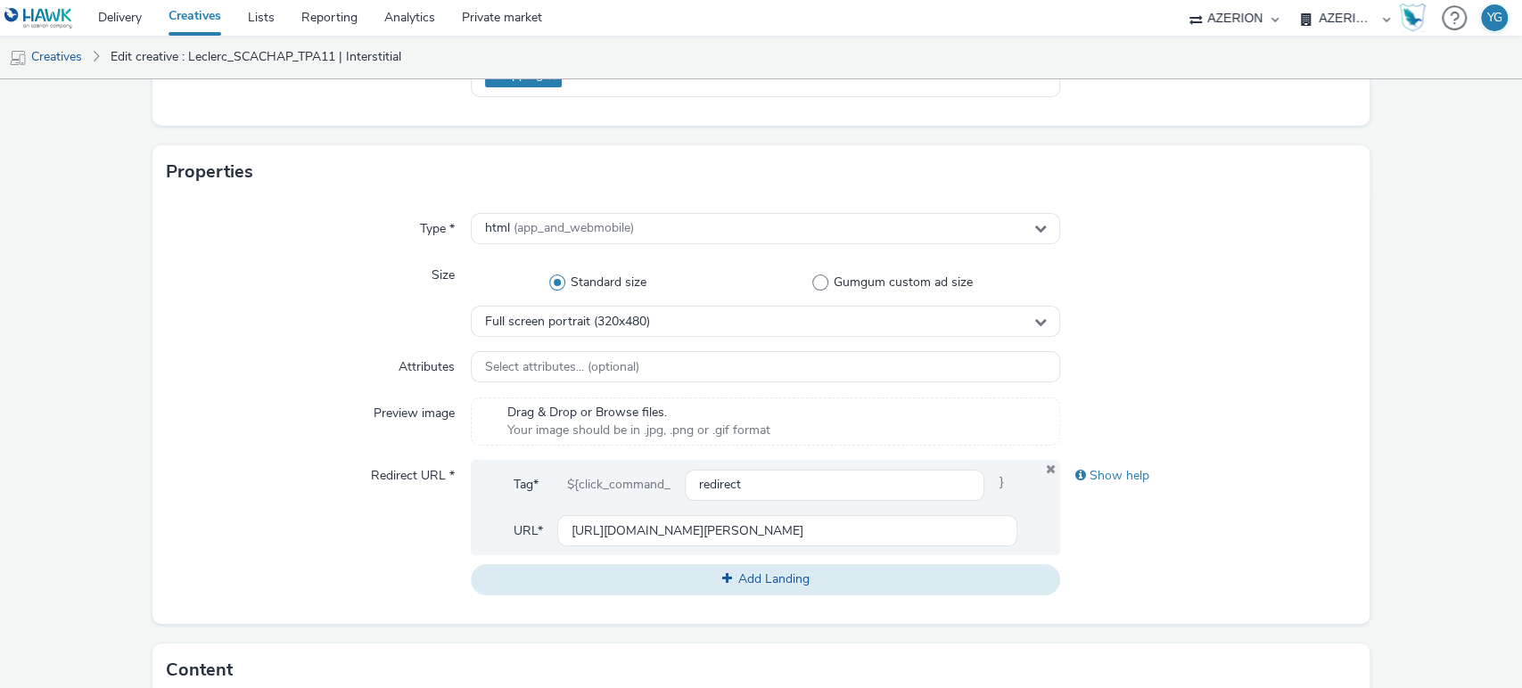
scroll to position [693, 0]
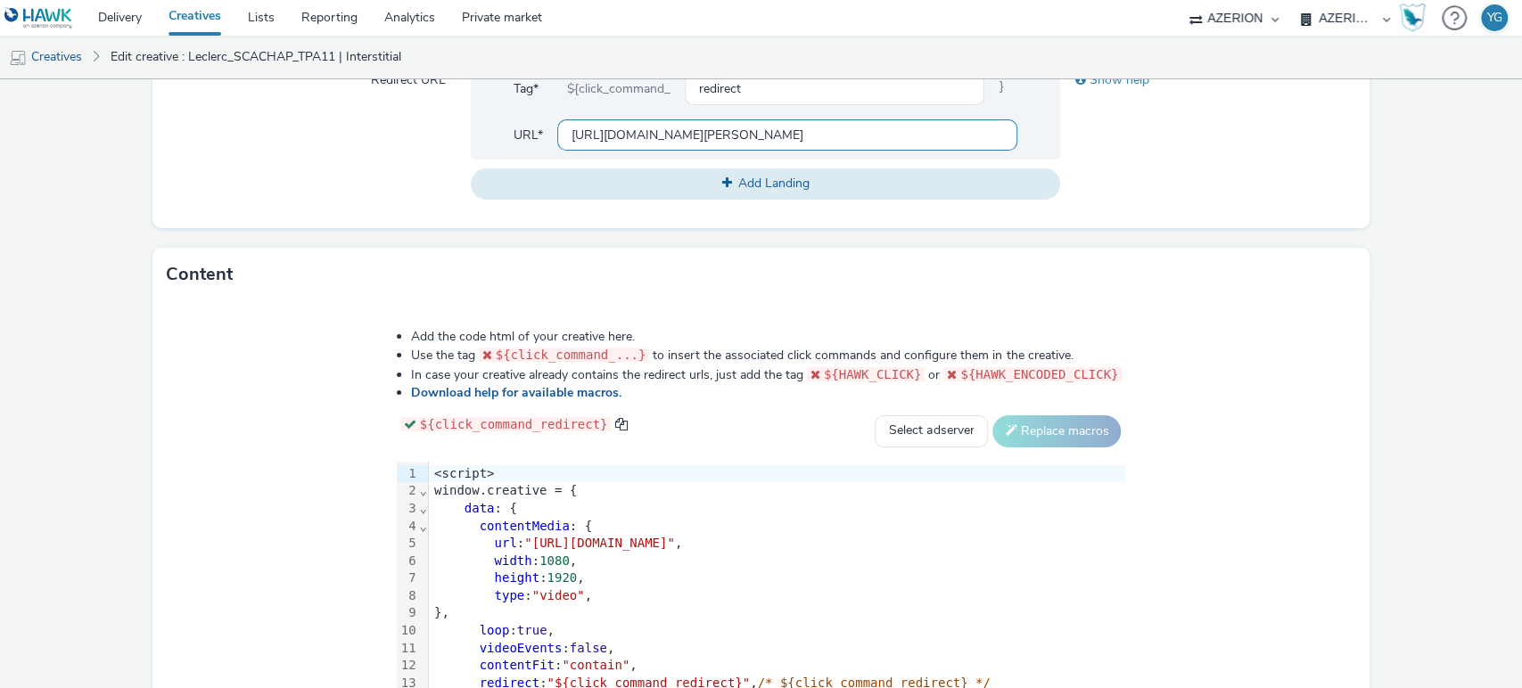
drag, startPoint x: 728, startPoint y: 127, endPoint x: 448, endPoint y: 135, distance: 279.2
click at [448, 135] on div "Redirect URL * Tag* ${click_command_ redirect } URL* [URL][DOMAIN_NAME][PERSON_…" at bounding box center [761, 131] width 1189 height 135
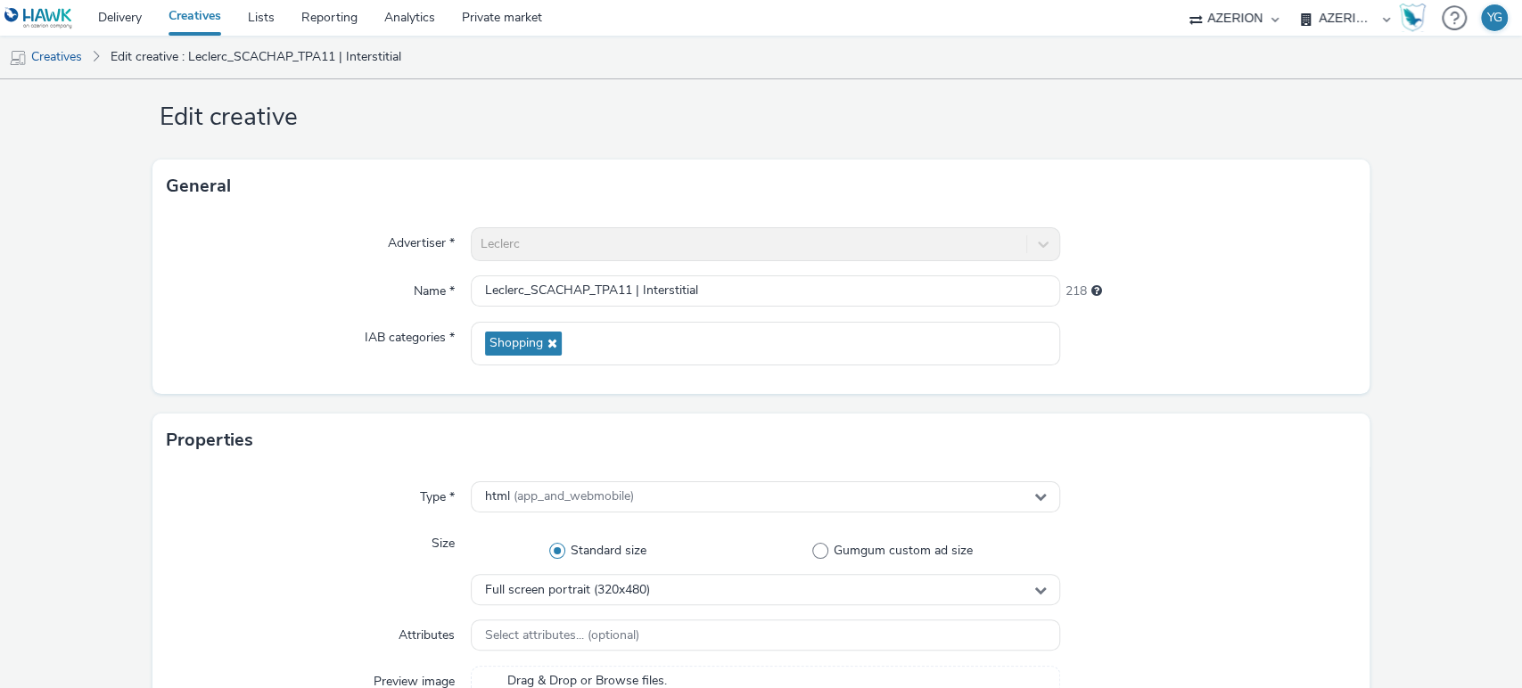
scroll to position [0, 0]
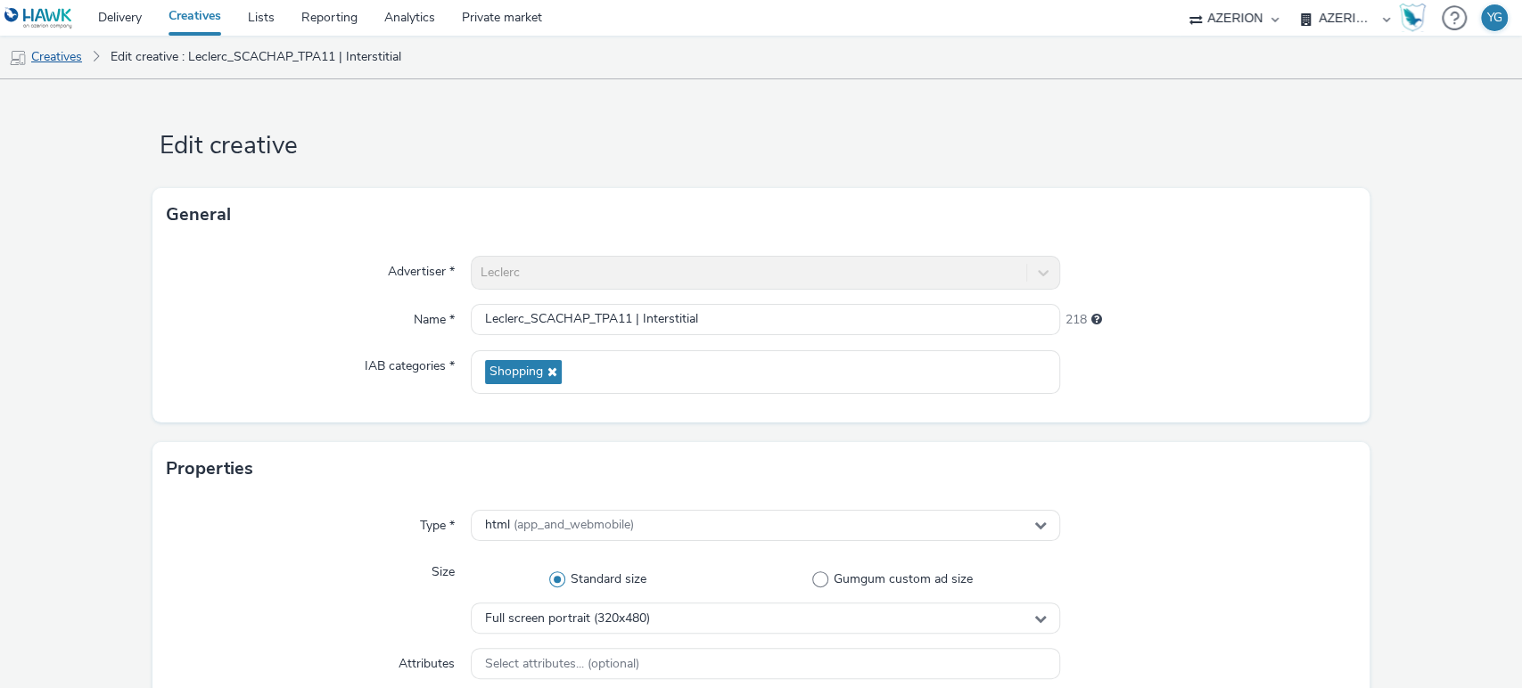
click at [77, 50] on link "Creatives" at bounding box center [45, 57] width 91 height 43
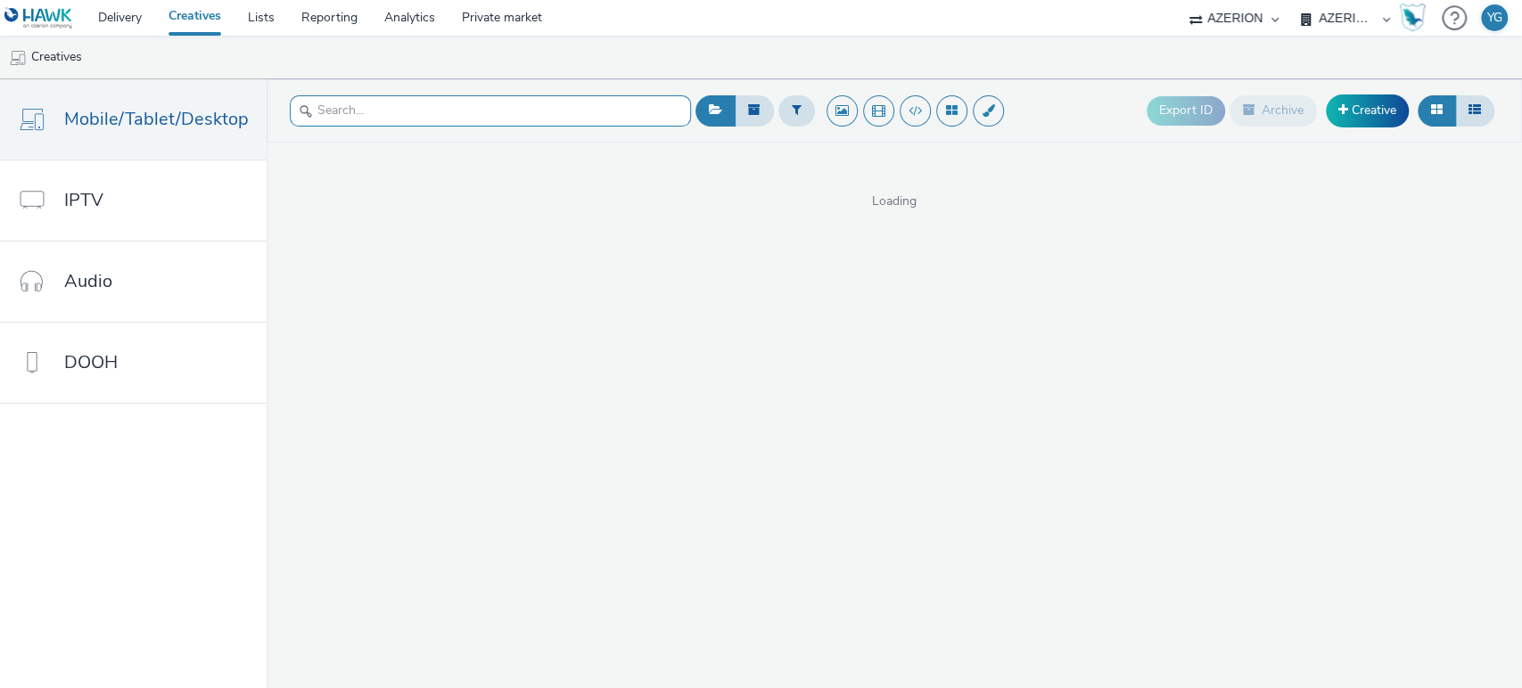
click at [464, 126] on input "text" at bounding box center [490, 110] width 401 height 31
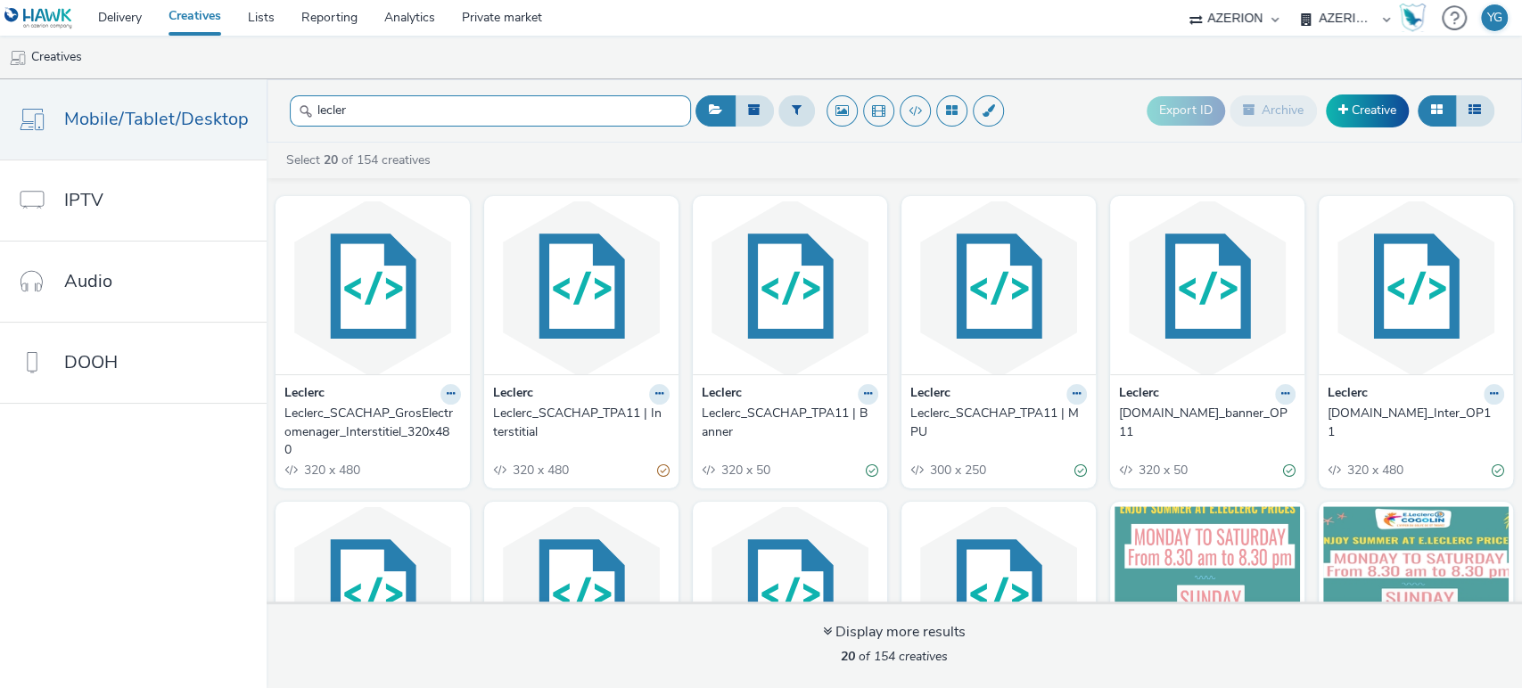
scroll to position [198, 0]
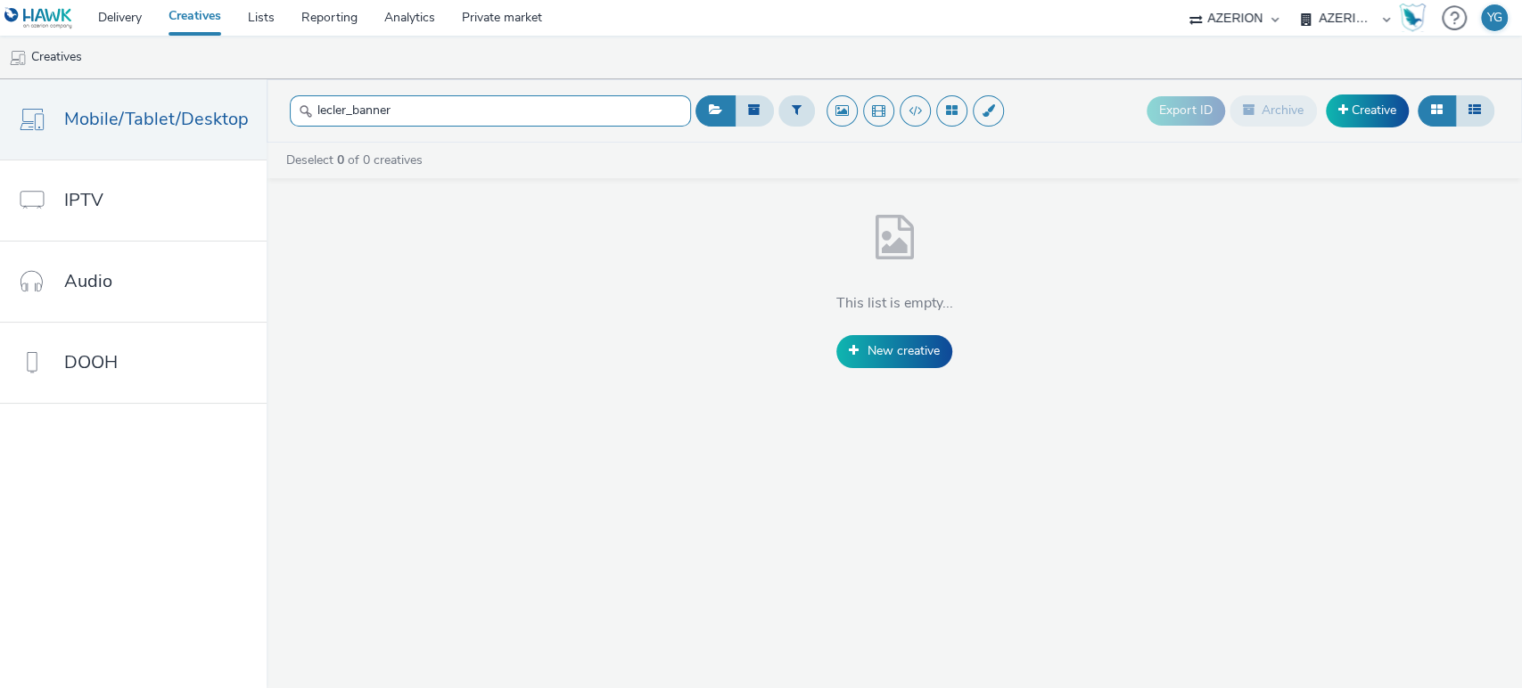
click at [341, 111] on input "lecler_banner" at bounding box center [490, 110] width 401 height 31
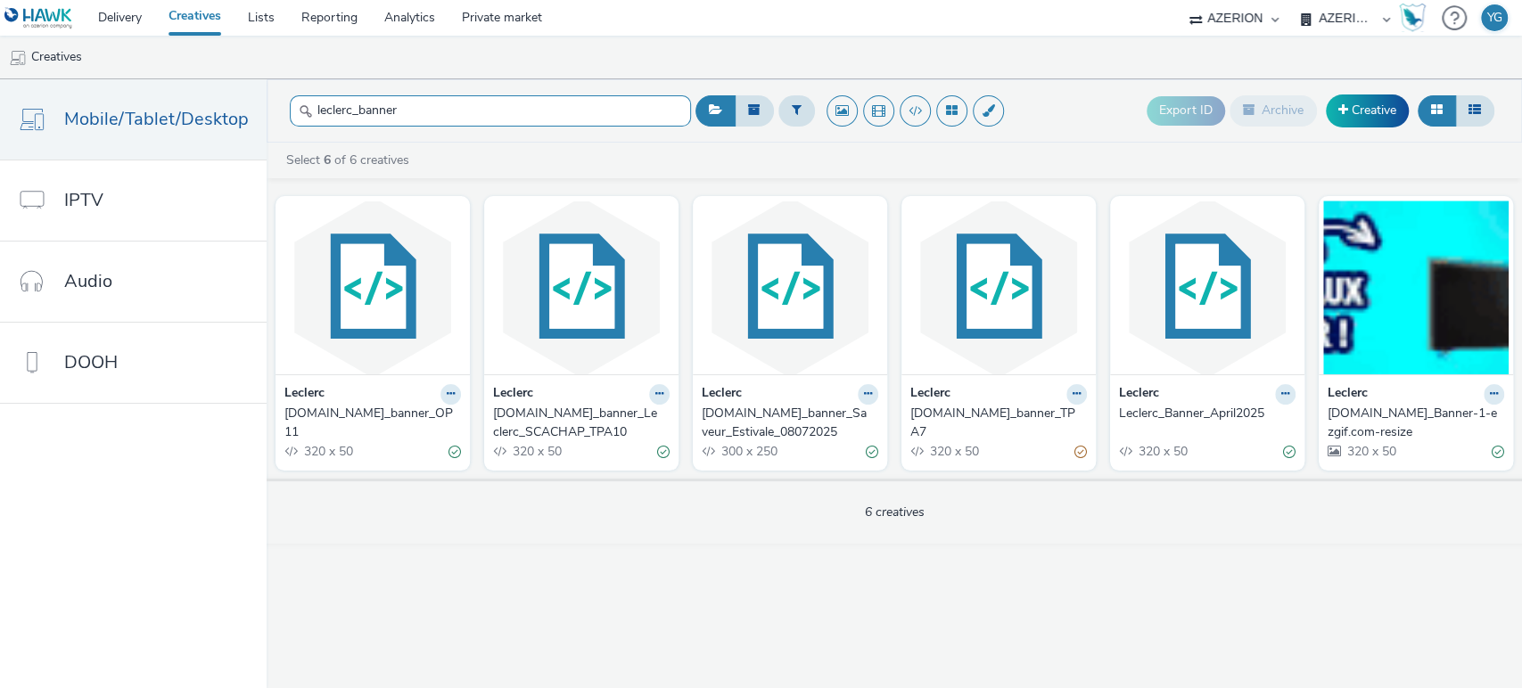
type input "leclerc_banner"
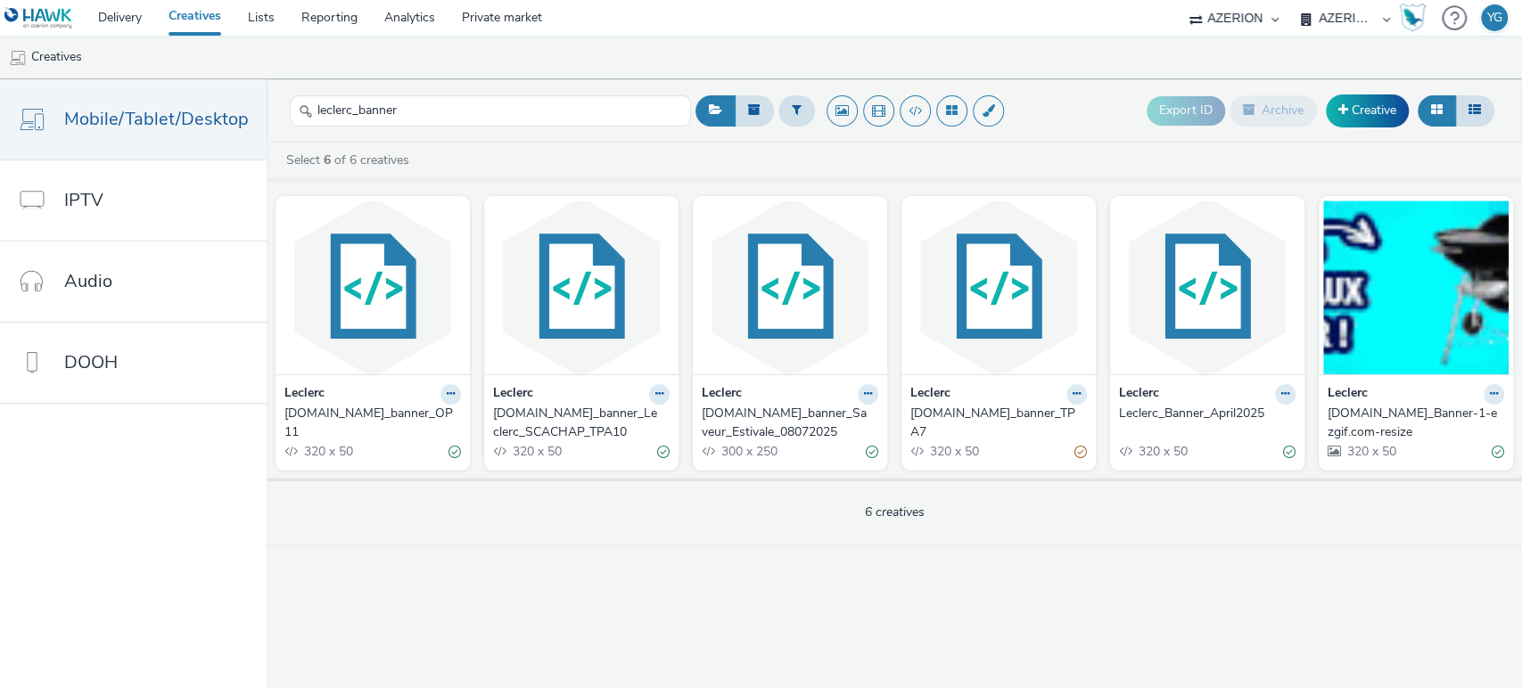
click at [593, 412] on div "[DOMAIN_NAME]_banner_Leclerc_SCACHAP_TPA10" at bounding box center [577, 423] width 169 height 37
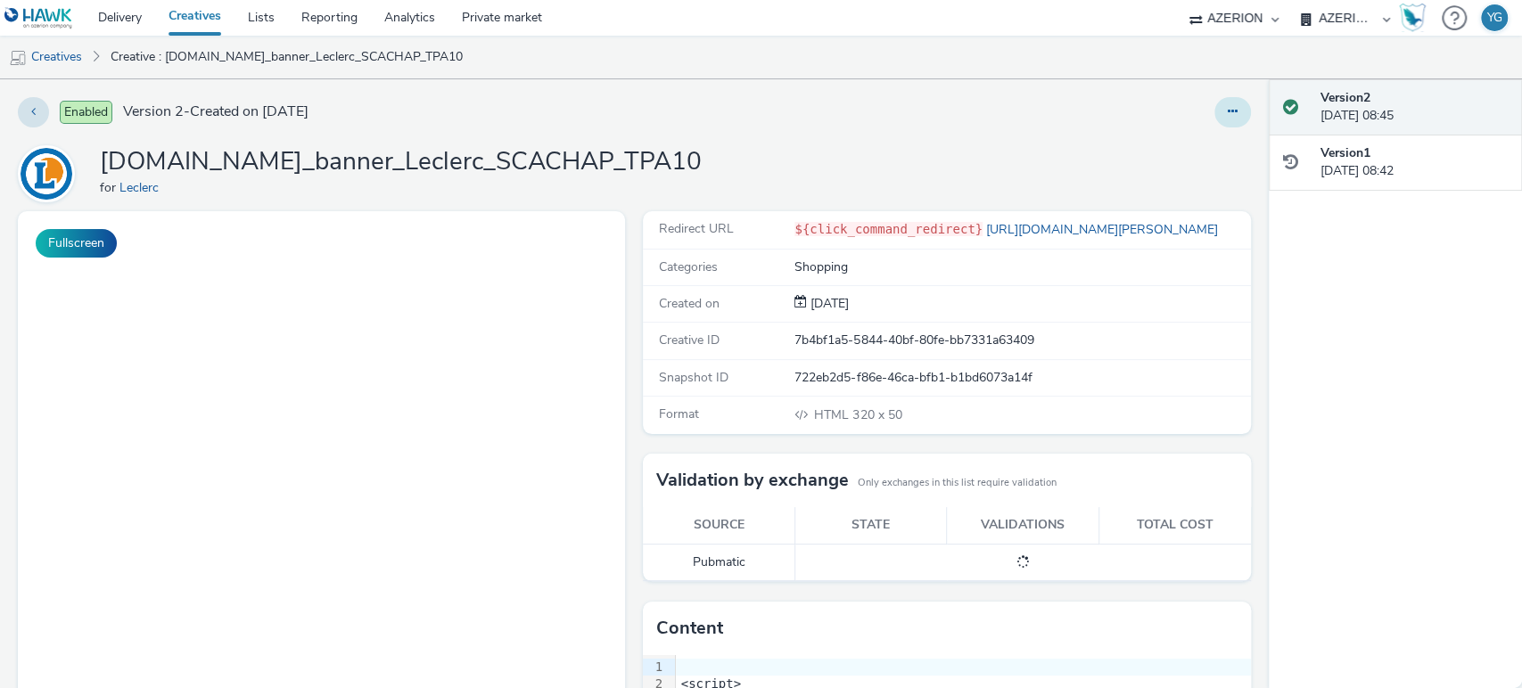
click at [1214, 110] on button at bounding box center [1232, 112] width 37 height 30
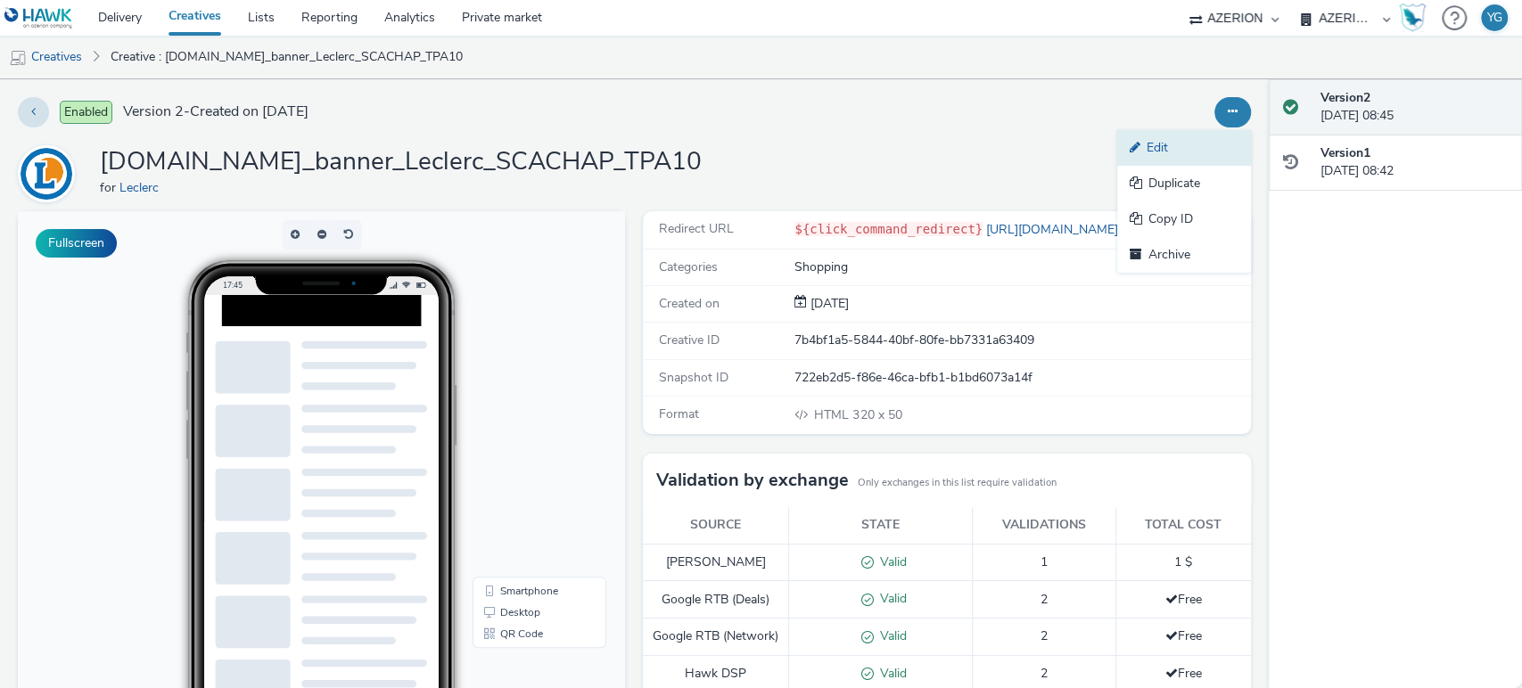
click at [1155, 152] on link "Edit" at bounding box center [1184, 148] width 134 height 36
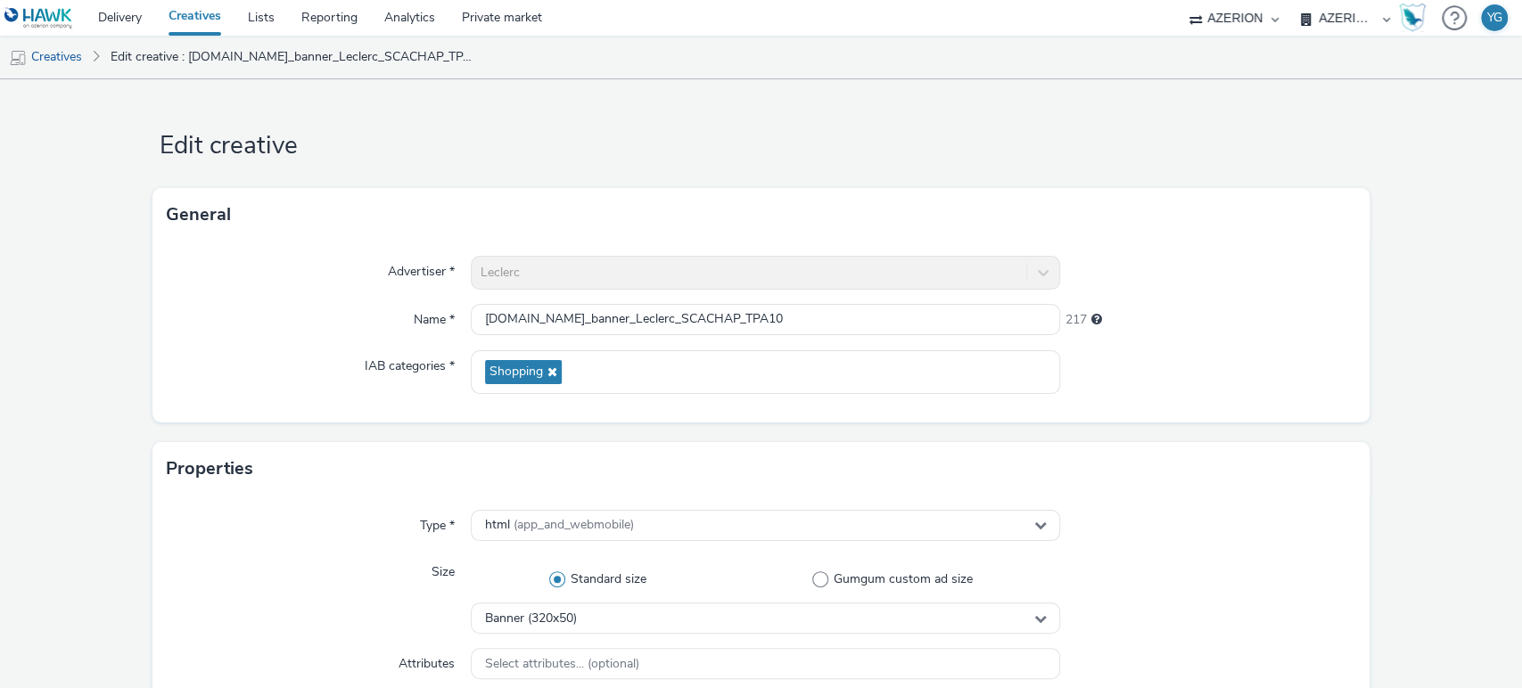
scroll to position [396, 0]
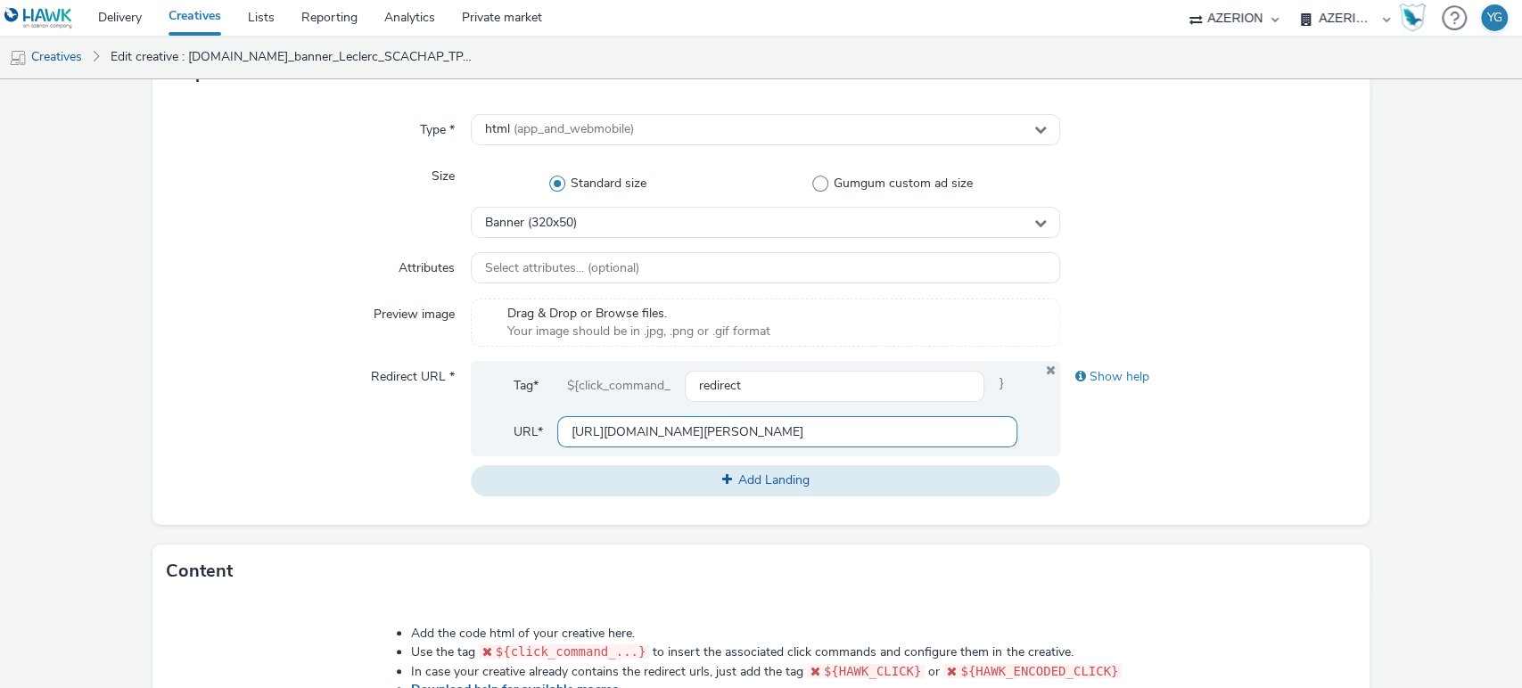
drag, startPoint x: 703, startPoint y: 427, endPoint x: 499, endPoint y: 426, distance: 203.3
click at [499, 426] on div "Tag* ${click_command_ redirect } URL* [URL][DOMAIN_NAME][PERSON_NAME]" at bounding box center [766, 408] width 590 height 95
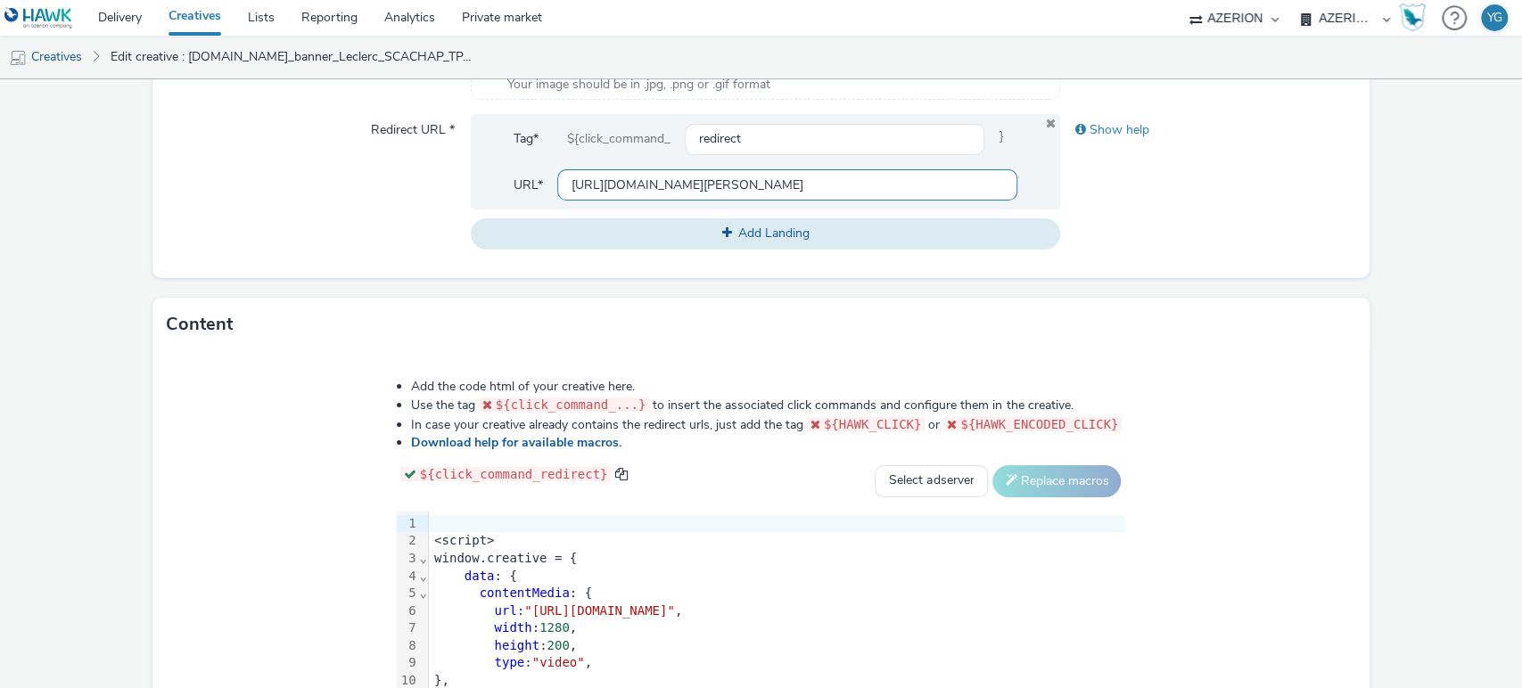
scroll to position [356, 0]
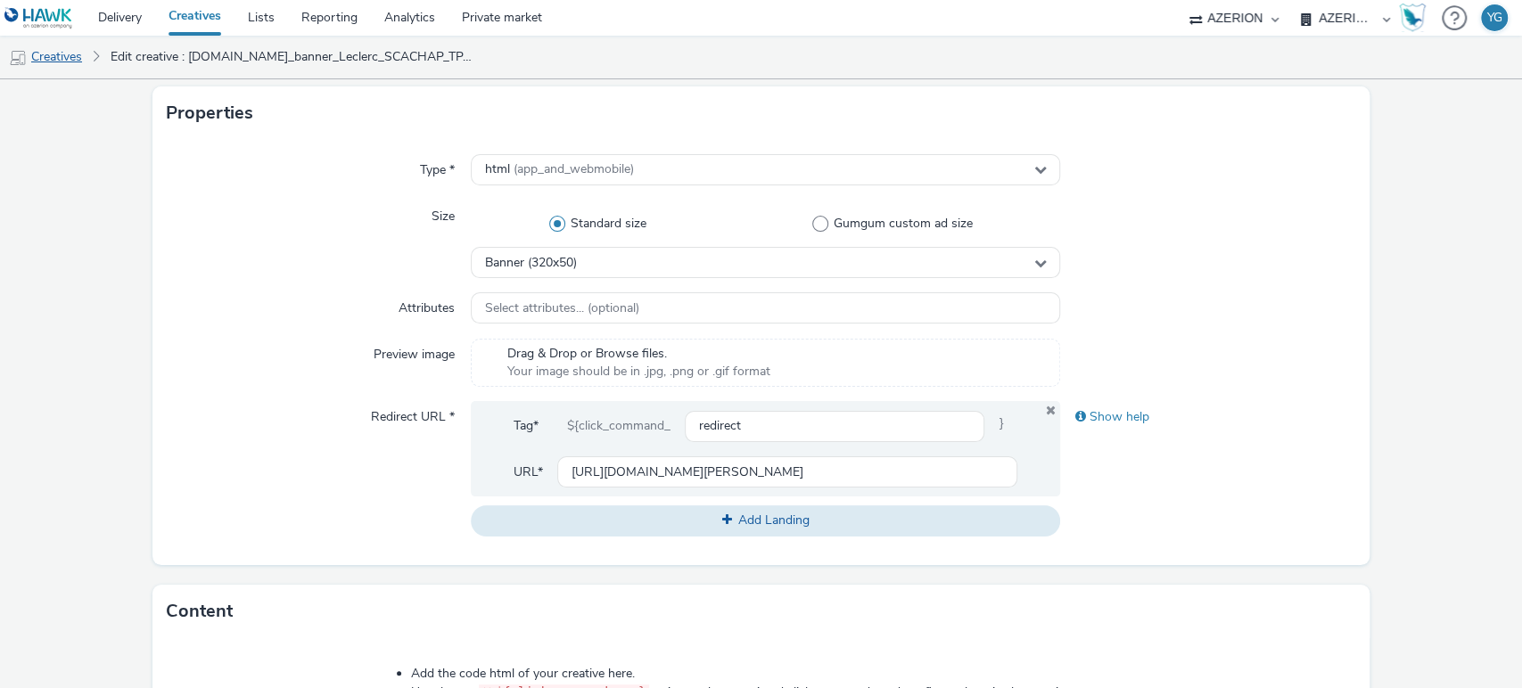
click at [76, 62] on link "Creatives" at bounding box center [45, 57] width 91 height 43
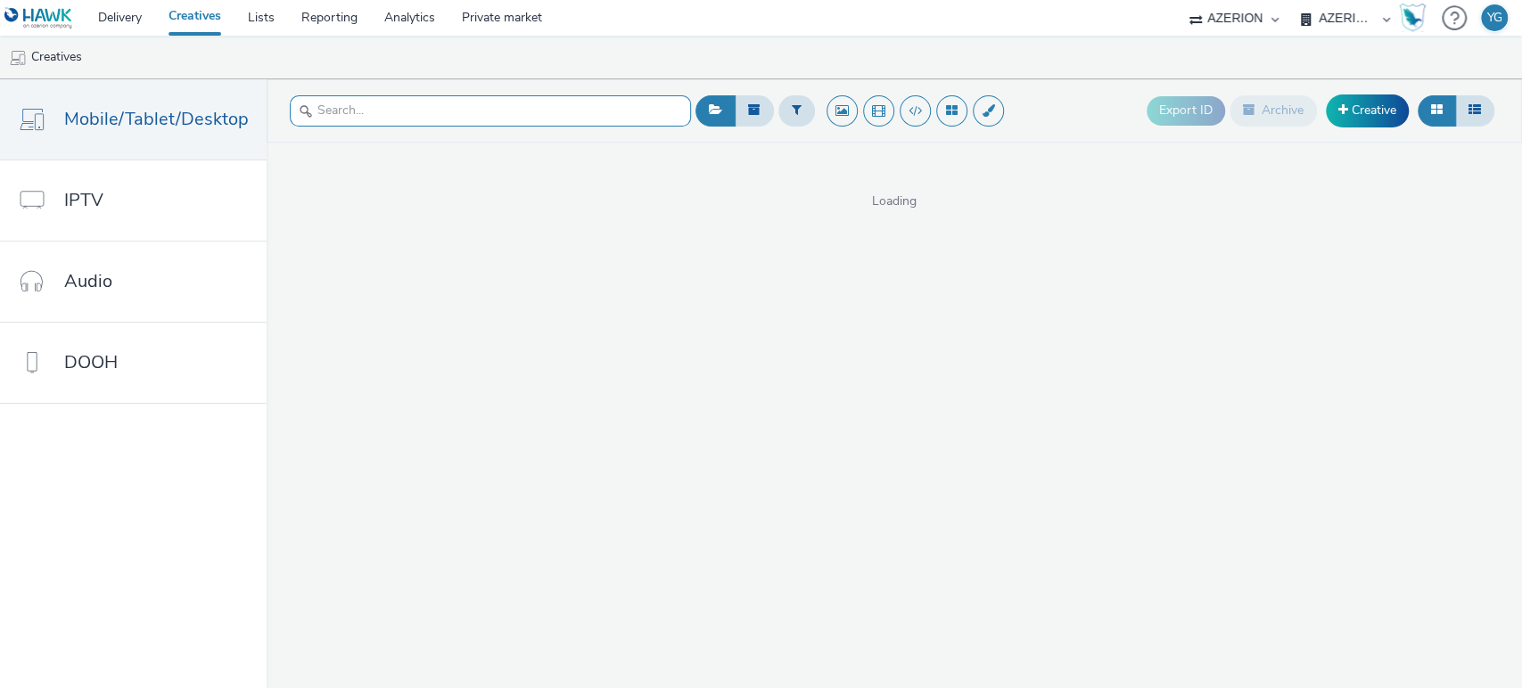
click at [397, 119] on input "text" at bounding box center [490, 110] width 401 height 31
type input "mpu"
